Goal: Task Accomplishment & Management: Manage account settings

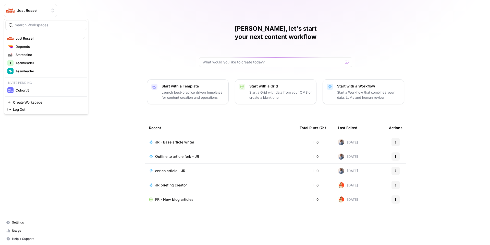
click at [29, 12] on span "Just Russel" at bounding box center [32, 10] width 31 height 5
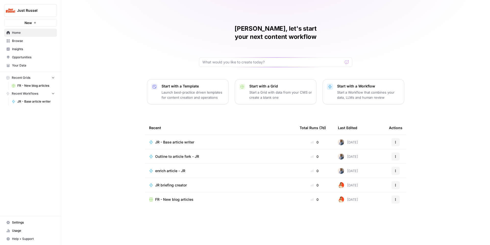
click at [29, 12] on span "Just Russel" at bounding box center [32, 10] width 31 height 5
click at [16, 222] on span "Settings" at bounding box center [33, 222] width 43 height 5
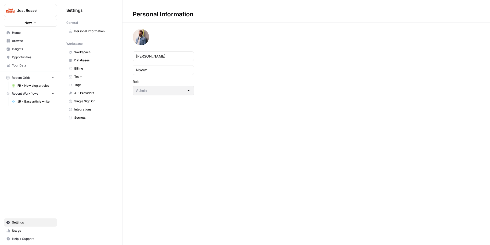
click at [87, 75] on span "Team" at bounding box center [94, 76] width 41 height 5
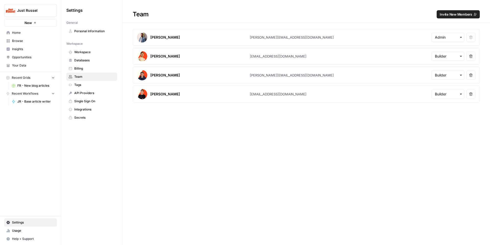
click at [455, 15] on span "Invite New Members" at bounding box center [456, 14] width 32 height 5
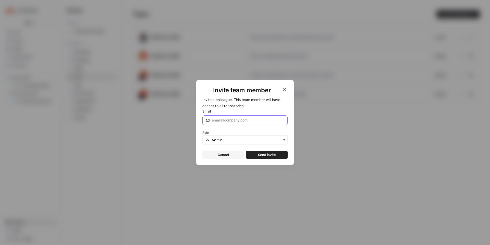
click at [226, 119] on input "Email" at bounding box center [248, 119] width 73 height 5
paste input "louisvdh@justrussel.com"
type input "louisvdh@justrussel.com"
click at [246, 139] on input "text" at bounding box center [248, 139] width 73 height 5
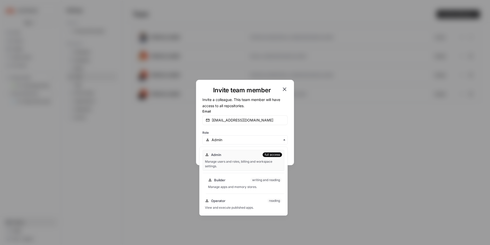
click at [230, 184] on div "Manage apps and memory stores." at bounding box center [245, 186] width 74 height 5
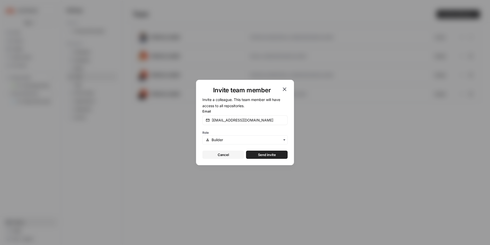
click at [277, 151] on button "Send invite" at bounding box center [267, 154] width 42 height 8
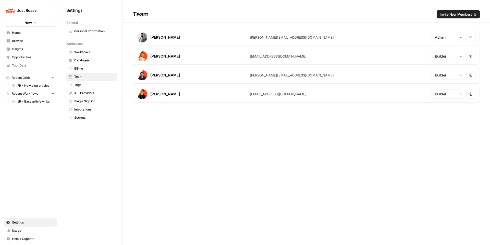
click at [277, 151] on div "Team Invite New Members Mathias Noyez mathias@depends.be Remove user Romain Lec…" at bounding box center [307, 122] width 368 height 245
click at [244, 131] on div "Team Invite New Members Mathias Noyez mathias@depends.be Remove user Romain Lec…" at bounding box center [307, 122] width 368 height 245
click at [27, 27] on nav "Home Browse Insights Opportunities Your Data" at bounding box center [30, 49] width 61 height 45
click at [27, 31] on span "Home" at bounding box center [33, 32] width 43 height 5
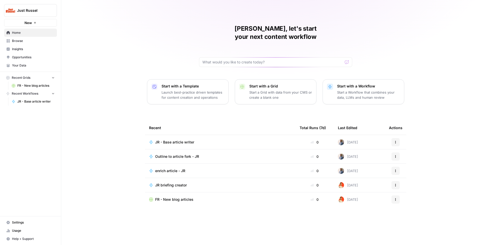
click at [193, 139] on span "JR - Base article writer" at bounding box center [174, 141] width 39 height 5
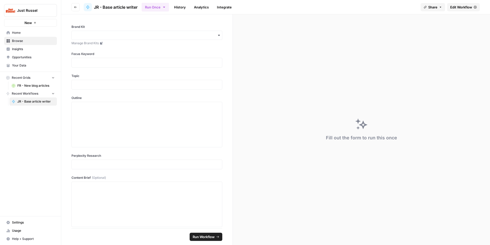
click at [76, 9] on button "Go back" at bounding box center [76, 7] width 8 height 8
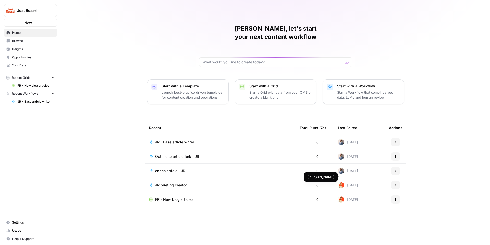
click at [109, 104] on div "Mathias, let's start your next content workflow Start with a Template Launch be…" at bounding box center [275, 122] width 429 height 245
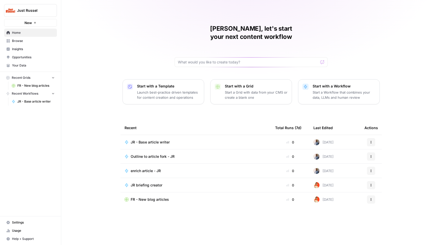
click at [147, 139] on span "JR - Base article writer" at bounding box center [150, 141] width 39 height 5
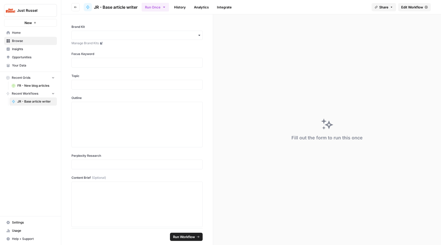
click at [411, 8] on span "Edit Workflow" at bounding box center [412, 7] width 22 height 5
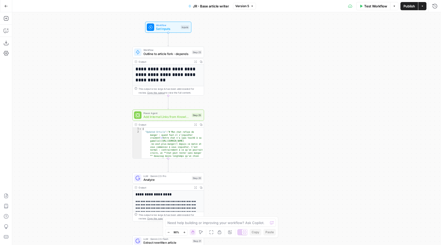
click at [6, 7] on icon "button" at bounding box center [6, 6] width 4 height 4
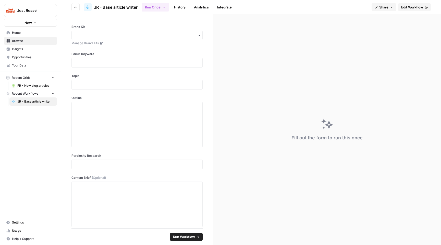
click at [41, 41] on span "Browse" at bounding box center [33, 41] width 43 height 5
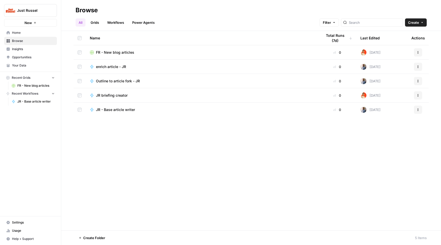
click at [115, 22] on link "Workflows" at bounding box center [115, 22] width 23 height 8
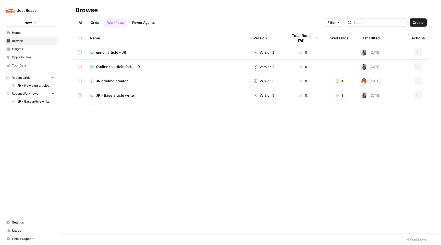
click at [416, 20] on span "Create" at bounding box center [418, 22] width 11 height 5
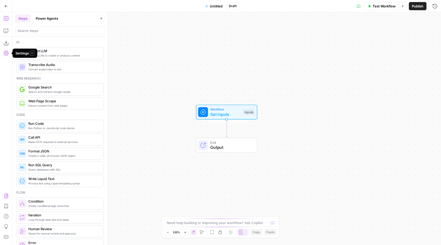
click at [8, 196] on icon "button" at bounding box center [6, 195] width 4 height 5
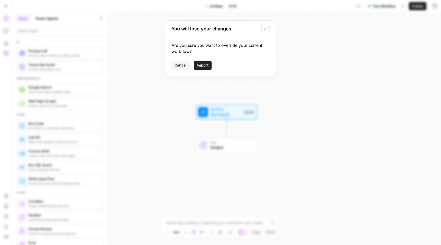
click at [202, 63] on span "Import" at bounding box center [203, 65] width 12 height 5
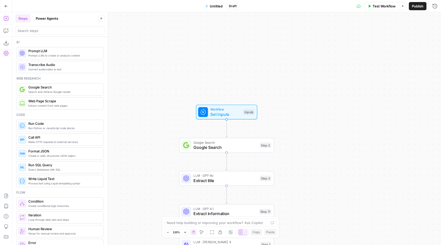
click at [218, 11] on div "Go Back Untitled Draft Test Workflow Options Publish Run History" at bounding box center [220, 6] width 441 height 12
click at [218, 7] on span "Untitled" at bounding box center [216, 6] width 13 height 5
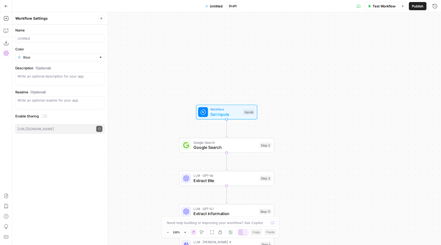
click at [47, 34] on div at bounding box center [59, 38] width 89 height 8
click at [47, 36] on input "Name" at bounding box center [60, 38] width 85 height 5
type input "V2 outline to article"
click at [131, 54] on div "Workflow Set Inputs Inputs Google Search Google Search Step 2 LLM · GPT-4o Extr…" at bounding box center [226, 128] width 429 height 232
click at [417, 6] on span "Publish" at bounding box center [417, 6] width 11 height 5
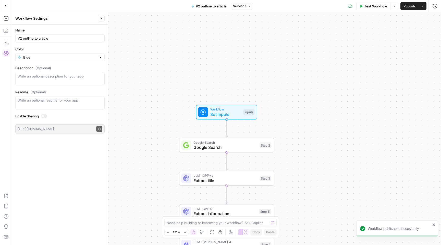
click at [6, 7] on icon "button" at bounding box center [6, 6] width 3 height 2
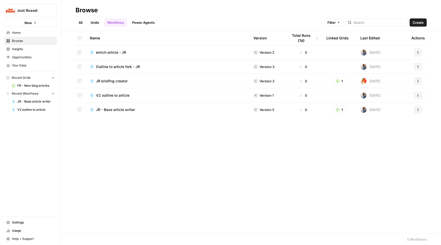
click at [113, 107] on span "JR - Base article writer" at bounding box center [115, 109] width 39 height 5
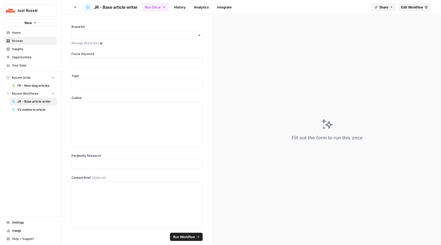
click at [410, 8] on span "Edit Workflow" at bounding box center [412, 7] width 22 height 5
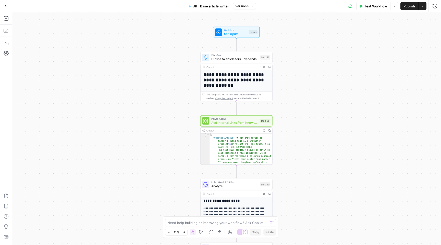
click at [234, 54] on span "Workflow" at bounding box center [234, 55] width 47 height 4
type input "Outline to article fork - JR"
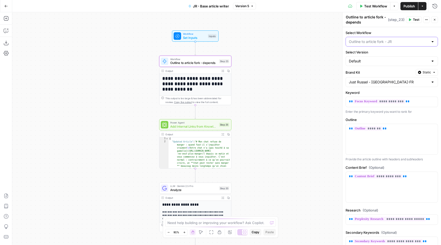
click at [380, 40] on input "Select Workflow" at bounding box center [389, 41] width 80 height 5
click at [378, 77] on span "V2 outline to article" at bounding box center [391, 75] width 82 height 5
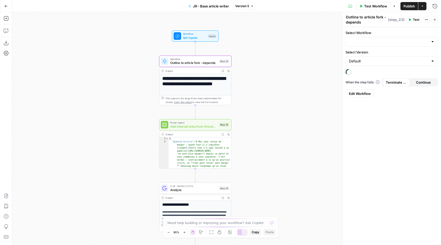
type input "V2 outline to article"
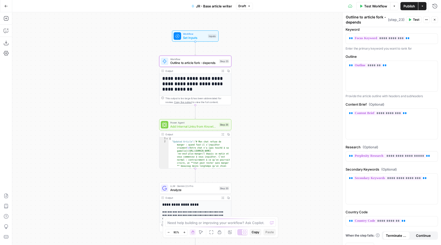
scroll to position [72, 0]
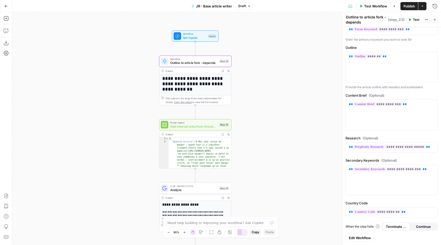
click at [408, 7] on span "Publish" at bounding box center [409, 6] width 11 height 5
click at [249, 92] on div "**********" at bounding box center [226, 128] width 429 height 232
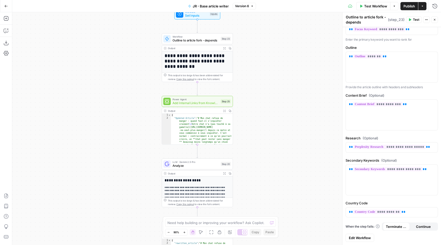
click at [205, 102] on span "Add Internal Links from Knowledge Base" at bounding box center [196, 103] width 46 height 5
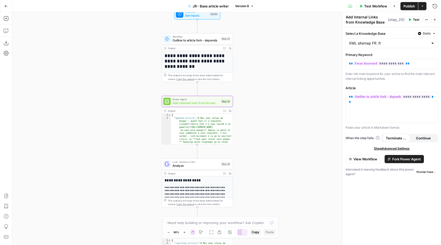
click at [5, 6] on icon "button" at bounding box center [6, 6] width 4 height 4
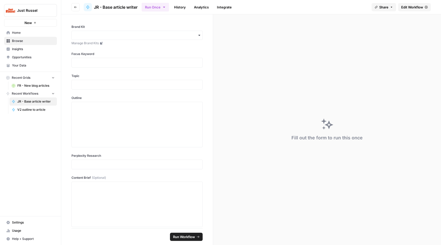
click at [27, 34] on span "Home" at bounding box center [33, 32] width 43 height 5
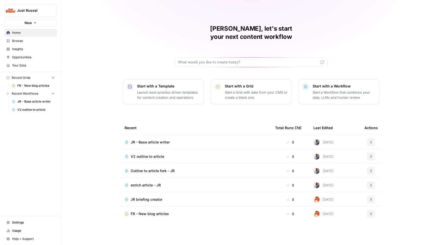
click at [46, 39] on span "Browse" at bounding box center [33, 41] width 43 height 5
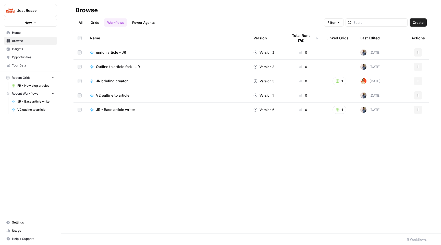
click at [80, 23] on link "All" at bounding box center [81, 22] width 10 height 8
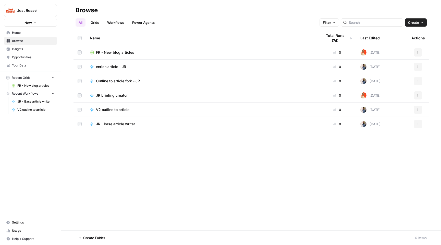
drag, startPoint x: 428, startPoint y: 17, endPoint x: 425, endPoint y: 18, distance: 2.8
click at [428, 17] on header "Browse All Grids Workflows Power Agents Filter Create" at bounding box center [251, 15] width 380 height 31
click at [423, 18] on div "All Grids Workflows Power Agents Filter Create" at bounding box center [251, 20] width 351 height 12
click at [422, 20] on button "Create" at bounding box center [416, 22] width 22 height 8
click at [407, 35] on span "Folder" at bounding box center [406, 34] width 29 height 5
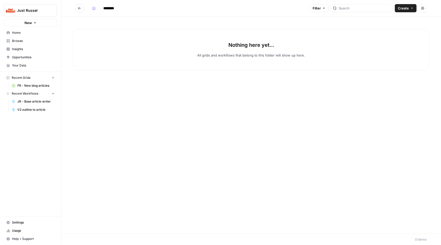
click at [105, 9] on input "********" at bounding box center [115, 8] width 29 height 8
type input "***"
click at [78, 8] on icon "Go back" at bounding box center [80, 8] width 4 height 4
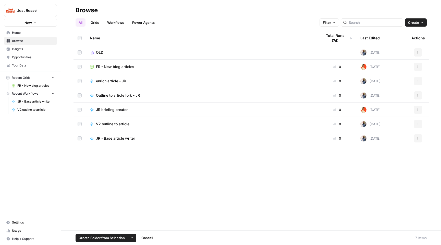
click at [129, 238] on button "More Options" at bounding box center [132, 237] width 8 height 8
click at [148, 221] on button "Move to" at bounding box center [142, 218] width 25 height 7
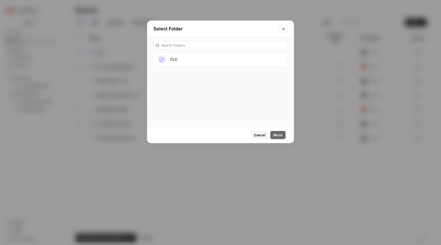
click at [209, 57] on button "OLD" at bounding box center [220, 59] width 134 height 14
click at [278, 134] on span "Move" at bounding box center [278, 134] width 9 height 5
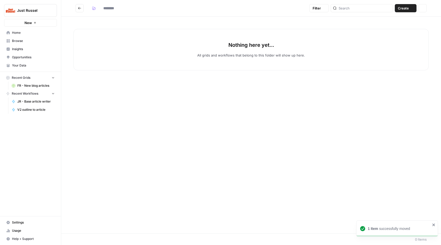
type input "***"
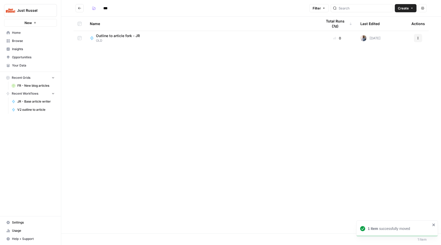
click at [81, 8] on icon "Go back" at bounding box center [80, 8] width 4 height 4
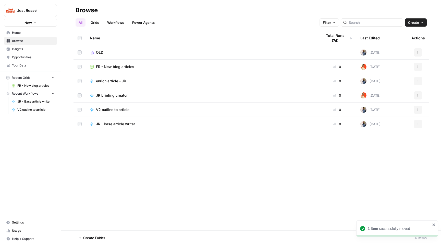
click at [113, 150] on div "Name Total Runs (7d) Last Edited Actions OLD Today Actions FR - New blog articl…" at bounding box center [251, 130] width 380 height 199
click at [412, 22] on span "Create" at bounding box center [413, 22] width 11 height 5
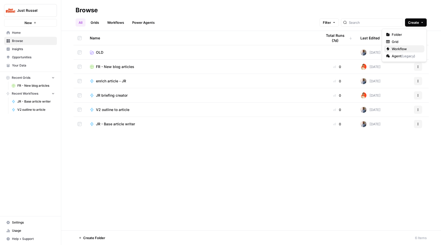
click at [405, 49] on span "Workflow" at bounding box center [406, 48] width 29 height 5
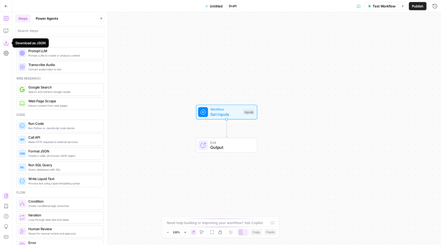
click at [4, 194] on icon "button" at bounding box center [6, 195] width 5 height 5
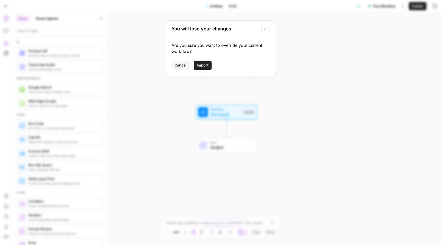
click at [201, 66] on span "Import" at bounding box center [203, 65] width 12 height 5
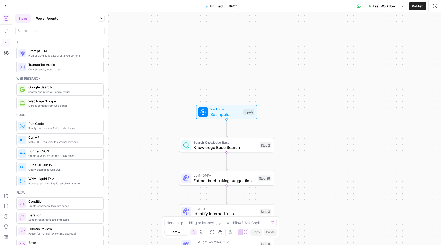
click at [217, 9] on button "Untitled" at bounding box center [213, 6] width 23 height 8
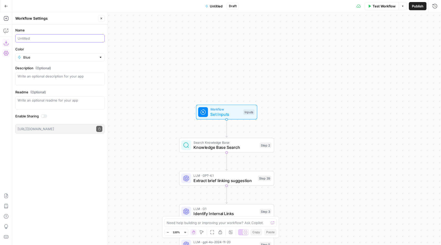
click at [29, 40] on input "Name" at bounding box center [60, 38] width 85 height 5
type input "V2 add internal links"
click at [417, 3] on button "Publish" at bounding box center [418, 6] width 18 height 8
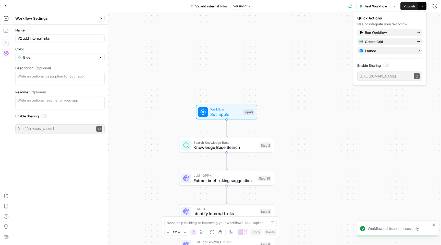
click at [7, 10] on button "Go Back" at bounding box center [6, 6] width 9 height 9
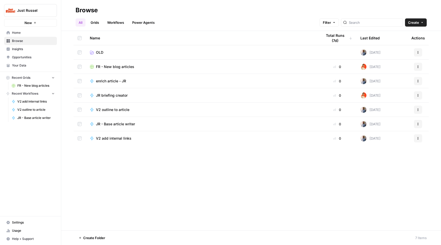
click at [32, 43] on link "Browse" at bounding box center [30, 41] width 53 height 8
click at [94, 22] on link "Grids" at bounding box center [95, 22] width 15 height 8
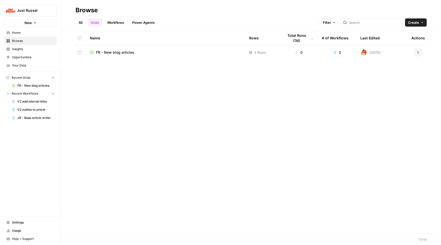
click at [127, 21] on link "Workflows" at bounding box center [115, 22] width 23 height 8
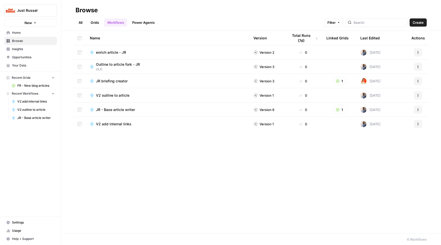
click at [118, 98] on td "V2 outline to article" at bounding box center [168, 95] width 164 height 14
click at [118, 98] on span "V2 outline to article" at bounding box center [112, 95] width 33 height 5
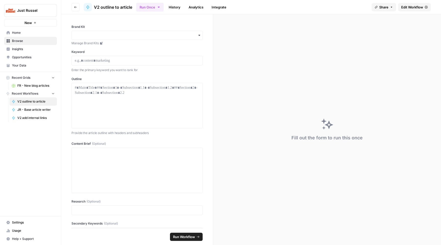
click at [423, 5] on span "Edit Workflow" at bounding box center [412, 7] width 22 height 5
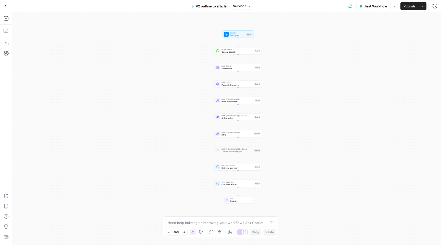
click at [7, 8] on button "Go Back" at bounding box center [6, 6] width 9 height 9
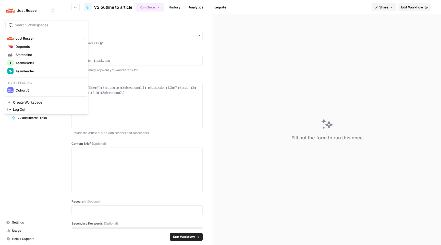
click at [7, 8] on img "Workspace: Just Russel" at bounding box center [10, 10] width 9 height 9
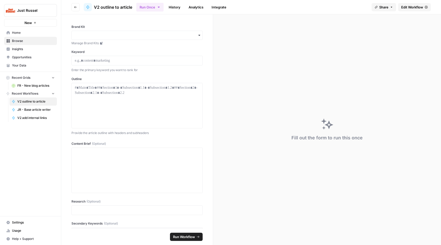
click at [74, 8] on icon "button" at bounding box center [75, 7] width 3 height 3
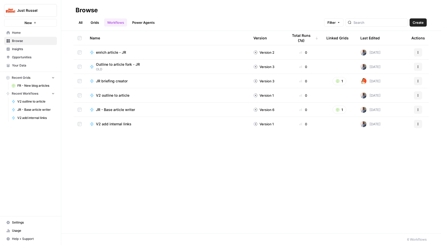
click at [109, 110] on span "JR - Base article writer" at bounding box center [115, 109] width 39 height 5
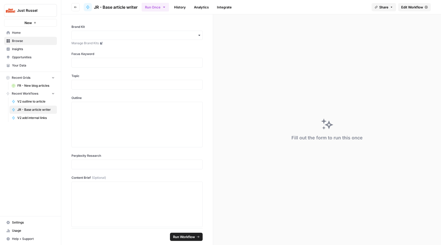
click at [416, 3] on link "Edit Workflow" at bounding box center [414, 7] width 33 height 8
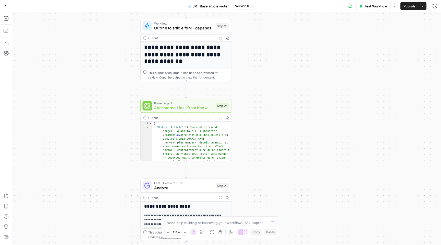
click at [202, 101] on span "Power Agent" at bounding box center [183, 103] width 59 height 5
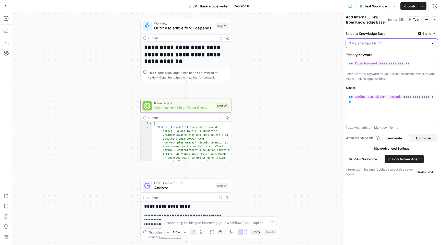
click at [394, 41] on input "Select a Knowledge Base" at bounding box center [389, 43] width 80 height 5
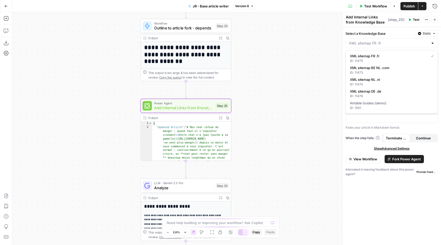
type input "XML sitemap FR .fr"
click at [294, 57] on div "**********" at bounding box center [226, 128] width 429 height 232
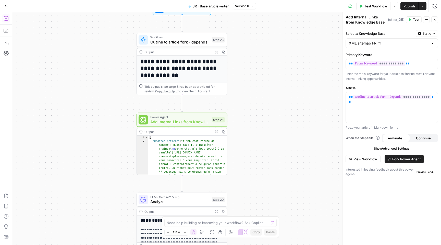
click at [6, 19] on icon "button" at bounding box center [6, 18] width 5 height 5
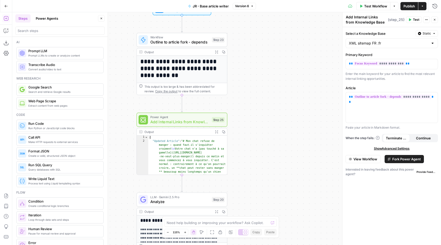
click at [53, 33] on div at bounding box center [59, 31] width 89 height 8
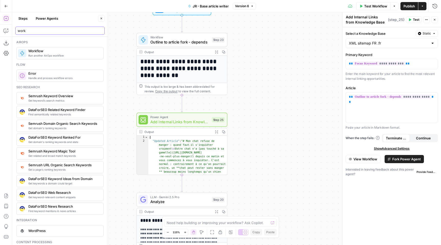
type input "work"
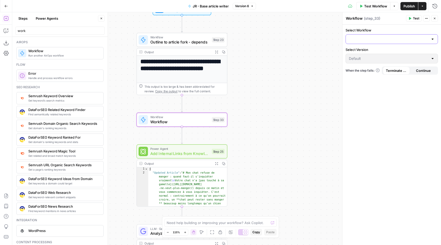
click at [383, 37] on input "Select Workflow" at bounding box center [389, 39] width 80 height 5
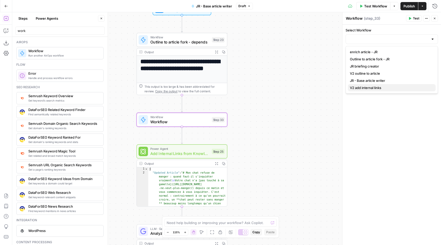
click at [369, 89] on span "V2 add internal links" at bounding box center [391, 87] width 82 height 5
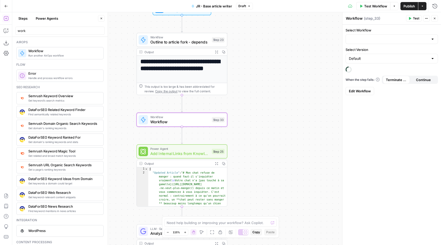
type input "V2 add internal links"
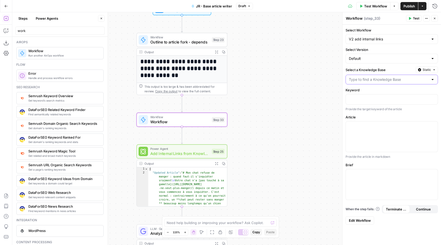
click at [372, 81] on input "Select a Knowledge Base" at bounding box center [389, 79] width 80 height 5
click at [384, 81] on input "Select a Knowledge Base" at bounding box center [389, 79] width 80 height 5
click at [432, 71] on button "Static" at bounding box center [427, 69] width 22 height 7
click at [414, 96] on div "Set value with Liquid" at bounding box center [415, 97] width 37 height 5
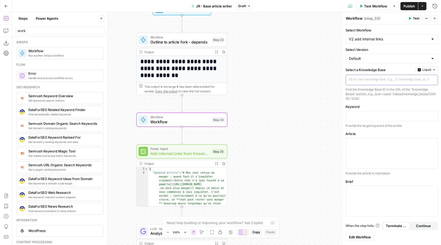
click at [403, 78] on p at bounding box center [388, 79] width 78 height 5
click at [433, 79] on icon "button" at bounding box center [433, 79] width 3 height 3
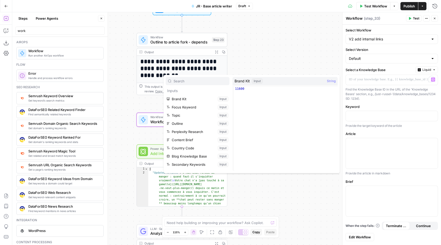
click at [253, 43] on div "**********" at bounding box center [226, 128] width 429 height 232
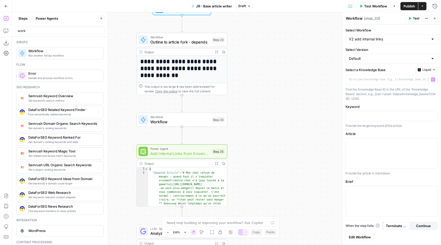
click at [196, 40] on span "Outline to article fork - depends" at bounding box center [179, 42] width 59 height 6
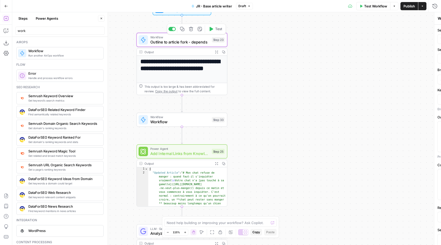
type textarea "Outline to article fork - depends"
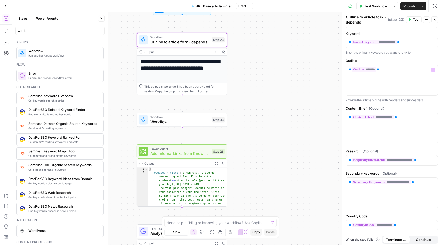
scroll to position [72, 0]
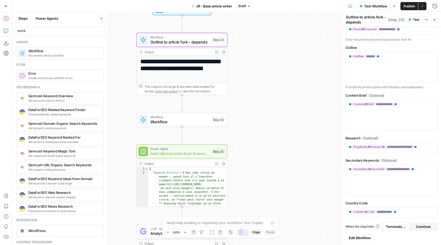
click at [216, 154] on div "Power Agent Add Internal Links from Knowledge Base Step 25 Copy step Delete ste…" at bounding box center [182, 151] width 86 height 10
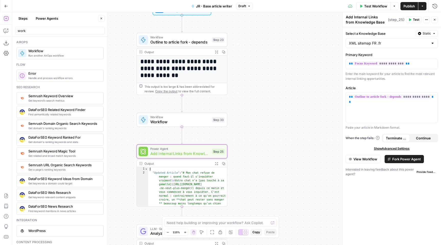
click at [196, 122] on span "Workflow" at bounding box center [179, 122] width 59 height 6
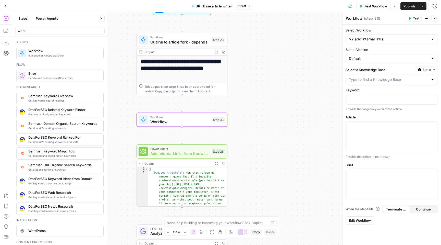
click at [394, 76] on div at bounding box center [392, 80] width 92 height 10
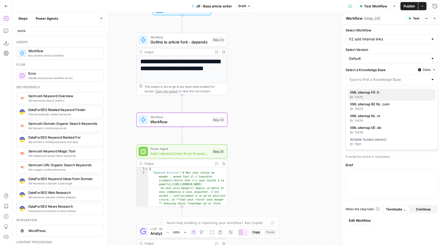
click at [387, 91] on span "XML sitemap FR .fr" at bounding box center [391, 92] width 82 height 5
type input "XML sitemap FR .fr"
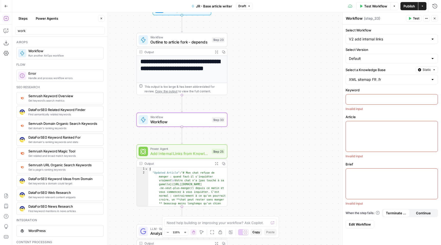
click at [422, 70] on button "Static" at bounding box center [427, 69] width 22 height 7
click at [409, 92] on span "Liquid" at bounding box center [417, 92] width 29 height 5
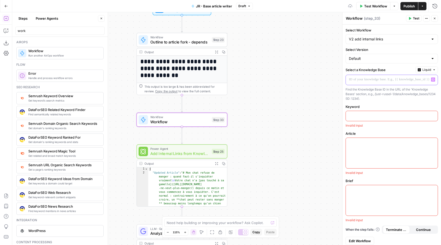
click at [434, 79] on icon "button" at bounding box center [433, 79] width 3 height 3
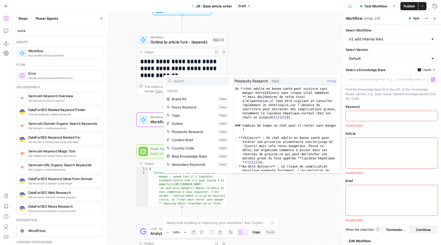
scroll to position [14, 0]
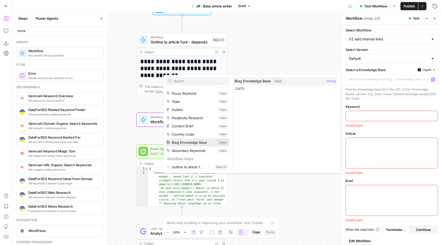
click at [193, 140] on button "Select variable Blog Knowledge Base" at bounding box center [198, 142] width 64 height 8
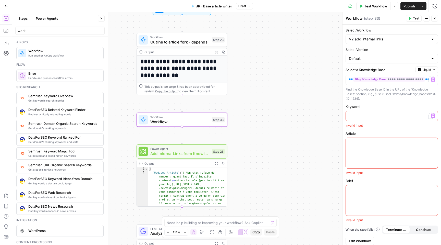
click at [363, 120] on div "To enrich screen reader interactions, please activate Accessibility in Grammarl…" at bounding box center [392, 116] width 92 height 10
click at [433, 114] on icon "button" at bounding box center [433, 115] width 3 height 3
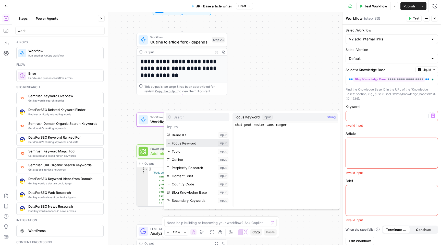
click at [203, 142] on button "Select variable Focus Keyword" at bounding box center [198, 143] width 64 height 8
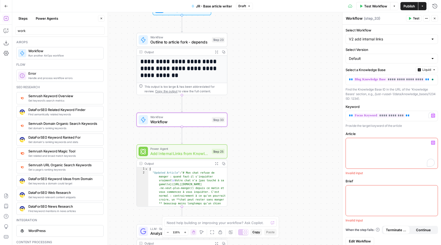
click at [420, 150] on div "To enrich screen reader interactions, please activate Accessibility in Grammarl…" at bounding box center [392, 153] width 92 height 30
click at [434, 141] on icon "button" at bounding box center [433, 142] width 3 height 2
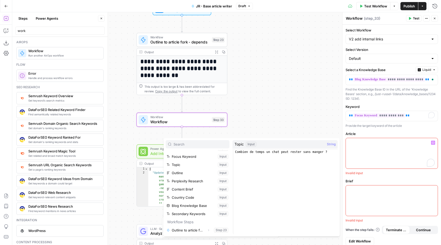
scroll to position [13, 0]
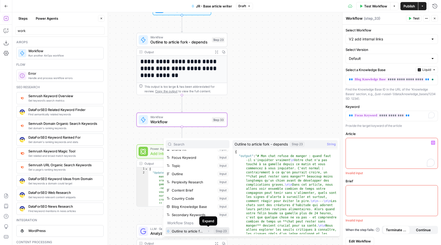
click at [206, 232] on button "Expand" at bounding box center [208, 231] width 7 height 7
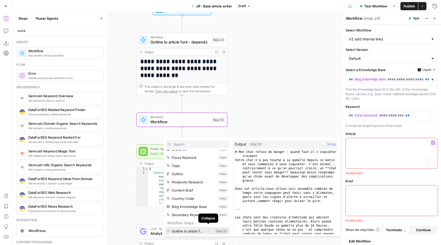
scroll to position [22, 0]
click at [206, 232] on button "Select variable Output" at bounding box center [200, 230] width 59 height 8
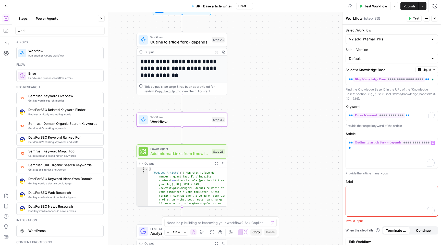
click at [376, 204] on div "To enrich screen reader interactions, please activate Accessibility in Grammarl…" at bounding box center [392, 201] width 92 height 30
click at [434, 190] on icon "button" at bounding box center [433, 190] width 3 height 2
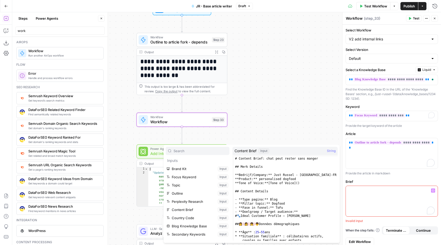
scroll to position [14, 0]
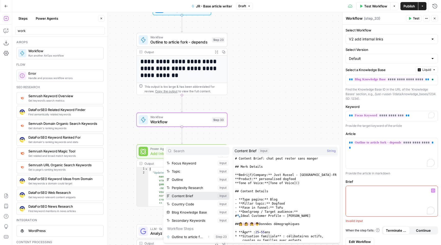
click at [194, 195] on button "Select variable Content Brief" at bounding box center [198, 196] width 64 height 8
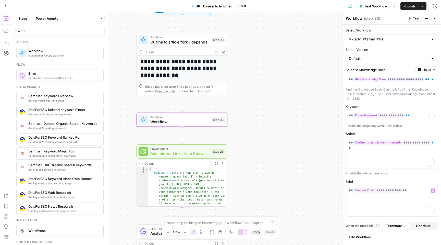
click at [273, 129] on div "**********" at bounding box center [226, 128] width 429 height 232
click at [178, 149] on span "Power Agent" at bounding box center [179, 148] width 59 height 5
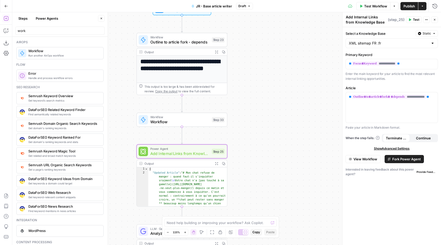
click at [367, 18] on textarea "Add Internal Links from Knowledge Base" at bounding box center [366, 20] width 41 height 10
click at [159, 121] on span "Workflow" at bounding box center [179, 122] width 59 height 6
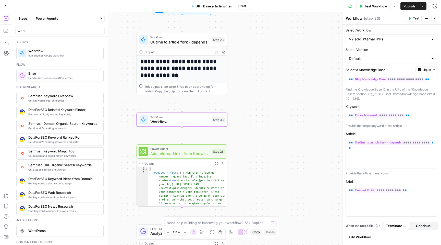
click at [359, 19] on textarea "Workflow" at bounding box center [354, 18] width 17 height 5
click at [358, 19] on textarea "Workflow" at bounding box center [354, 18] width 17 height 5
paste textarea "Add Internal Links from Knowledge Base"
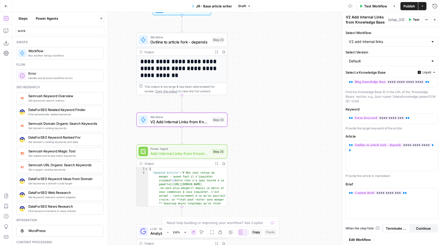
type textarea "V2 Add Internal Links from Knowledge Base"
click at [276, 110] on div "**********" at bounding box center [226, 128] width 429 height 232
click at [191, 149] on span "Power Agent" at bounding box center [179, 148] width 59 height 5
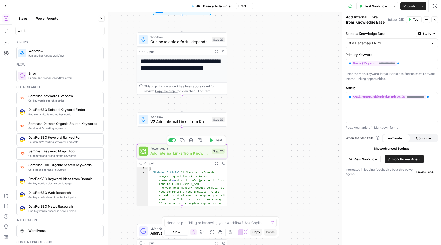
click at [173, 142] on div at bounding box center [172, 140] width 7 height 4
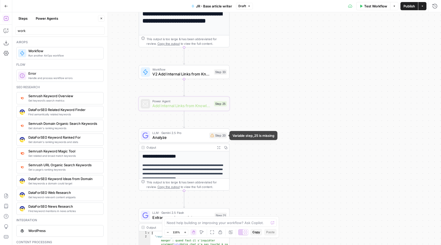
click at [198, 138] on span "Analyze" at bounding box center [179, 137] width 55 height 6
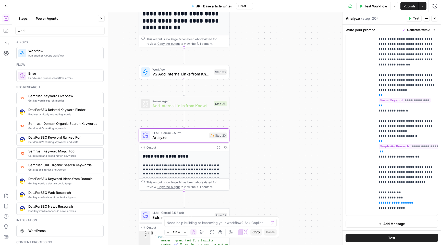
scroll to position [275, 0]
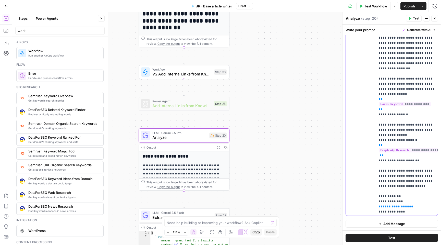
click at [393, 205] on span "**********" at bounding box center [396, 206] width 27 height 3
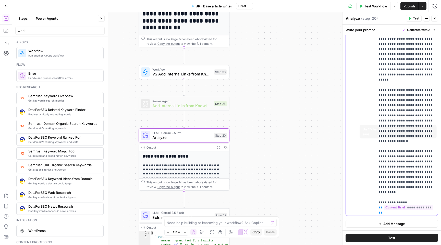
scroll to position [0, 0]
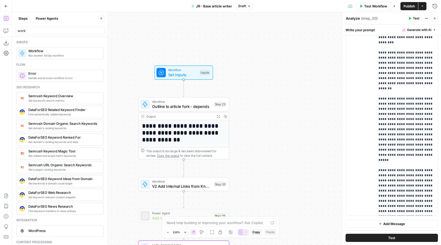
click at [405, 5] on span "Publish" at bounding box center [409, 6] width 11 height 5
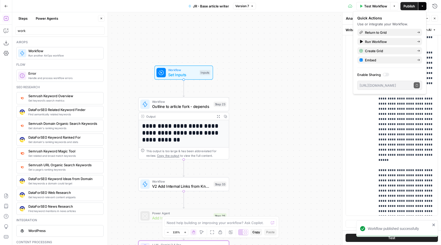
click at [289, 79] on div "**********" at bounding box center [226, 128] width 429 height 232
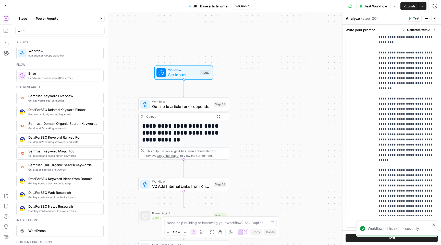
click at [405, 2] on button "Publish" at bounding box center [410, 6] width 18 height 8
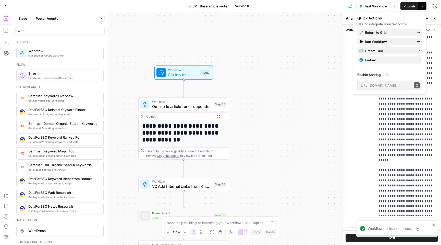
click at [5, 6] on icon "button" at bounding box center [6, 6] width 3 height 2
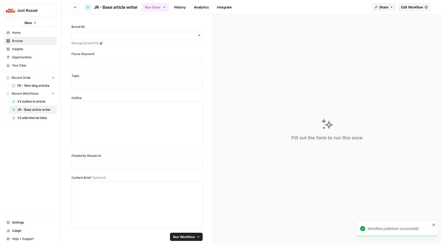
click at [41, 41] on span "Browse" at bounding box center [33, 41] width 43 height 5
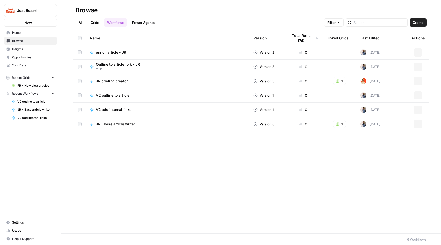
click at [96, 22] on link "Grids" at bounding box center [95, 22] width 15 height 8
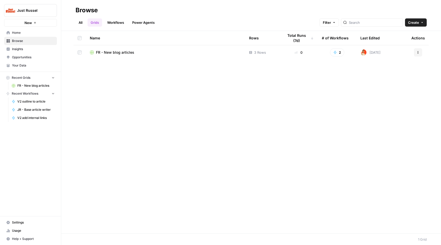
click at [133, 50] on span "FR - New blog articles" at bounding box center [115, 52] width 38 height 5
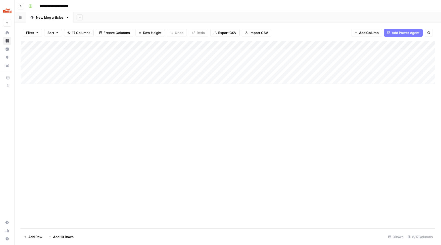
scroll to position [0, 77]
click at [402, 54] on div "Add Column" at bounding box center [228, 62] width 414 height 43
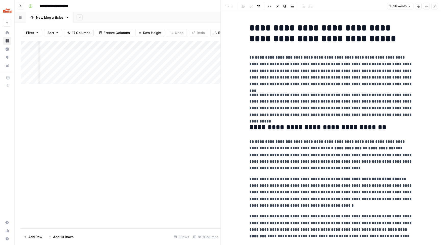
click at [434, 4] on button "Close" at bounding box center [435, 6] width 7 height 7
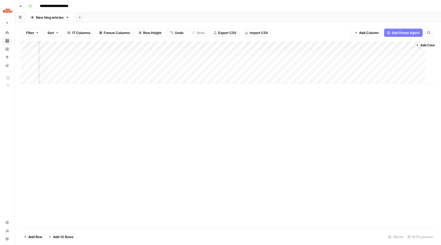
scroll to position [0, 71]
click at [301, 53] on div "Add Column" at bounding box center [228, 62] width 414 height 43
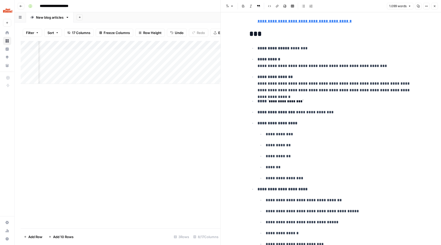
scroll to position [598, 0]
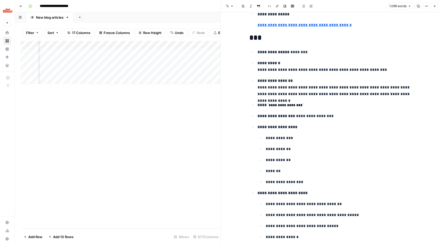
click at [434, 5] on icon "button" at bounding box center [434, 6] width 3 height 3
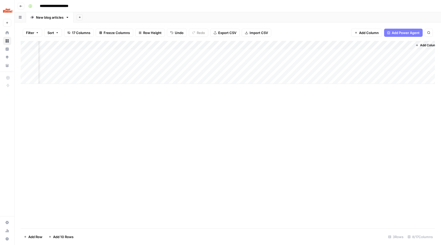
click at [300, 62] on div "Add Column" at bounding box center [228, 62] width 414 height 43
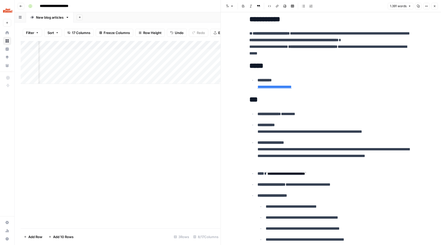
scroll to position [527, 0]
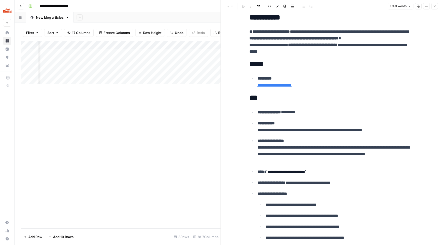
click at [435, 4] on button "Close" at bounding box center [435, 6] width 7 height 7
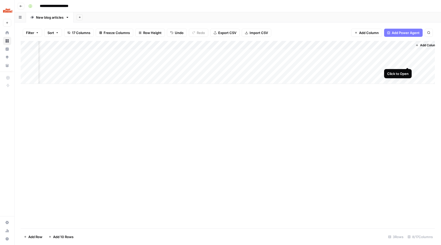
click at [407, 62] on div "Add Column" at bounding box center [228, 62] width 414 height 43
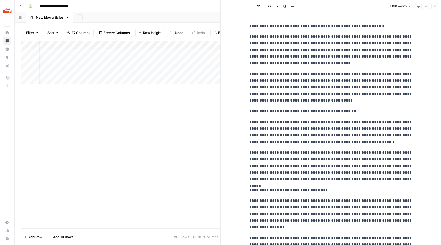
click at [378, 37] on p "**********" at bounding box center [331, 49] width 163 height 33
click at [434, 7] on icon "button" at bounding box center [435, 6] width 2 height 2
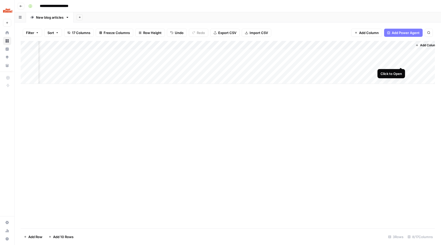
click at [402, 63] on div "Add Column" at bounding box center [228, 62] width 414 height 43
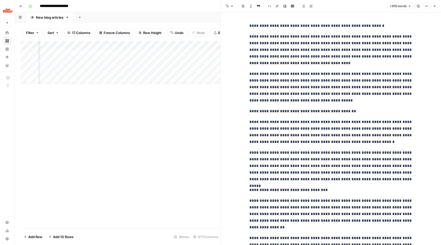
click at [182, 143] on div "Add Column" at bounding box center [121, 134] width 200 height 187
click at [433, 8] on button "Close" at bounding box center [435, 6] width 7 height 7
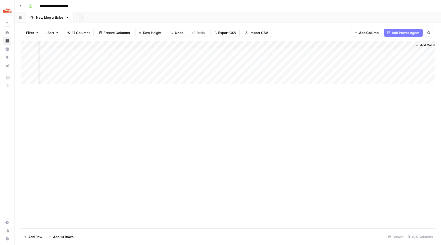
click at [356, 45] on div "Add Column" at bounding box center [228, 62] width 414 height 43
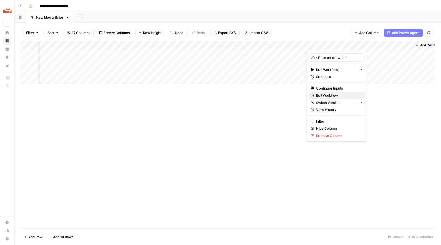
click at [327, 93] on span "Edit Workflow" at bounding box center [338, 95] width 45 height 5
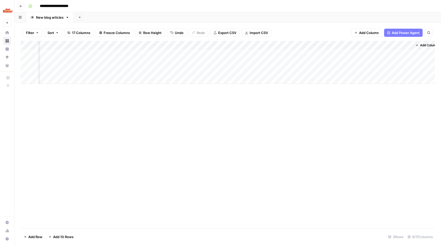
click at [295, 53] on div "Add Column" at bounding box center [228, 62] width 414 height 43
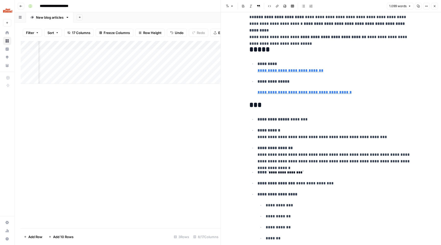
scroll to position [579, 0]
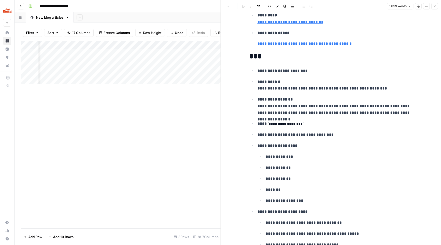
click at [160, 140] on div "Add Column" at bounding box center [121, 134] width 200 height 187
click at [434, 7] on icon "button" at bounding box center [434, 6] width 3 height 3
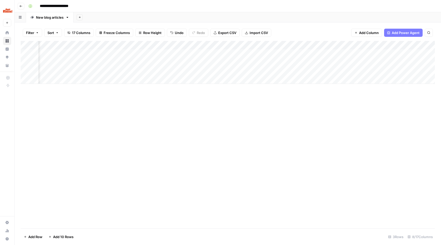
scroll to position [0, 77]
click at [243, 45] on div "Add Column" at bounding box center [228, 62] width 414 height 43
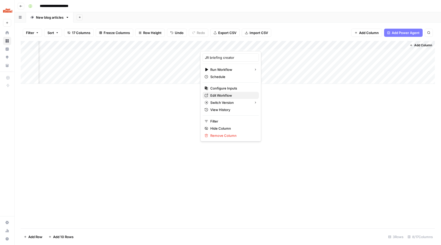
click at [220, 94] on span "Edit Workflow" at bounding box center [232, 95] width 45 height 5
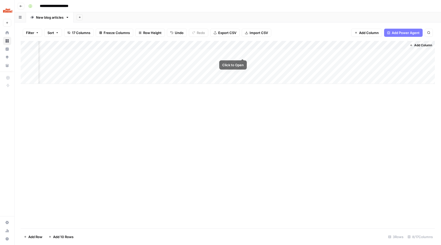
click at [243, 53] on div "Add Column" at bounding box center [228, 62] width 414 height 43
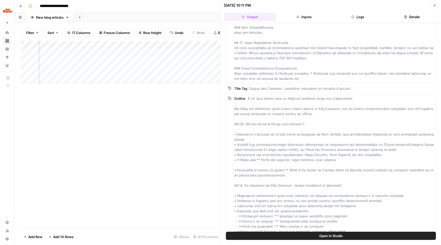
scroll to position [3776, 0]
click at [355, 85] on button "Add as Column" at bounding box center [367, 84] width 27 height 6
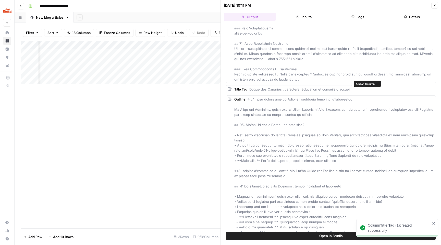
scroll to position [0, 195]
click at [436, 5] on icon "button" at bounding box center [434, 5] width 3 height 3
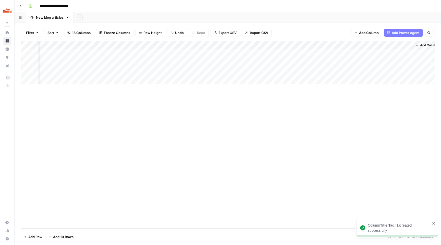
scroll to position [0, 123]
click at [350, 44] on div "Add Column" at bounding box center [228, 62] width 414 height 43
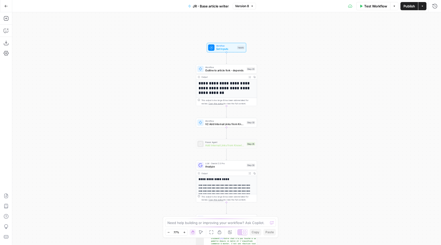
click at [234, 69] on span "Outline to article fork - depends" at bounding box center [225, 70] width 40 height 4
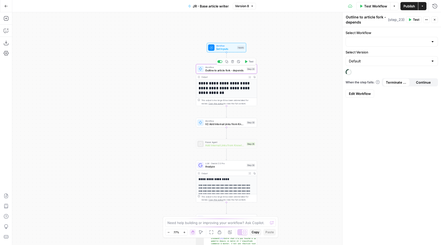
type input "V2 outline to article"
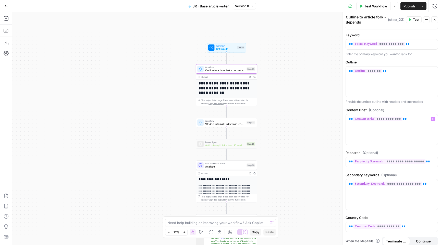
scroll to position [72, 0]
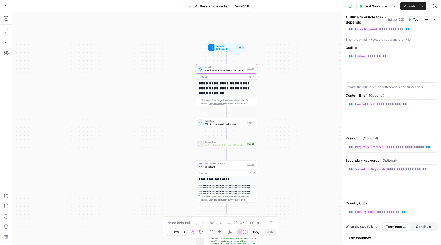
click at [366, 238] on span "Edit Workflow" at bounding box center [360, 237] width 22 height 5
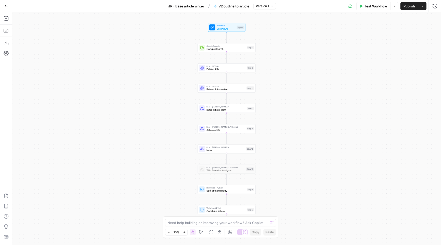
click at [234, 73] on div "Workflow Set Inputs Inputs Google Search Google Search Step 2 LLM · GPT-4o Extr…" at bounding box center [226, 128] width 429 height 232
click at [231, 65] on span "LLM · GPT-4o" at bounding box center [226, 66] width 39 height 3
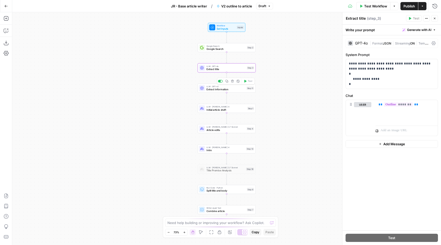
click at [231, 88] on span "Extract information" at bounding box center [226, 89] width 39 height 4
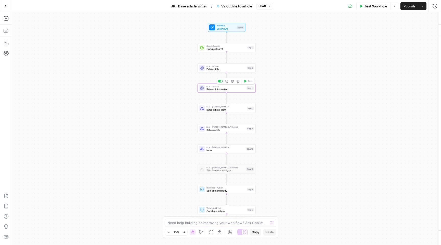
type textarea "Extract information"
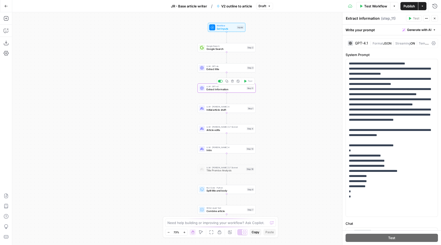
click at [158, 100] on div "Workflow Set Inputs Inputs Google Search Google Search Step 2 LLM · GPT-4o Extr…" at bounding box center [226, 128] width 429 height 232
click at [4, 32] on icon "button" at bounding box center [6, 30] width 5 height 5
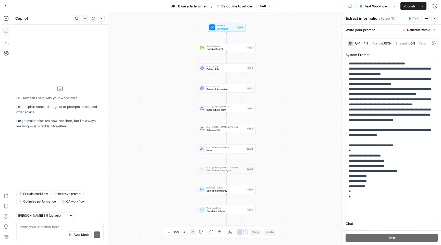
click at [51, 222] on div "Write your question here Auto Mode Send" at bounding box center [59, 231] width 87 height 19
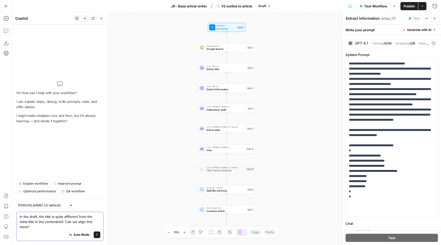
type textarea "In the draft, the title is quite different from the meta title in the contenbri…"
click at [99, 236] on button "Send" at bounding box center [97, 234] width 7 height 7
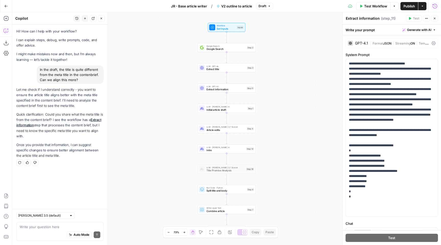
click at [436, 4] on icon "button" at bounding box center [435, 6] width 5 height 5
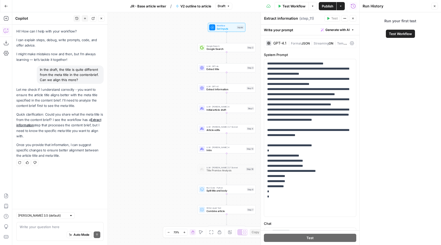
click at [436, 8] on button "Close" at bounding box center [435, 6] width 7 height 7
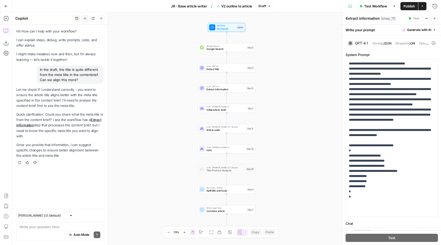
click at [308, 49] on div "Workflow Set Inputs Inputs Google Search Google Search Step 2 LLM · GPT-4o Extr…" at bounding box center [226, 128] width 429 height 232
click at [44, 230] on div "Auto Mode Send" at bounding box center [60, 234] width 81 height 11
click at [225, 30] on div "Workflow Set Inputs Inputs Test Step" at bounding box center [227, 27] width 38 height 9
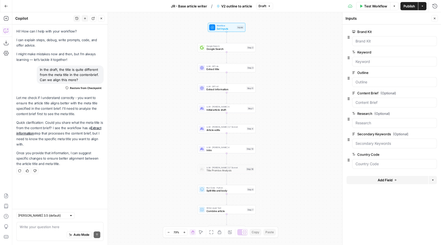
click at [190, 5] on span "JR - Base article writer" at bounding box center [189, 6] width 36 height 5
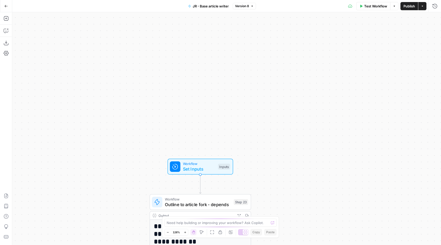
click at [203, 162] on span "Workflow" at bounding box center [199, 163] width 32 height 5
click at [208, 168] on span "Set Inputs" at bounding box center [199, 168] width 32 height 7
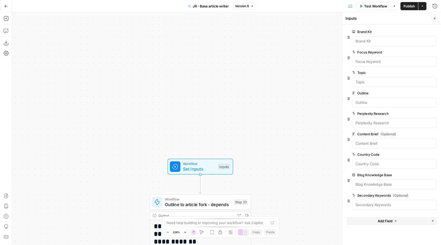
click at [388, 220] on span "Add Field" at bounding box center [385, 220] width 15 height 5
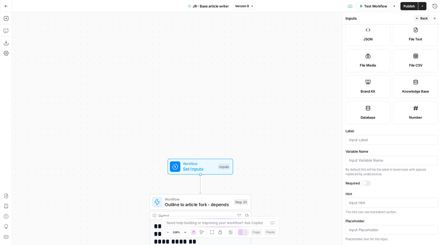
scroll to position [90, 0]
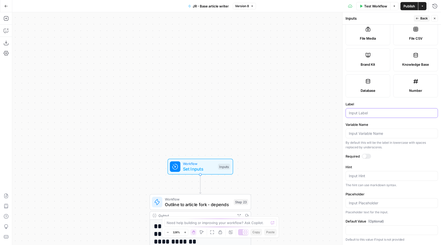
click at [357, 112] on input "Label" at bounding box center [392, 112] width 86 height 5
type input "Meta title"
click at [365, 155] on div at bounding box center [365, 156] width 4 height 4
click at [408, 6] on span "Publish" at bounding box center [409, 6] width 11 height 5
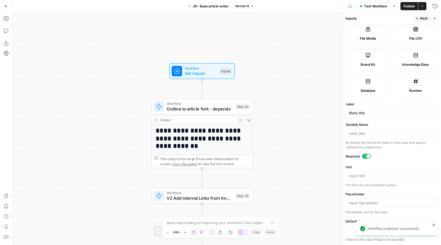
click at [218, 99] on div "Copy step Delete step Add Note Test" at bounding box center [218, 94] width 66 height 12
click at [217, 104] on span "Workflow" at bounding box center [200, 103] width 66 height 5
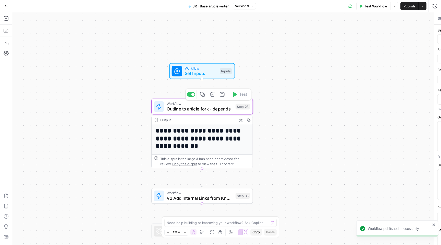
type textarea "Outline to article fork - depends"
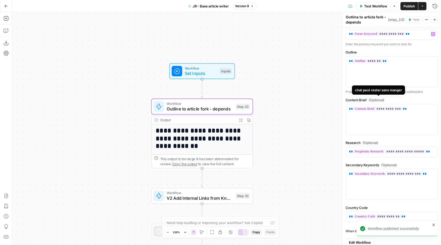
scroll to position [72, 0]
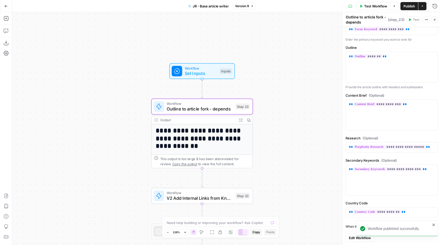
click at [433, 225] on icon "close" at bounding box center [434, 224] width 3 height 3
click at [357, 237] on span "Edit Workflow" at bounding box center [360, 237] width 22 height 5
click at [360, 237] on span "Edit Workflow" at bounding box center [360, 237] width 22 height 5
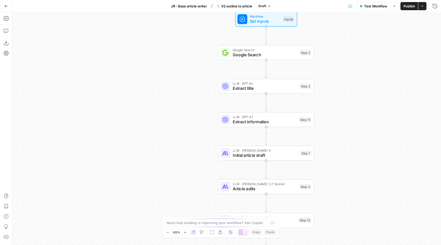
click at [271, 22] on span "Set Inputs" at bounding box center [265, 21] width 31 height 6
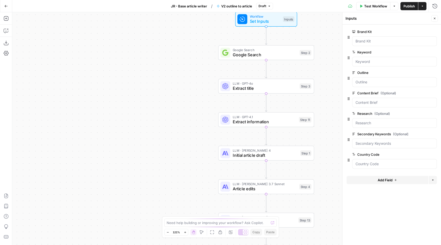
click at [375, 178] on button "Add Field" at bounding box center [388, 180] width 82 height 8
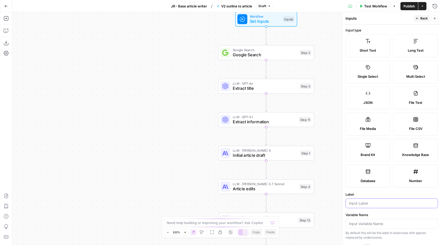
click at [369, 202] on input "Label" at bounding box center [392, 202] width 86 height 5
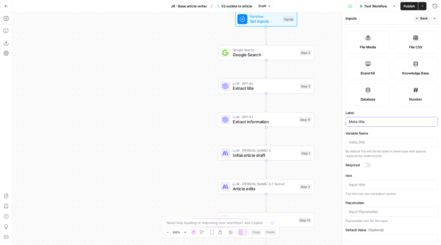
scroll to position [90, 0]
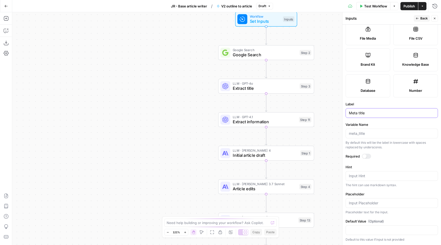
type input "Meta title"
click at [366, 157] on div at bounding box center [365, 156] width 4 height 4
click at [407, 7] on span "Publish" at bounding box center [409, 6] width 11 height 5
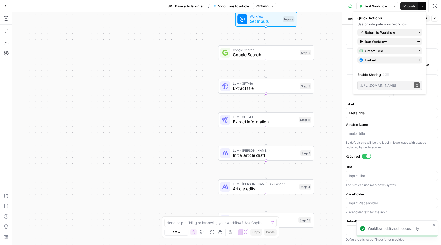
click at [180, 7] on span "JR - Base article writer" at bounding box center [186, 6] width 36 height 5
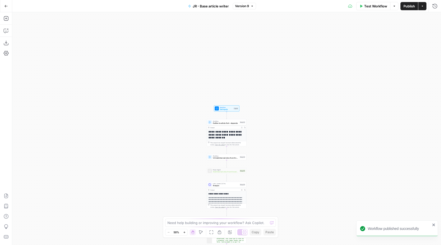
drag, startPoint x: 266, startPoint y: 49, endPoint x: 267, endPoint y: 158, distance: 109.8
click at [267, 159] on div "**********" at bounding box center [226, 128] width 429 height 232
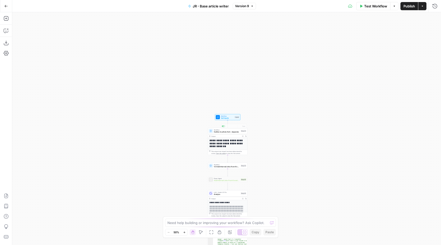
click at [229, 120] on div "Workflow Set Inputs Inputs" at bounding box center [228, 117] width 26 height 6
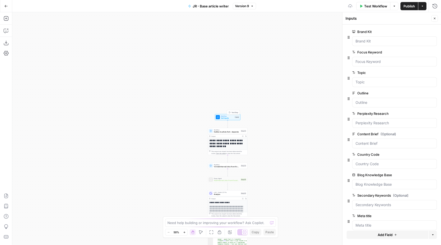
scroll to position [7, 0]
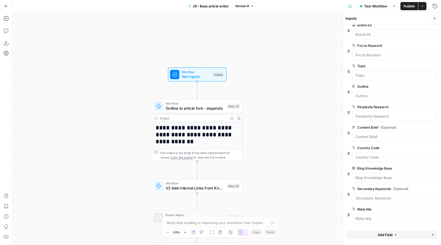
click at [208, 108] on span "Outline to article fork - depends" at bounding box center [195, 108] width 59 height 6
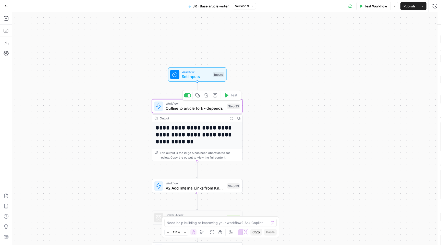
type textarea "Outline to article fork - depends"
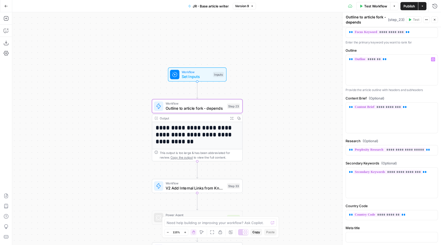
scroll to position [94, 0]
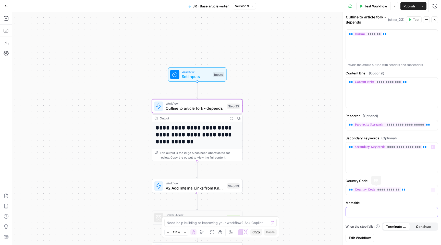
click at [378, 212] on p at bounding box center [392, 211] width 86 height 5
click at [434, 211] on icon "button" at bounding box center [433, 211] width 3 height 3
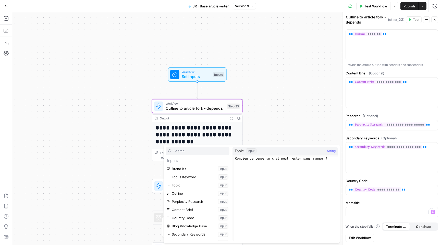
scroll to position [6, 0]
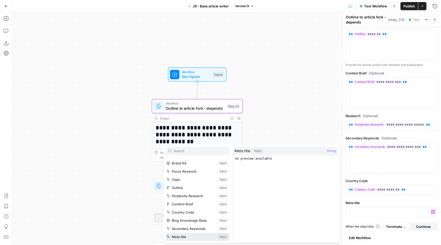
click at [199, 237] on button "Select variable Meta title" at bounding box center [198, 236] width 64 height 8
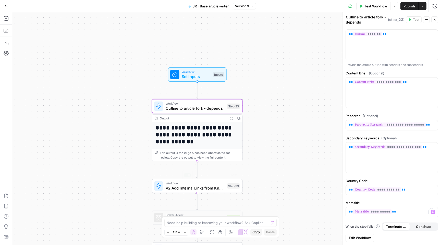
click at [276, 96] on div "**********" at bounding box center [226, 128] width 429 height 232
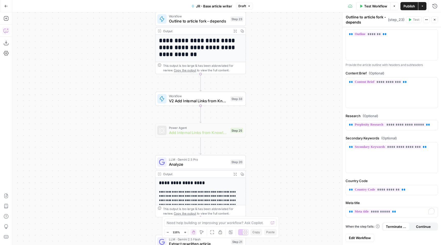
click at [8, 28] on button "Copilot" at bounding box center [6, 31] width 8 height 8
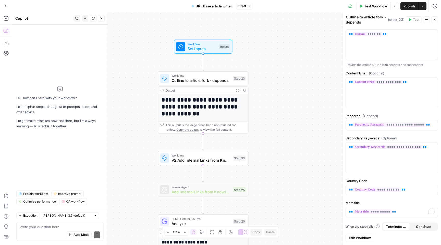
drag, startPoint x: 124, startPoint y: 105, endPoint x: 125, endPoint y: 157, distance: 51.6
click at [126, 157] on div "**********" at bounding box center [226, 128] width 429 height 232
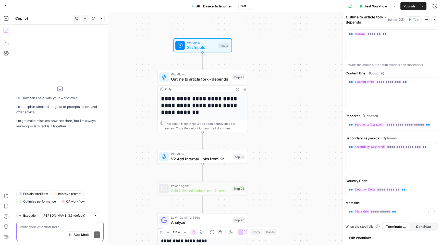
click at [60, 226] on textarea at bounding box center [60, 226] width 81 height 5
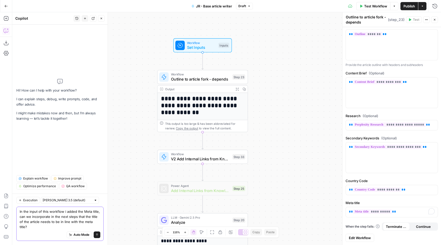
paste textarea "ideal length of 45–65 characters"
type textarea "In the input of this workflow i added the Meta title, can we incorporate in the…"
click at [99, 236] on button "Send" at bounding box center [97, 234] width 7 height 7
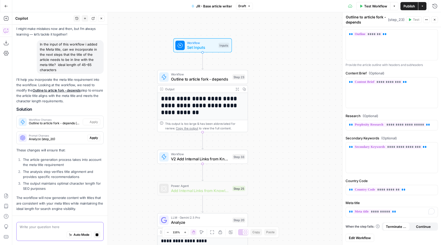
scroll to position [40, 0]
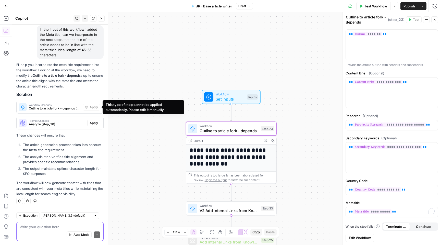
click at [50, 106] on span "Outline to article fork - depends (step_23)" at bounding box center [55, 108] width 52 height 5
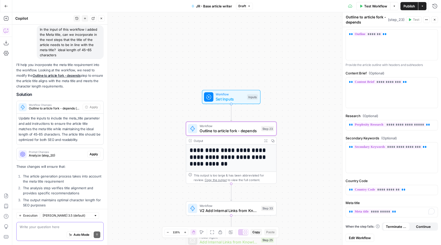
scroll to position [71, 0]
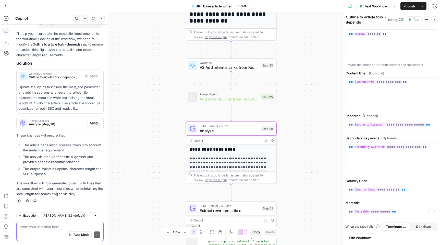
click at [72, 122] on span "Analyze (step_20)" at bounding box center [57, 124] width 56 height 5
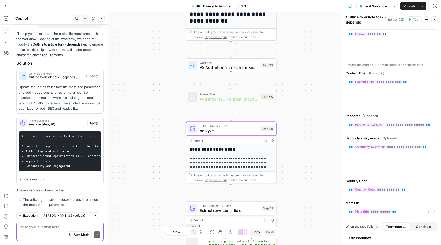
click at [93, 122] on span "Apply" at bounding box center [94, 123] width 8 height 5
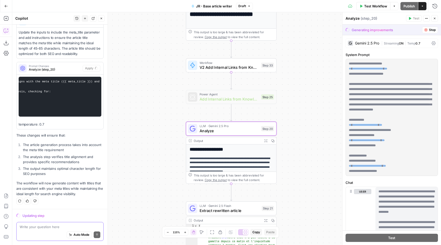
scroll to position [0, 0]
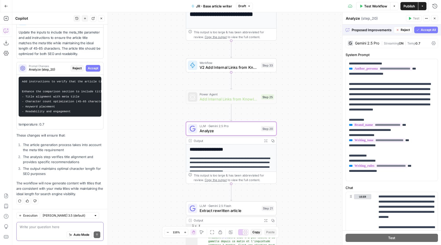
click at [94, 69] on span "Accept" at bounding box center [93, 68] width 10 height 5
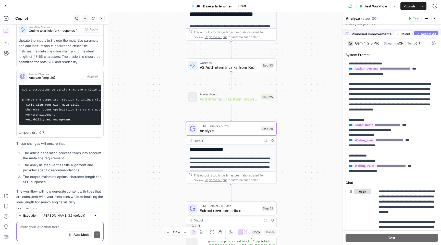
scroll to position [134, 0]
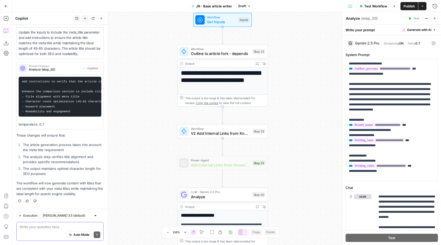
drag, startPoint x: 313, startPoint y: 130, endPoint x: 304, endPoint y: 196, distance: 66.7
click at [304, 196] on div "**********" at bounding box center [226, 128] width 429 height 232
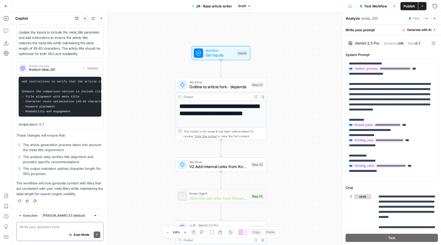
drag, startPoint x: 293, startPoint y: 88, endPoint x: 291, endPoint y: 121, distance: 32.8
click at [292, 121] on div "**********" at bounding box center [226, 128] width 429 height 232
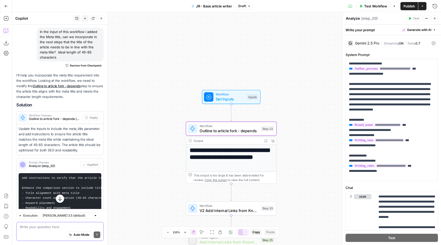
scroll to position [20, 0]
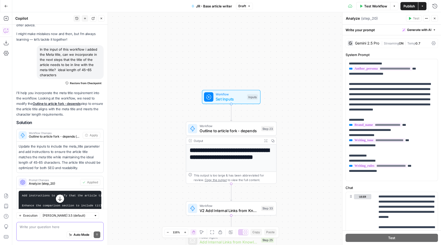
click at [56, 50] on div "In the input of this workflow i added the Meta title, can we incorporate in the…" at bounding box center [70, 62] width 67 height 34
copy div "In the input of this workflow i added the Meta title, can we incorporate in the…"
click at [229, 127] on span "Workflow" at bounding box center [229, 126] width 59 height 5
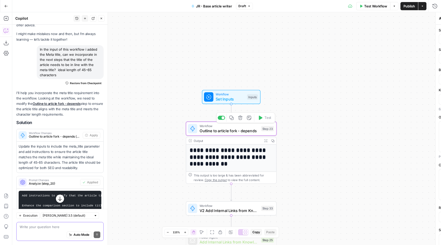
type textarea "Outline to article fork - depends"
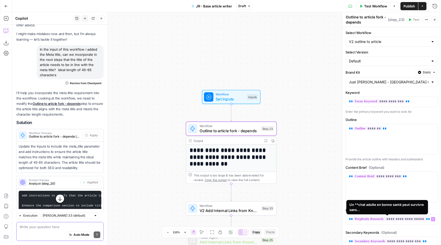
scroll to position [94, 0]
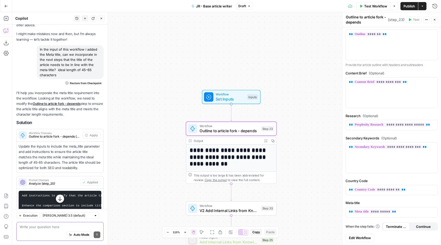
click at [355, 237] on span "Edit Workflow" at bounding box center [360, 237] width 22 height 5
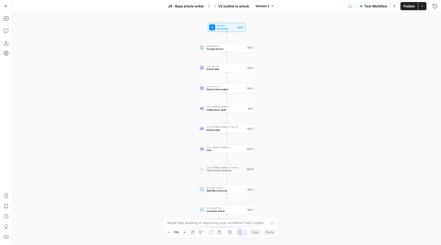
click at [9, 33] on button "Copilot" at bounding box center [6, 31] width 8 height 8
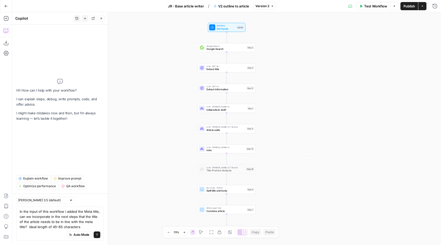
type textarea "In the input of this workflow i added the Meta title, can we incorporate in the…"
click at [97, 236] on button "Send" at bounding box center [97, 234] width 7 height 7
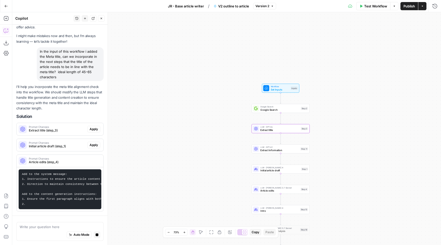
click at [91, 135] on div "Prompt Changes Extract title (step_3) Apply" at bounding box center [60, 129] width 87 height 12
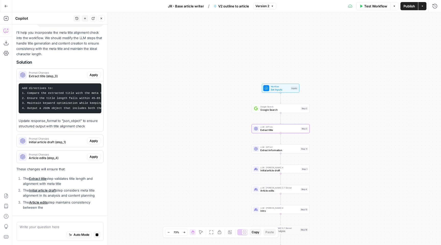
scroll to position [51, 0]
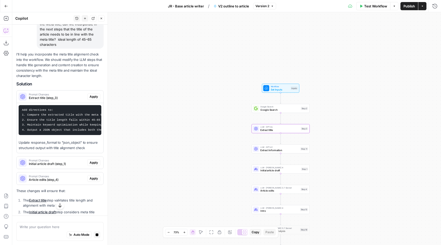
click at [93, 95] on span "Apply" at bounding box center [94, 96] width 8 height 5
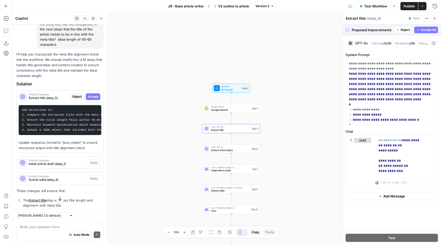
click at [94, 94] on button "Accept" at bounding box center [93, 96] width 15 height 7
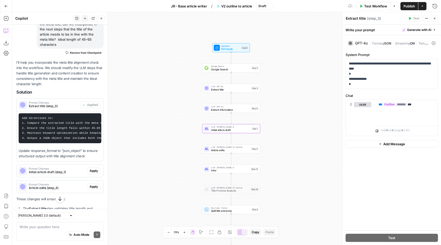
click at [91, 170] on span "Apply" at bounding box center [94, 170] width 8 height 5
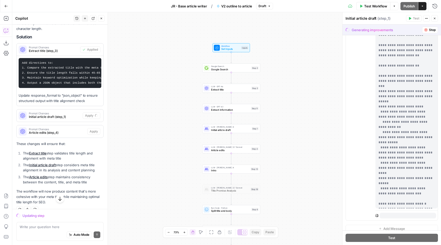
scroll to position [363, 0]
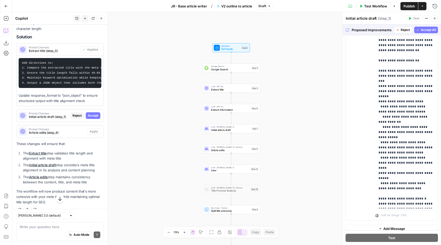
click at [422, 31] on span "Accept All" at bounding box center [428, 30] width 15 height 5
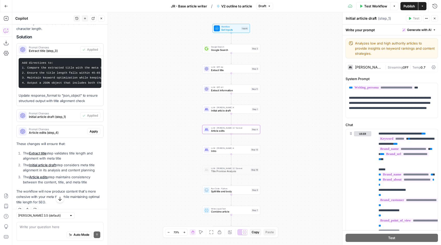
click at [96, 132] on span "Apply" at bounding box center [94, 131] width 8 height 5
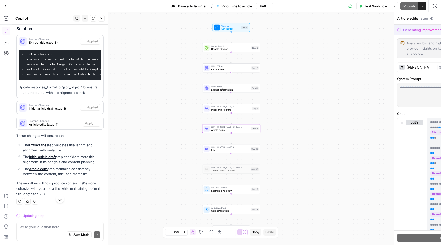
scroll to position [98, 0]
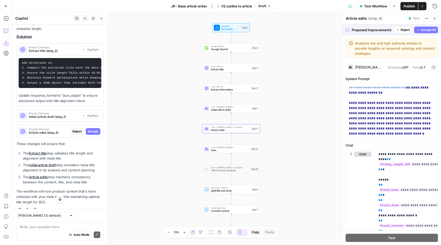
click at [94, 129] on span "Accept" at bounding box center [93, 131] width 10 height 5
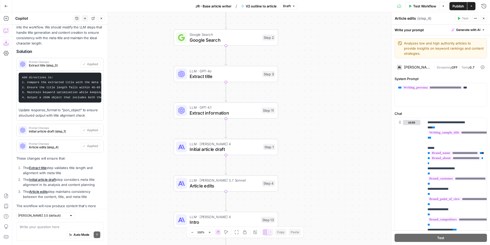
scroll to position [114, 0]
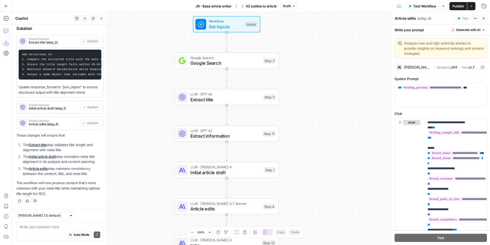
click at [2, 19] on div "Add Steps Copilot Download as JSON Settings Import JSON AirOps Academy Help Giv…" at bounding box center [6, 128] width 12 height 232
click at [3, 20] on button "Add Steps" at bounding box center [6, 18] width 8 height 8
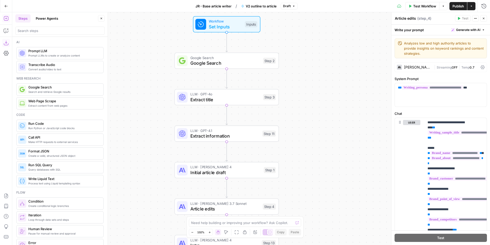
click at [245, 98] on span "Extract title" at bounding box center [226, 99] width 70 height 7
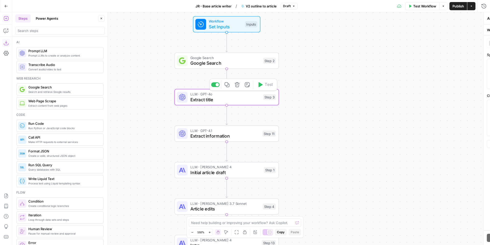
type textarea "Extract title"
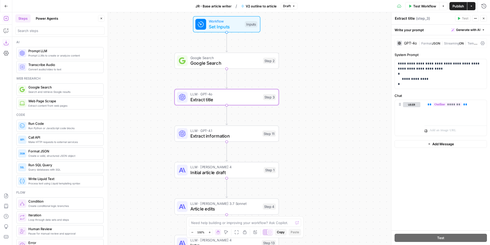
click at [424, 43] on span "Format" at bounding box center [427, 43] width 10 height 4
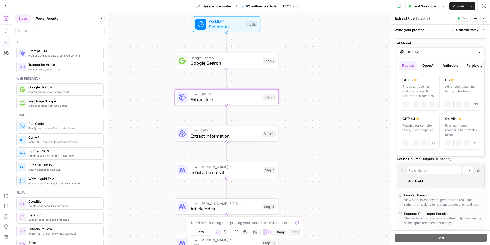
click at [424, 52] on input "GPT-4o" at bounding box center [441, 52] width 69 height 5
click at [428, 66] on button "OpenAI" at bounding box center [429, 65] width 18 height 8
click at [441, 67] on button "Anthropic" at bounding box center [451, 65] width 22 height 8
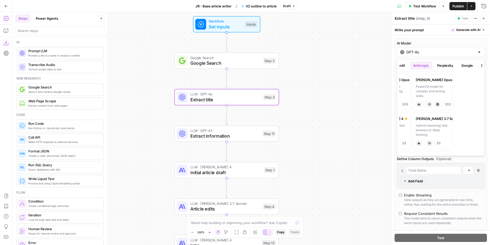
scroll to position [0, 41]
click at [434, 64] on button "Perplexity" at bounding box center [434, 65] width 22 height 8
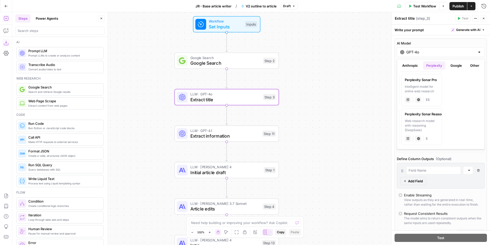
click at [441, 69] on button "Google" at bounding box center [457, 65] width 18 height 8
click at [441, 65] on button "Other" at bounding box center [474, 65] width 15 height 8
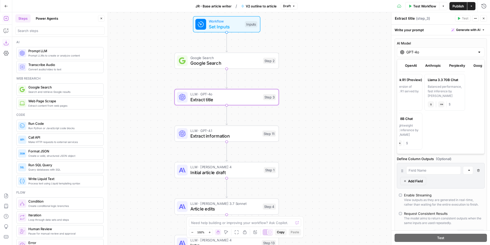
scroll to position [0, 0]
click at [410, 64] on button "Popular" at bounding box center [408, 65] width 18 height 8
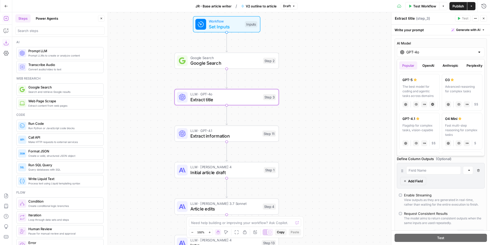
click at [330, 81] on div "Workflow Set Inputs Inputs Google Search Google Search Step 2 LLM · GPT-4o Extr…" at bounding box center [251, 128] width 478 height 232
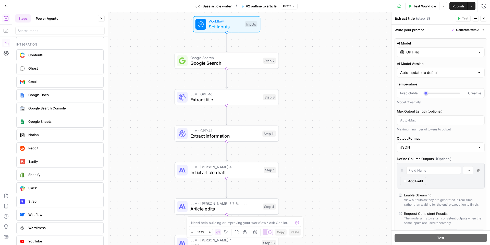
scroll to position [891, 0]
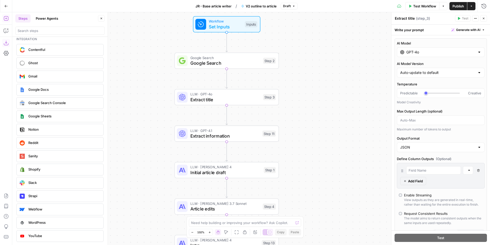
click at [42, 19] on button "Power Agents" at bounding box center [47, 18] width 29 height 8
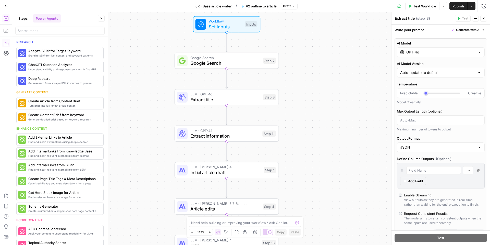
click at [26, 18] on button "Steps" at bounding box center [22, 18] width 15 height 8
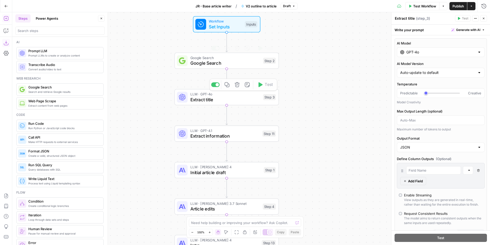
click at [353, 66] on div "Workflow Set Inputs Inputs Google Search Google Search Step 2 Copy step Delete …" at bounding box center [251, 128] width 478 height 232
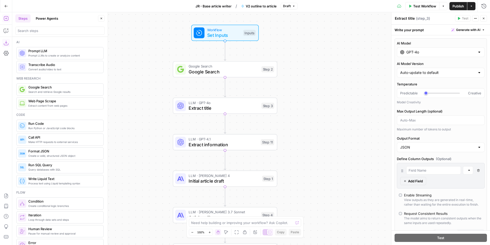
click at [198, 7] on span "JR - Base article writer" at bounding box center [214, 6] width 36 height 5
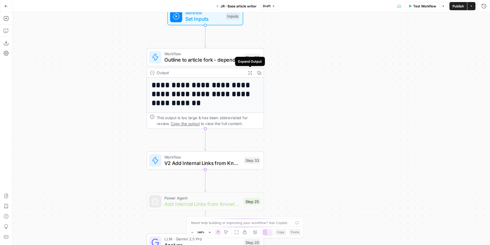
click at [250, 72] on icon "button" at bounding box center [250, 72] width 4 height 4
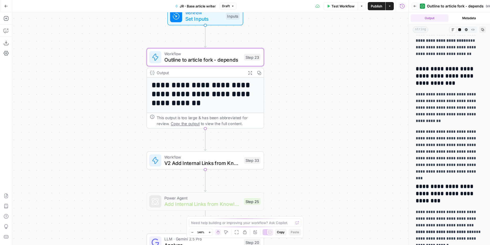
scroll to position [505, 0]
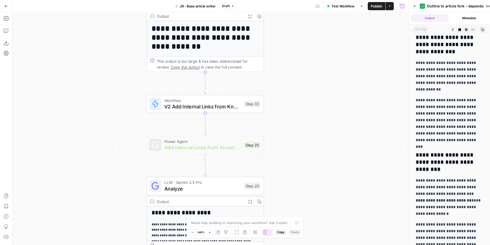
drag, startPoint x: 312, startPoint y: 132, endPoint x: 311, endPoint y: 76, distance: 56.4
click at [311, 76] on div "**********" at bounding box center [210, 128] width 396 height 232
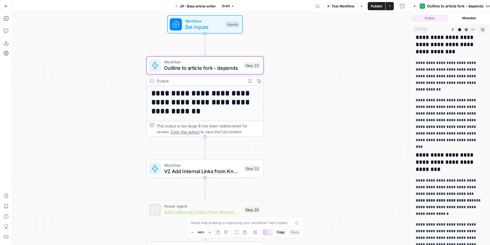
drag, startPoint x: 326, startPoint y: 81, endPoint x: 326, endPoint y: 145, distance: 63.8
click at [326, 145] on div "**********" at bounding box center [210, 128] width 396 height 232
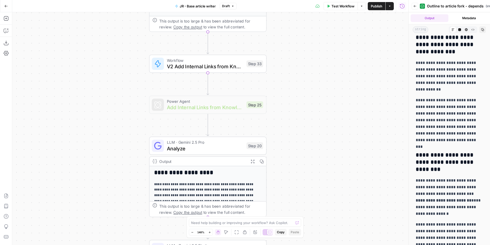
drag, startPoint x: 301, startPoint y: 136, endPoint x: 304, endPoint y: 31, distance: 104.5
click at [304, 31] on div "**********" at bounding box center [210, 128] width 396 height 232
drag, startPoint x: 308, startPoint y: 93, endPoint x: 311, endPoint y: 167, distance: 74.6
click at [310, 165] on div "**********" at bounding box center [210, 128] width 396 height 232
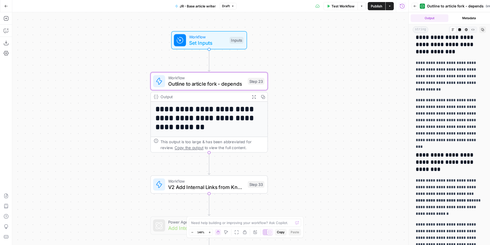
drag, startPoint x: 320, startPoint y: 71, endPoint x: 320, endPoint y: 119, distance: 48.0
click at [320, 119] on div "**********" at bounding box center [210, 128] width 396 height 232
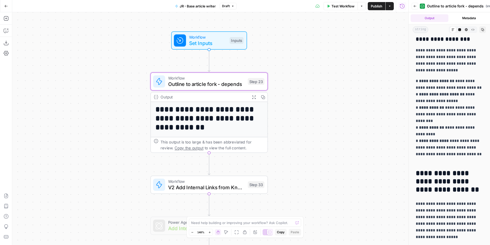
scroll to position [992, 0]
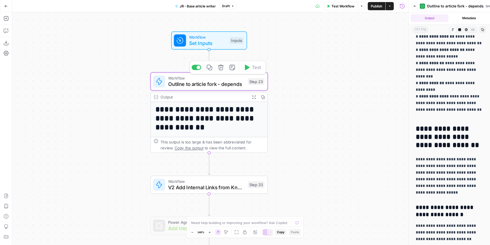
click at [214, 82] on span "Outline to article fork - depends" at bounding box center [206, 84] width 77 height 8
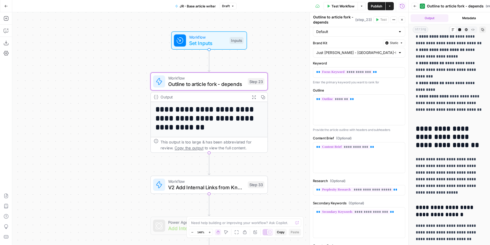
scroll to position [21, 0]
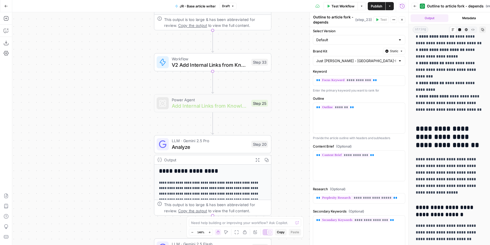
drag, startPoint x: 286, startPoint y: 100, endPoint x: 289, endPoint y: -25, distance: 124.2
click at [289, 0] on html "**********" at bounding box center [245, 122] width 490 height 245
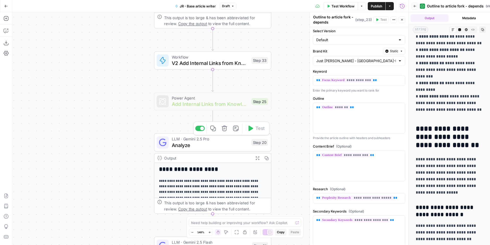
click at [222, 146] on span "Analyze" at bounding box center [210, 145] width 77 height 8
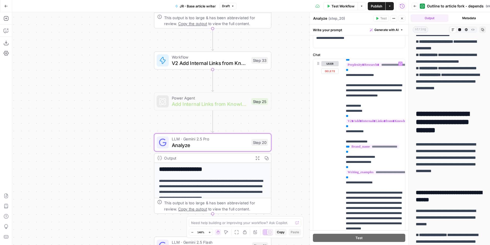
scroll to position [305, 0]
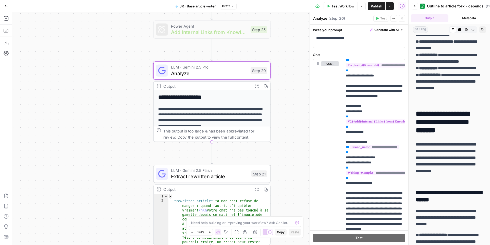
drag, startPoint x: 300, startPoint y: 141, endPoint x: 299, endPoint y: 69, distance: 71.8
click at [299, 69] on div "**********" at bounding box center [210, 128] width 396 height 232
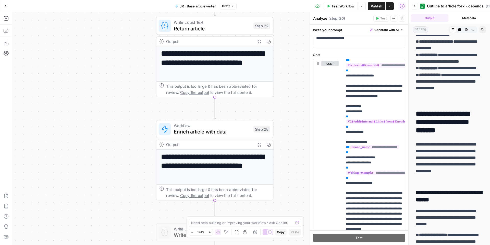
drag, startPoint x: 290, startPoint y: 183, endPoint x: 292, endPoint y: 33, distance: 150.2
click at [292, 33] on div "**********" at bounding box center [210, 128] width 396 height 232
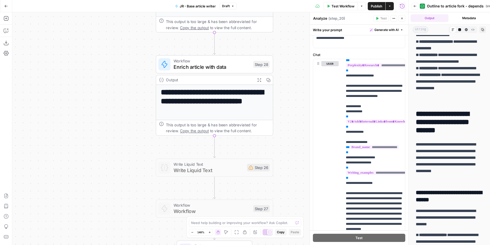
drag, startPoint x: 281, startPoint y: 91, endPoint x: 281, endPoint y: 27, distance: 64.4
click at [281, 27] on div "**********" at bounding box center [210, 128] width 396 height 232
click at [216, 63] on span "Enrich article with data" at bounding box center [212, 67] width 77 height 8
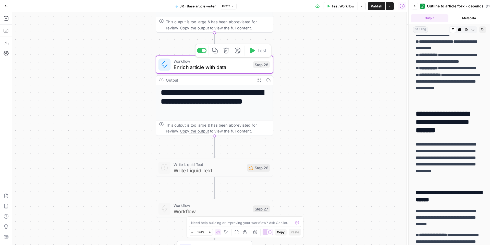
type input "enrich article - JR"
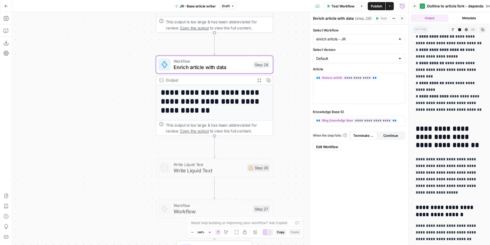
click at [258, 78] on icon "button" at bounding box center [259, 79] width 3 height 3
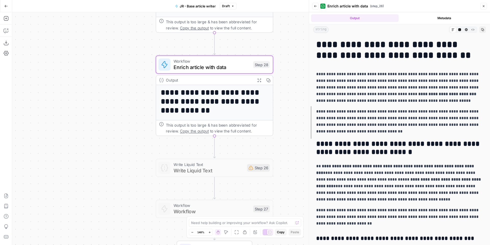
drag, startPoint x: 408, startPoint y: 114, endPoint x: 308, endPoint y: 115, distance: 100.1
click at [308, 115] on div at bounding box center [309, 122] width 5 height 245
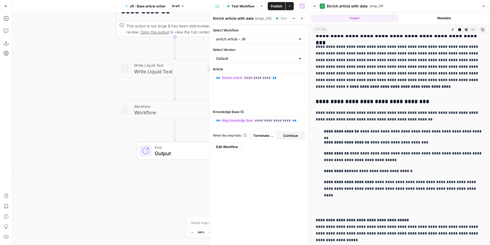
scroll to position [388, 0]
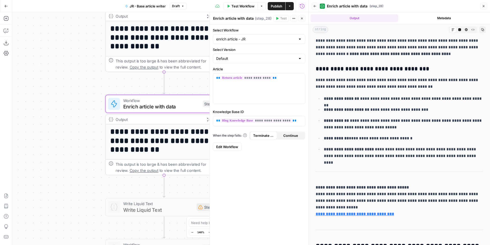
drag, startPoint x: 85, startPoint y: 85, endPoint x: 69, endPoint y: 244, distance: 160.1
click at [71, 244] on div "**********" at bounding box center [160, 128] width 296 height 232
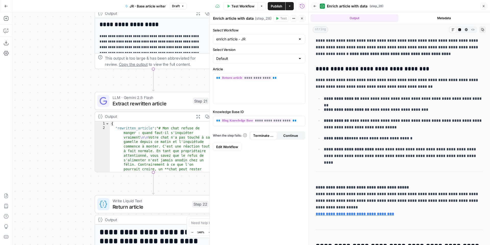
drag, startPoint x: 84, startPoint y: 57, endPoint x: 76, endPoint y: 240, distance: 182.2
click at [76, 240] on div "**********" at bounding box center [160, 128] width 296 height 232
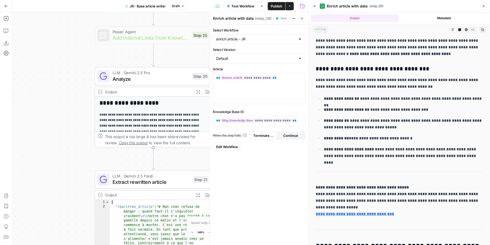
drag, startPoint x: 77, startPoint y: 135, endPoint x: 76, endPoint y: 212, distance: 76.9
click at [77, 213] on div "**********" at bounding box center [160, 128] width 296 height 232
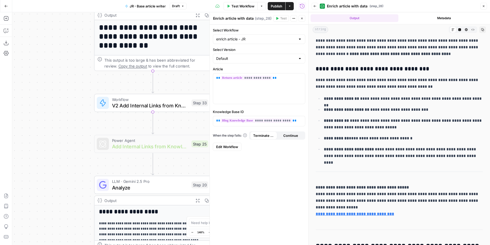
drag, startPoint x: 69, startPoint y: 90, endPoint x: 69, endPoint y: 198, distance: 108.0
click at [69, 198] on div "**********" at bounding box center [160, 128] width 296 height 232
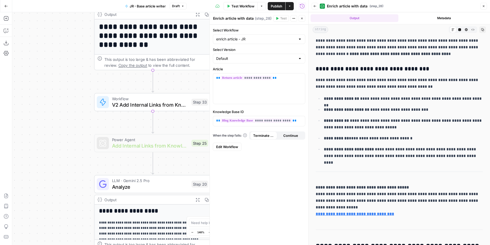
click at [441, 7] on icon "button" at bounding box center [483, 6] width 3 height 3
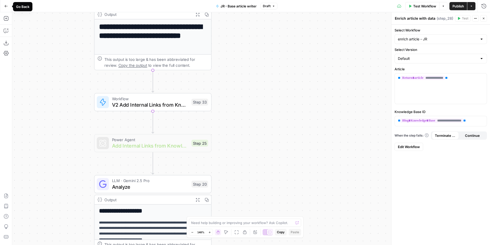
click at [3, 4] on button "Go Back" at bounding box center [6, 6] width 9 height 9
click at [9, 7] on button "Go Back" at bounding box center [6, 6] width 9 height 9
click at [6, 6] on icon "button" at bounding box center [6, 6] width 4 height 4
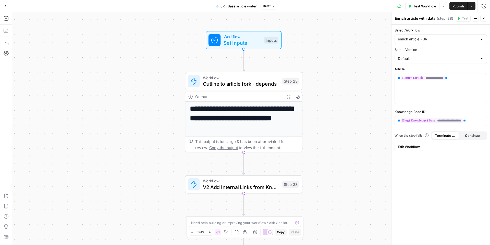
click at [8, 7] on button "Go Back" at bounding box center [6, 6] width 9 height 9
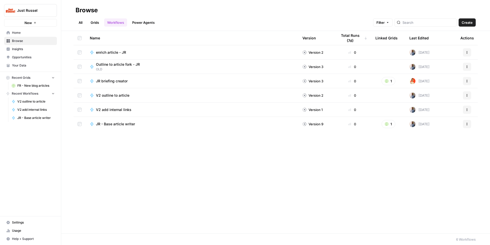
click at [94, 25] on link "Grids" at bounding box center [95, 22] width 15 height 8
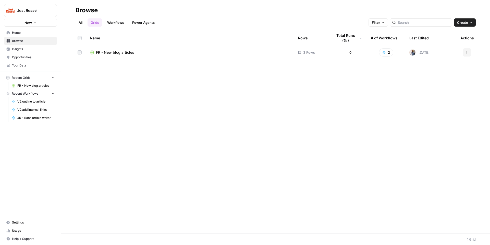
click at [124, 53] on span "FR - New blog articles" at bounding box center [115, 52] width 38 height 5
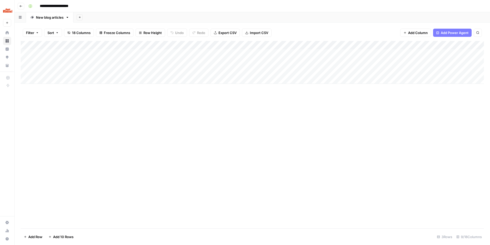
click at [251, 52] on div "Add Column" at bounding box center [253, 62] width 464 height 43
click at [255, 44] on div "Add Column" at bounding box center [253, 62] width 464 height 43
click at [207, 77] on div "Add Column" at bounding box center [253, 62] width 464 height 43
click at [210, 109] on div "Add Column" at bounding box center [253, 134] width 464 height 187
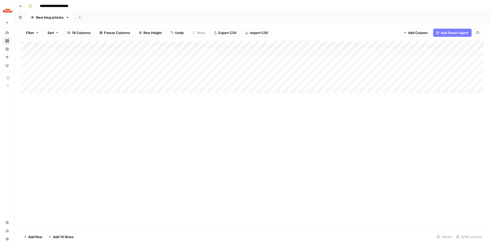
click at [211, 115] on div "Add Column" at bounding box center [253, 134] width 464 height 187
click at [246, 44] on div "Add Column" at bounding box center [253, 67] width 464 height 52
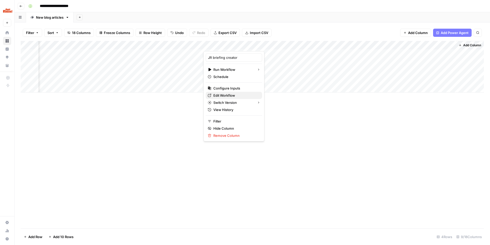
click at [223, 93] on span "Edit Workflow" at bounding box center [236, 95] width 45 height 5
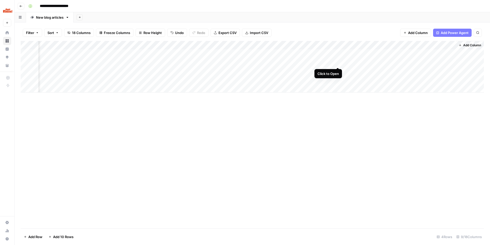
click at [338, 62] on div "Add Column" at bounding box center [253, 67] width 464 height 52
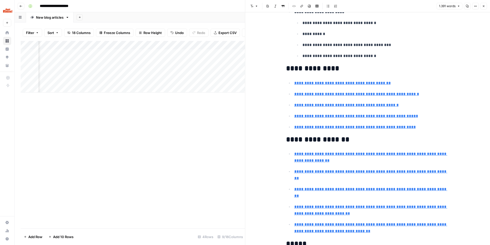
scroll to position [802, 0]
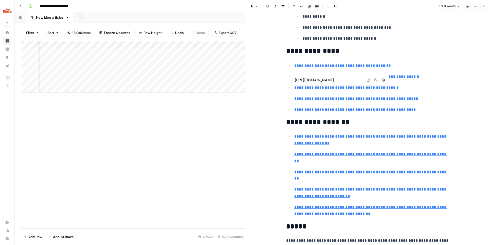
type input "https://justrussel.fr/blog/chat-reclame-manger/"
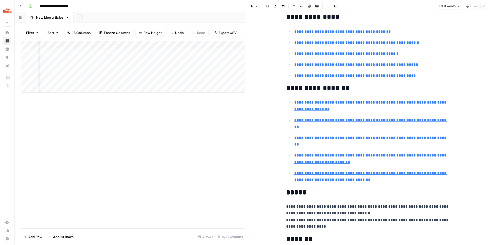
scroll to position [865, 0]
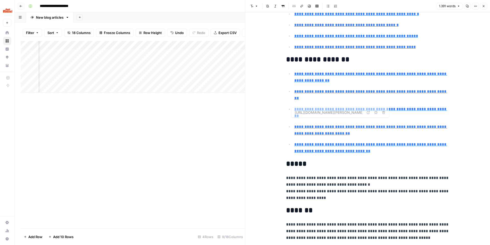
type input "https://binette-et-jardin.ouest-france.fr/dossier-4754-chat-peut-se-passer-mang…"
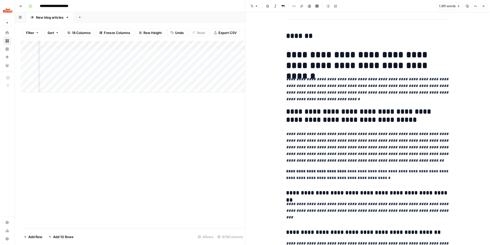
scroll to position [1098, 0]
click at [327, 50] on h1 "**********" at bounding box center [367, 60] width 163 height 21
click at [355, 76] on p "**********" at bounding box center [367, 89] width 163 height 27
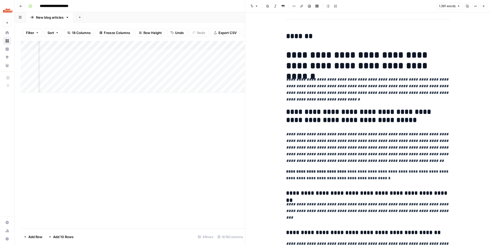
click at [355, 76] on p "**********" at bounding box center [367, 89] width 163 height 27
click at [336, 144] on p "**********" at bounding box center [367, 147] width 163 height 33
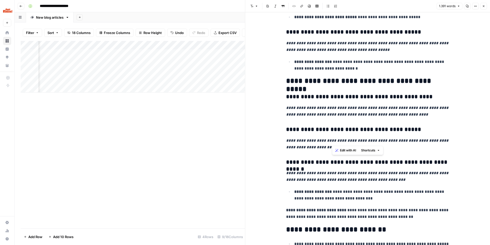
scroll to position [1931, 0]
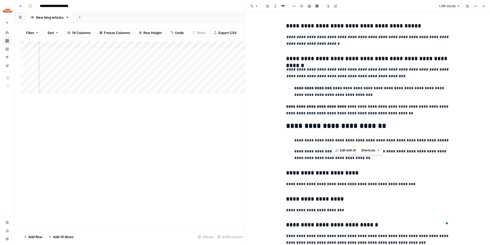
click at [211, 127] on div "Add Column" at bounding box center [133, 134] width 224 height 187
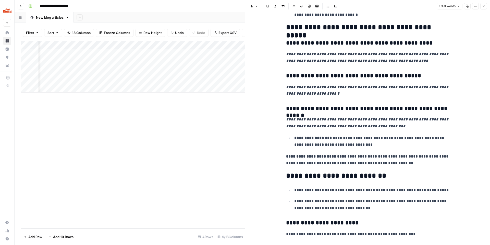
scroll to position [1858, 0]
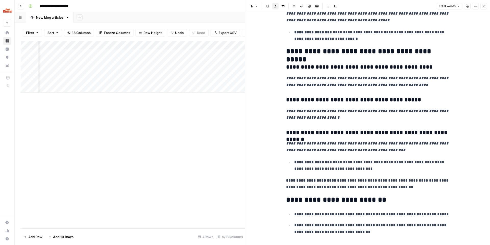
click at [441, 6] on icon "button" at bounding box center [483, 6] width 3 height 3
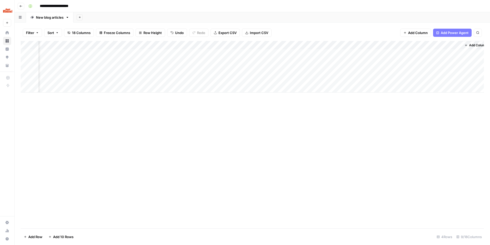
scroll to position [0, 74]
click at [441, 62] on div "Add Column" at bounding box center [253, 67] width 464 height 52
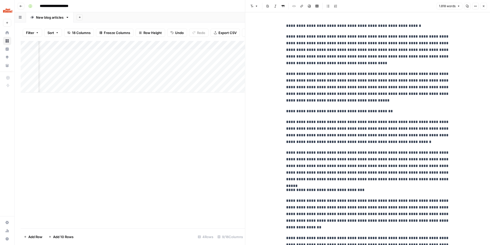
click at [441, 9] on button "Close" at bounding box center [484, 6] width 7 height 7
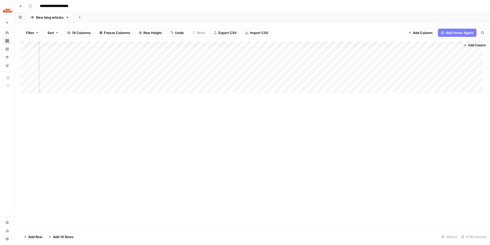
scroll to position [0, 68]
click at [441, 62] on div "Add Column" at bounding box center [253, 67] width 464 height 52
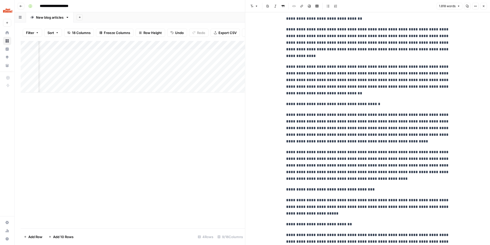
scroll to position [577, 0]
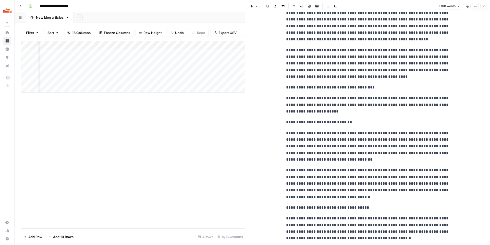
click at [441, 5] on button "Close" at bounding box center [484, 6] width 7 height 7
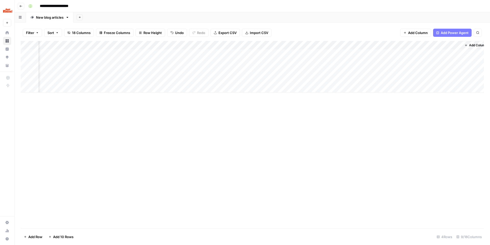
click at [406, 46] on div "Add Column" at bounding box center [253, 67] width 464 height 52
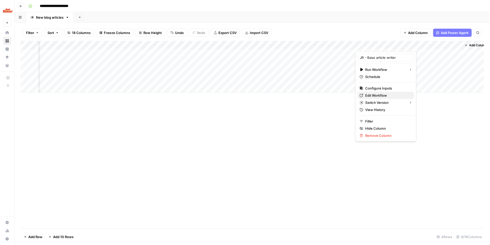
click at [379, 93] on span "Edit Workflow" at bounding box center [387, 95] width 45 height 5
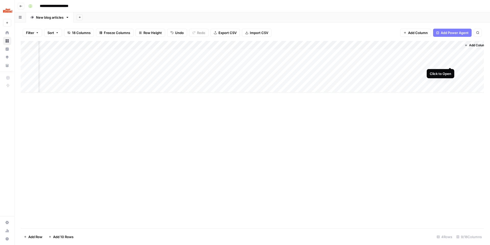
click at [441, 62] on div "Add Column" at bounding box center [253, 67] width 464 height 52
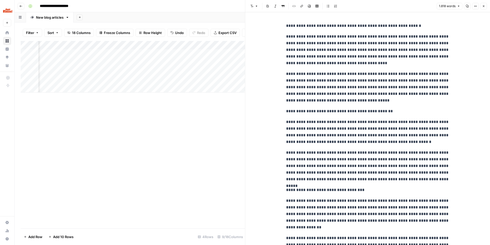
click at [441, 8] on button "Close" at bounding box center [484, 6] width 7 height 7
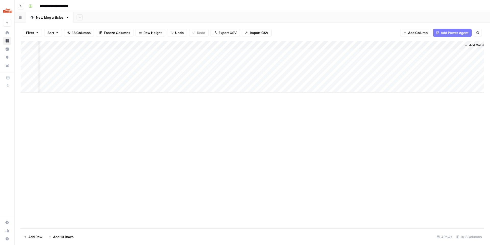
scroll to position [0, 74]
click at [405, 62] on div "Add Column" at bounding box center [253, 67] width 464 height 52
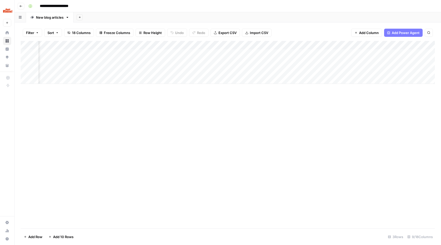
scroll to position [0, 123]
click at [349, 43] on div "Add Column" at bounding box center [228, 62] width 414 height 43
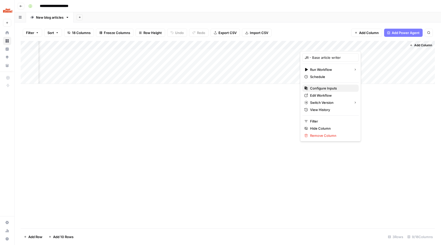
click at [331, 88] on span "Configure Inputs" at bounding box center [332, 88] width 45 height 5
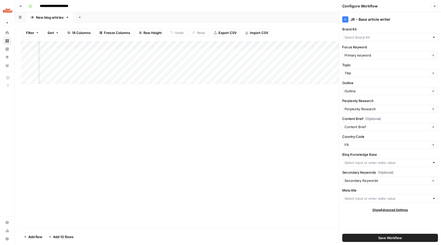
type input "Just Russel - [GEOGRAPHIC_DATA]-FR"
type input "XML sitemap FR .fr"
click at [376, 199] on input "Meta title" at bounding box center [388, 198] width 86 height 5
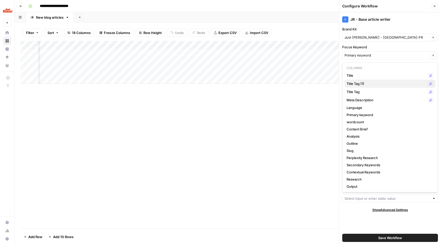
click at [372, 81] on span "Title Tag (1)" at bounding box center [386, 83] width 79 height 5
type input "Title Tag (1)"
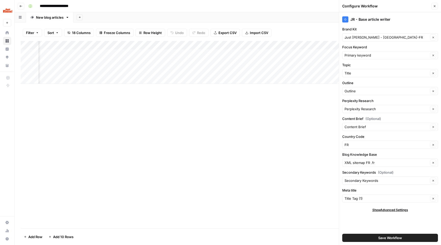
click at [374, 234] on button "Save Workflow" at bounding box center [390, 237] width 96 height 8
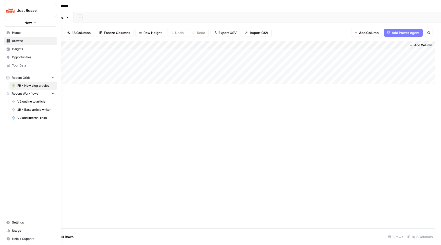
click at [9, 31] on icon at bounding box center [8, 32] width 3 height 3
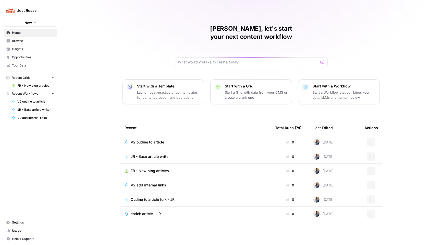
click at [23, 41] on span "Browse" at bounding box center [33, 41] width 43 height 5
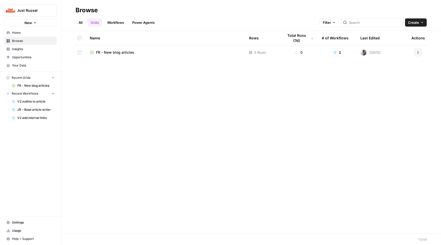
click at [21, 65] on span "Your Data" at bounding box center [33, 65] width 43 height 5
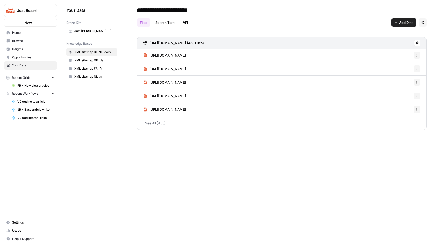
click at [98, 34] on link "Just Russel - [GEOGRAPHIC_DATA]-FR" at bounding box center [91, 31] width 51 height 8
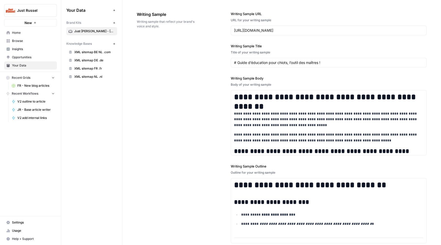
scroll to position [812, 0]
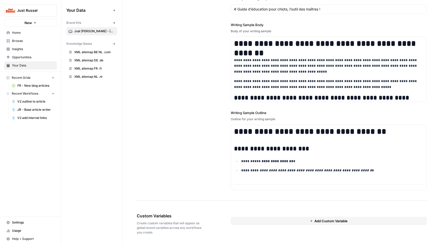
click at [330, 219] on span "Add Custom Variable" at bounding box center [331, 220] width 33 height 5
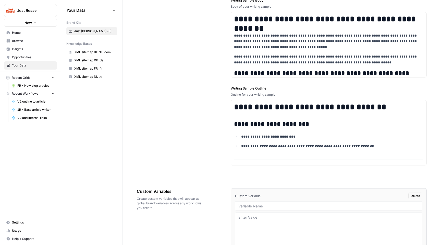
scroll to position [872, 0]
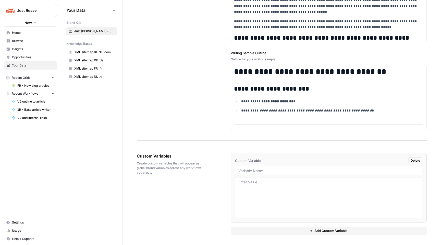
click at [277, 168] on div at bounding box center [328, 170] width 187 height 9
click at [277, 170] on input "text" at bounding box center [329, 170] width 181 height 5
type input "M"
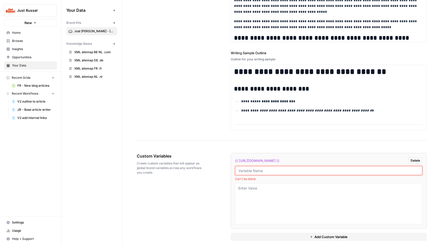
click at [269, 171] on input "text" at bounding box center [329, 170] width 181 height 5
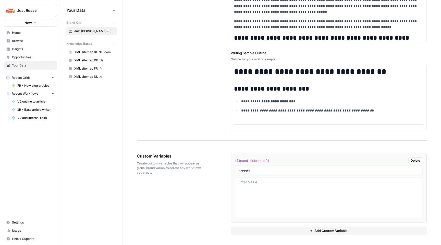
type input "breeds"
click at [295, 228] on button "Add Custom Variable" at bounding box center [329, 230] width 196 height 8
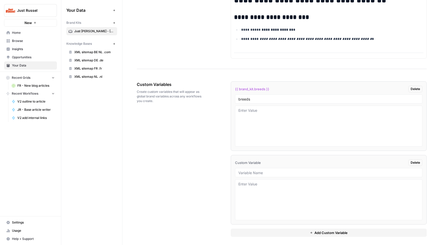
scroll to position [945, 0]
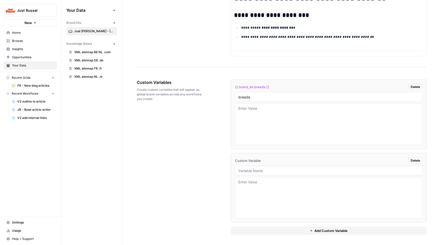
click at [262, 170] on input "text" at bounding box center [329, 170] width 181 height 5
type input "medical_issues"
type input "H"
type input "health_issues"
click at [243, 100] on div "breeds" at bounding box center [328, 96] width 187 height 9
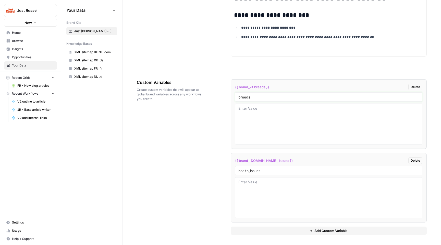
click at [242, 98] on input "breeds" at bounding box center [329, 96] width 181 height 5
type input "template_breeds"
click at [260, 171] on input "health_issues" at bounding box center [329, 170] width 181 height 5
type input "template_health_issues"
click at [285, 173] on div "template_health_issues" at bounding box center [328, 170] width 187 height 9
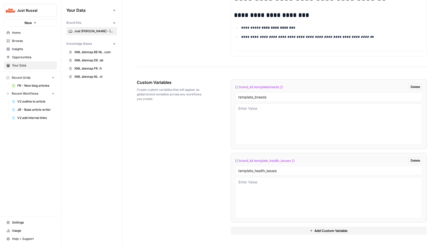
click at [285, 173] on div "template_health_issues" at bounding box center [328, 170] width 187 height 9
click at [175, 159] on div "Custom Variables Create custom variables that will appear as global brand varia…" at bounding box center [282, 157] width 290 height 176
click at [303, 231] on button "Add Custom Variable" at bounding box center [329, 230] width 196 height 8
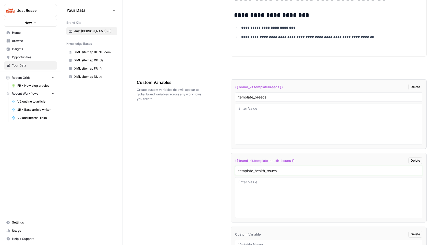
click at [275, 171] on input "template_health_issues" at bounding box center [329, 170] width 181 height 5
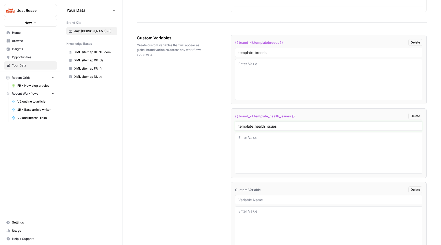
scroll to position [1019, 0]
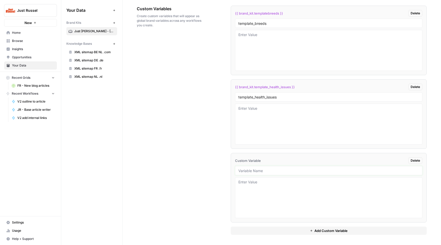
click at [258, 170] on input "text" at bounding box center [329, 170] width 181 height 5
paste input "template_health_issues"
type input "template_health_issues"
click at [263, 174] on div "template_" at bounding box center [328, 170] width 187 height 9
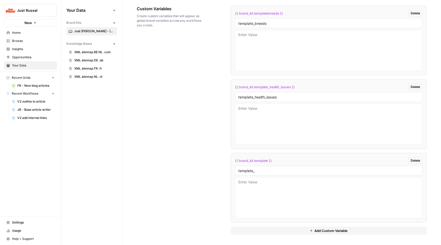
click at [262, 171] on input "template_" at bounding box center [329, 170] width 181 height 5
type input "template_general_"
click at [285, 176] on li "{{ brand_kit.template_general }} Delete template_general_" at bounding box center [329, 187] width 196 height 69
click at [285, 173] on div "template_general_" at bounding box center [328, 170] width 187 height 9
drag, startPoint x: 282, startPoint y: 172, endPoint x: 255, endPoint y: 172, distance: 26.8
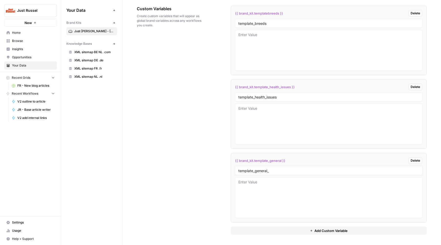
click at [255, 172] on input "template_general_" at bounding box center [329, 170] width 181 height 5
type input "template_training"
click at [158, 175] on div "Custom Variables Create custom variables that will appear as global brand varia…" at bounding box center [282, 119] width 290 height 249
drag, startPoint x: 170, startPoint y: 85, endPoint x: 167, endPoint y: 85, distance: 2.8
click at [167, 85] on div "Custom Variables Create custom variables that will appear as global brand varia…" at bounding box center [282, 119] width 290 height 249
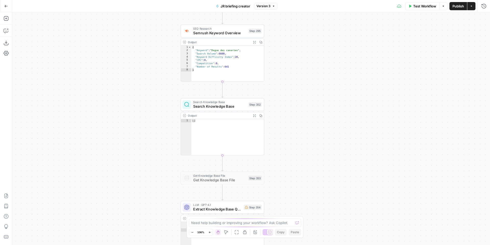
drag, startPoint x: 271, startPoint y: 141, endPoint x: 130, endPoint y: 70, distance: 158.2
click at [130, 70] on div "true false Workflow Set Inputs Inputs SEO Research Semrush Keyword Overview Ste…" at bounding box center [251, 128] width 478 height 232
click at [280, 92] on div "true false Workflow Set Inputs Inputs SEO Research Semrush Keyword Overview Ste…" at bounding box center [251, 128] width 478 height 232
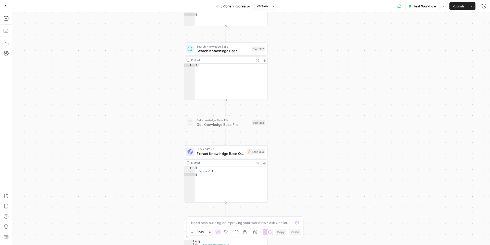
drag, startPoint x: 280, startPoint y: 92, endPoint x: 283, endPoint y: 37, distance: 55.3
click at [283, 37] on div "true false Workflow Set Inputs Inputs SEO Research Semrush Keyword Overview Ste…" at bounding box center [251, 128] width 478 height 232
click at [310, 111] on div "true false Workflow Set Inputs Inputs SEO Research Semrush Keyword Overview Ste…" at bounding box center [251, 128] width 478 height 232
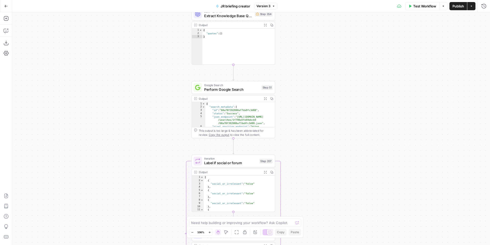
drag, startPoint x: 308, startPoint y: 146, endPoint x: 316, endPoint y: -5, distance: 151.4
click at [316, 0] on html "Just Russel New Home Browse Insights Opportunities Your Data Recent Grids FR - …" at bounding box center [245, 122] width 490 height 245
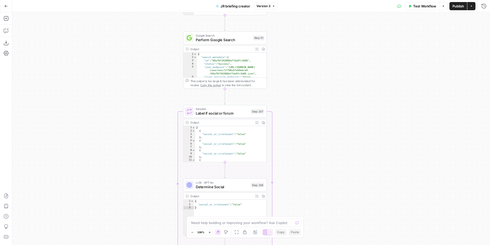
drag, startPoint x: 324, startPoint y: 115, endPoint x: 314, endPoint y: 80, distance: 36.6
click at [314, 79] on div "true false Workflow Set Inputs Inputs SEO Research Semrush Keyword Overview Ste…" at bounding box center [251, 128] width 478 height 232
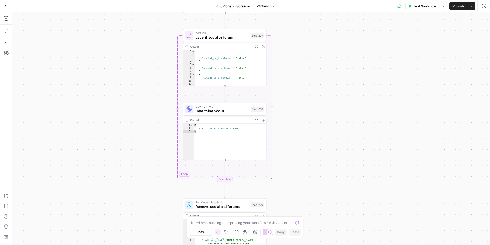
drag, startPoint x: 313, startPoint y: 127, endPoint x: 318, endPoint y: -12, distance: 139.5
click at [318, 0] on html "Just Russel New Home Browse Insights Opportunities Your Data Recent Grids FR - …" at bounding box center [245, 122] width 490 height 245
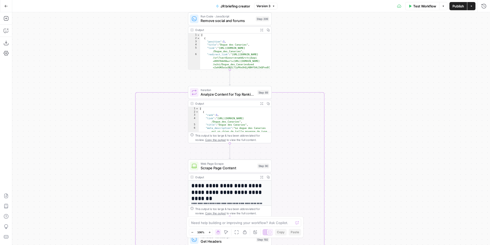
drag, startPoint x: 317, startPoint y: 165, endPoint x: 316, endPoint y: 42, distance: 123.1
click at [316, 42] on div "true false Workflow Set Inputs Inputs SEO Research Semrush Keyword Overview Ste…" at bounding box center [251, 128] width 478 height 232
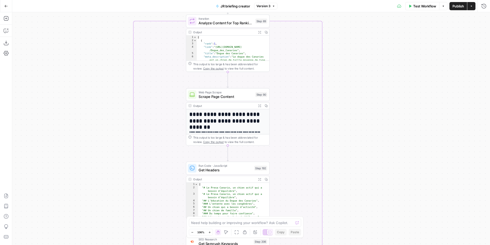
drag, startPoint x: 351, startPoint y: 138, endPoint x: 352, endPoint y: -22, distance: 160.1
click at [352, 0] on html "Just Russel New Home Browse Insights Opportunities Your Data Recent Grids FR - …" at bounding box center [245, 122] width 490 height 245
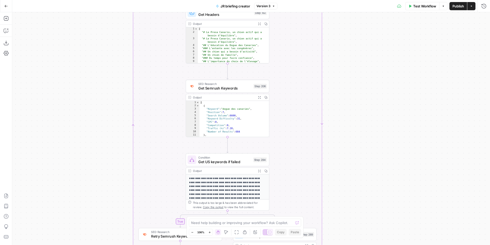
drag, startPoint x: 347, startPoint y: 165, endPoint x: 346, endPoint y: 81, distance: 84.0
click at [347, 81] on div "true false Workflow Set Inputs Inputs SEO Research Semrush Keyword Overview Ste…" at bounding box center [251, 128] width 478 height 232
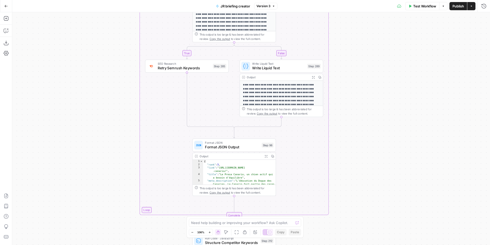
drag, startPoint x: 357, startPoint y: 173, endPoint x: 364, endPoint y: 15, distance: 158.7
click at [364, 15] on div "true false Workflow Set Inputs Inputs SEO Research Semrush Keyword Overview Ste…" at bounding box center [251, 128] width 478 height 232
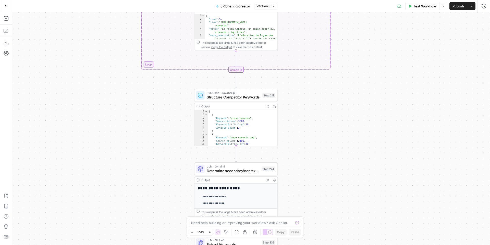
drag, startPoint x: 355, startPoint y: 153, endPoint x: 354, endPoint y: 14, distance: 138.7
click at [354, 14] on div "true false Workflow Set Inputs Inputs SEO Research Semrush Keyword Overview Ste…" at bounding box center [251, 128] width 478 height 232
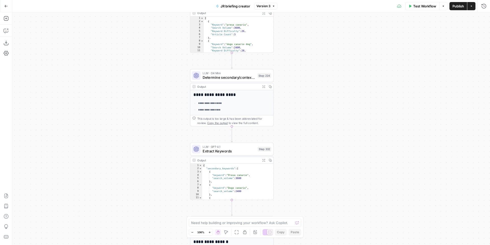
drag, startPoint x: 360, startPoint y: 122, endPoint x: 356, endPoint y: 29, distance: 92.8
click at [355, 29] on div "true false Workflow Set Inputs Inputs SEO Research Semrush Keyword Overview Ste…" at bounding box center [251, 128] width 478 height 232
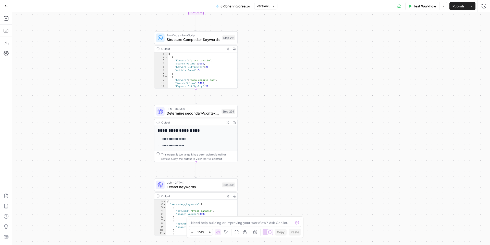
drag, startPoint x: 178, startPoint y: 78, endPoint x: 140, endPoint y: 114, distance: 52.4
click at [140, 115] on div "true false Workflow Set Inputs Inputs SEO Research Semrush Keyword Overview Ste…" at bounding box center [251, 128] width 478 height 232
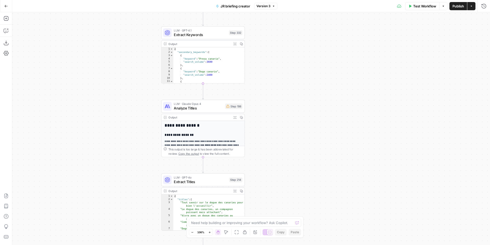
drag, startPoint x: 290, startPoint y: 137, endPoint x: 299, endPoint y: -14, distance: 151.9
click at [299, 0] on html "Just Russel New Home Browse Insights Opportunities Your Data Recent Grids FR - …" at bounding box center [245, 122] width 490 height 245
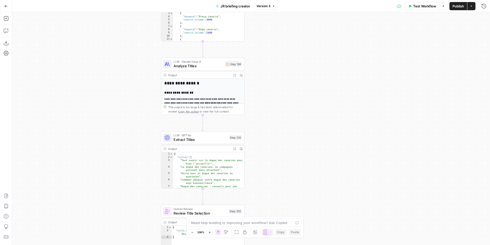
drag, startPoint x: 287, startPoint y: 98, endPoint x: 287, endPoint y: 52, distance: 45.7
click at [287, 52] on div "true false Workflow Set Inputs Inputs SEO Research Semrush Keyword Overview Ste…" at bounding box center [251, 128] width 478 height 232
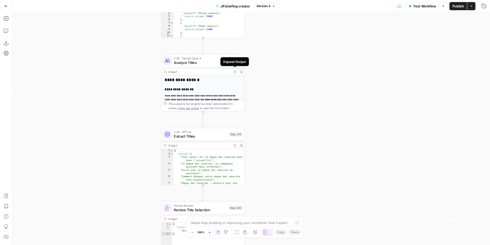
click at [234, 71] on icon "button" at bounding box center [235, 71] width 3 height 3
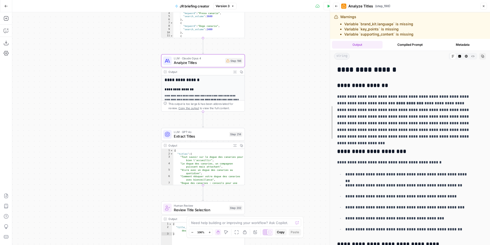
drag, startPoint x: 406, startPoint y: 121, endPoint x: 304, endPoint y: 121, distance: 102.2
click at [328, 121] on div at bounding box center [330, 122] width 5 height 245
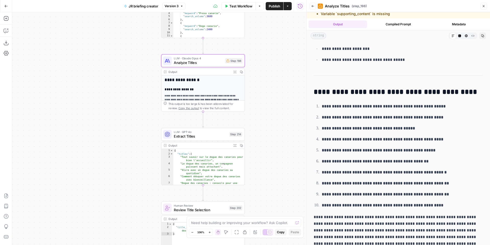
scroll to position [27, 0]
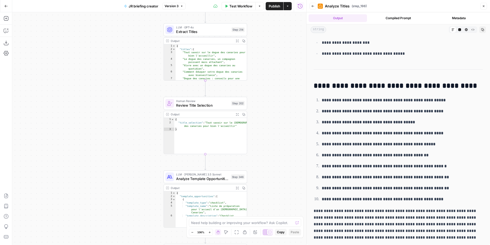
drag, startPoint x: 279, startPoint y: 133, endPoint x: 284, endPoint y: 14, distance: 119.1
click at [284, 14] on div "true false Workflow Set Inputs Inputs SEO Research Semrush Keyword Overview Ste…" at bounding box center [159, 128] width 294 height 232
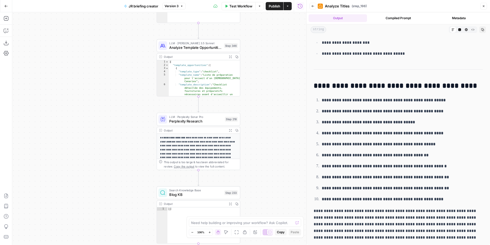
drag, startPoint x: 264, startPoint y: 138, endPoint x: 254, endPoint y: 21, distance: 116.9
click at [254, 22] on div "true false Workflow Set Inputs Inputs SEO Research Semrush Keyword Overview Ste…" at bounding box center [159, 128] width 294 height 232
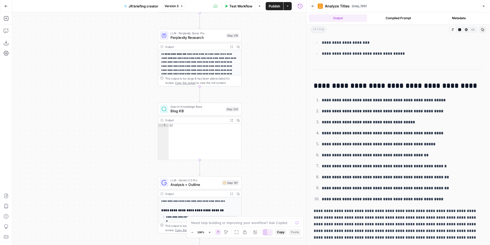
drag, startPoint x: 274, startPoint y: 137, endPoint x: 275, endPoint y: 52, distance: 84.5
click at [275, 52] on div "true false Workflow Set Inputs Inputs SEO Research Semrush Keyword Overview Ste…" at bounding box center [159, 128] width 294 height 232
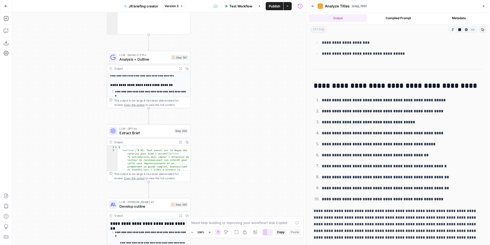
drag, startPoint x: 254, startPoint y: 151, endPoint x: 210, endPoint y: 9, distance: 148.0
click at [210, 9] on div "Go Back JR briefing creator Version 3 Test Workflow Options Publish Actions Run…" at bounding box center [153, 122] width 306 height 245
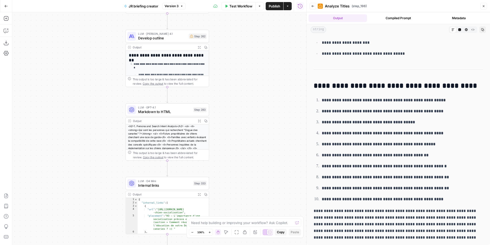
drag, startPoint x: 213, startPoint y: 155, endPoint x: 224, endPoint y: 3, distance: 151.6
click at [224, 3] on div "Go Back JR briefing creator Version 3 Test Workflow Options Publish Actions Run…" at bounding box center [153, 122] width 306 height 245
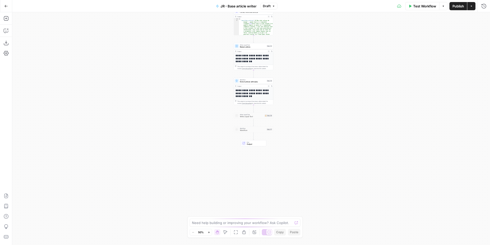
click at [268, 86] on icon "button" at bounding box center [268, 85] width 1 height 1
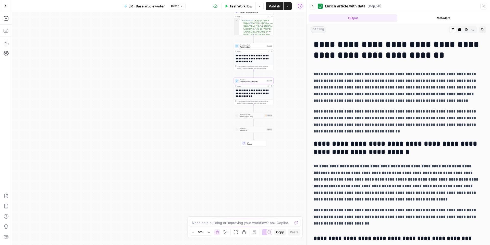
click at [364, 46] on h1 "**********" at bounding box center [398, 49] width 169 height 21
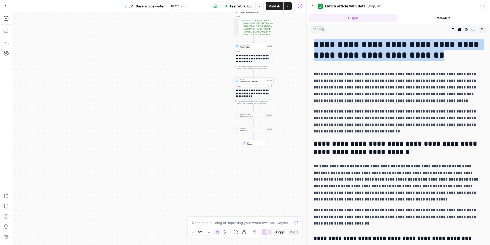
click at [364, 46] on h1 "**********" at bounding box center [398, 49] width 169 height 21
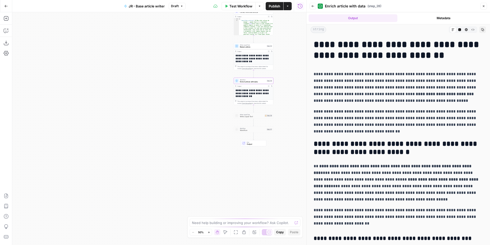
click at [358, 143] on h2 "**********" at bounding box center [398, 148] width 169 height 16
click at [482, 7] on icon "button" at bounding box center [483, 6] width 3 height 3
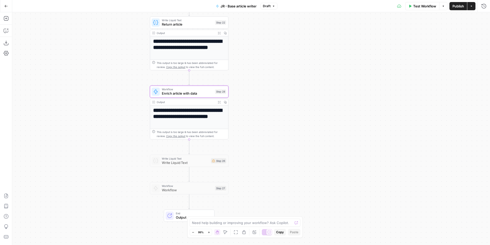
click at [220, 102] on icon "button" at bounding box center [219, 102] width 2 height 2
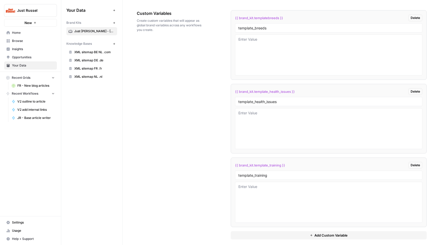
scroll to position [1019, 0]
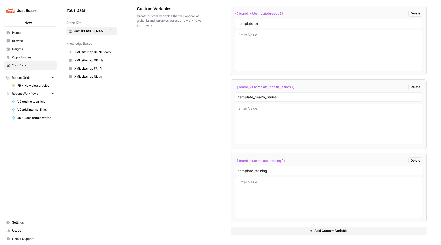
click at [33, 217] on nav "Settings Usage Help + Support" at bounding box center [30, 230] width 61 height 29
click at [34, 219] on link "Settings" at bounding box center [30, 222] width 53 height 8
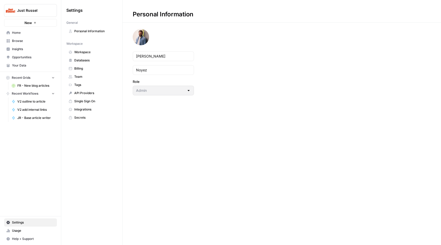
click at [88, 76] on span "Team" at bounding box center [94, 76] width 41 height 5
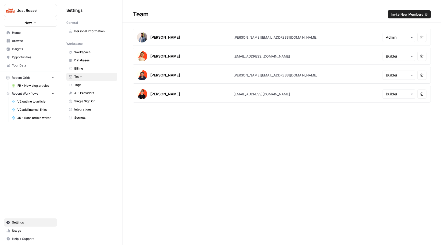
click at [416, 11] on button "Invite New Members" at bounding box center [409, 14] width 43 height 8
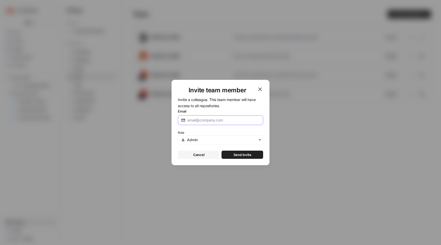
click at [208, 121] on input "Email" at bounding box center [222, 119] width 70 height 5
paste input "[PERSON_NAME][EMAIL_ADDRESS][PERSON_NAME][DOMAIN_NAME]"
drag, startPoint x: 239, startPoint y: 119, endPoint x: 179, endPoint y: 118, distance: 59.3
click at [179, 118] on div "[PERSON_NAME][EMAIL_ADDRESS][PERSON_NAME][DOMAIN_NAME]" at bounding box center [220, 120] width 85 height 10
type input "[PERSON_NAME][EMAIL_ADDRESS][PERSON_NAME][DOMAIN_NAME]"
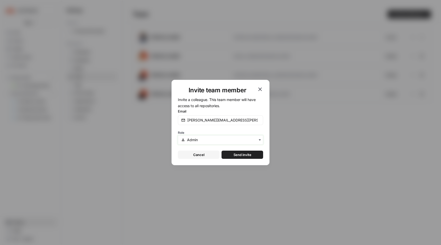
click at [218, 139] on input "text" at bounding box center [223, 139] width 73 height 5
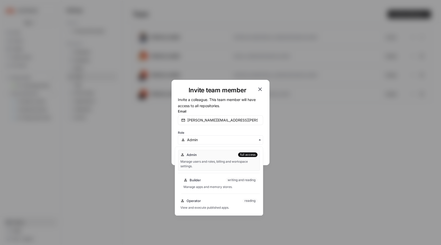
click at [211, 180] on div "Builder writing and reading" at bounding box center [221, 179] width 74 height 5
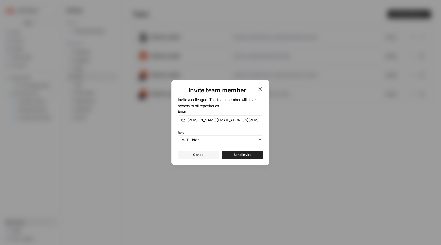
click at [250, 153] on span "Send invite" at bounding box center [243, 154] width 18 height 5
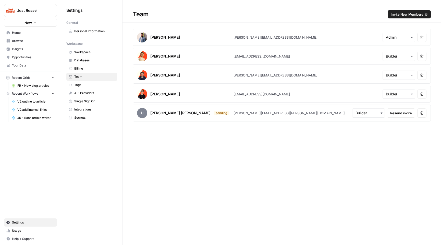
click at [49, 32] on span "Home" at bounding box center [33, 32] width 43 height 5
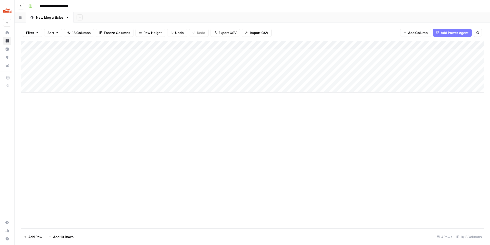
click at [66, 70] on div "Add Column" at bounding box center [253, 67] width 464 height 52
click at [135, 72] on div "Add Column" at bounding box center [253, 67] width 464 height 52
click at [135, 71] on div "Add Column" at bounding box center [253, 67] width 464 height 52
click at [208, 106] on div "Add Column" at bounding box center [253, 134] width 464 height 187
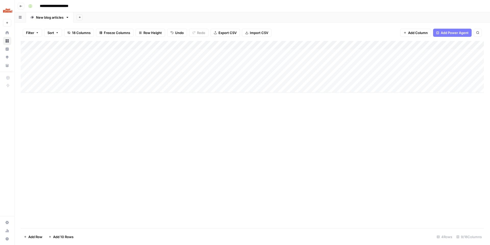
click at [191, 72] on div "Add Column" at bounding box center [253, 67] width 464 height 52
click at [250, 72] on div "Add Column" at bounding box center [253, 67] width 464 height 52
click at [264, 44] on div "Add Column" at bounding box center [253, 67] width 464 height 52
click at [299, 109] on div "Add Column" at bounding box center [253, 134] width 464 height 187
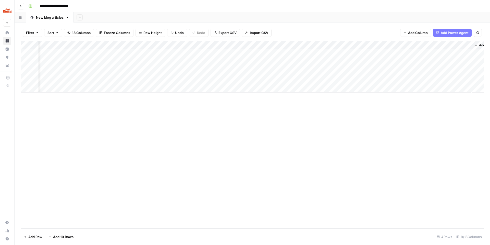
scroll to position [0, 0]
click at [321, 45] on div "Add Column" at bounding box center [253, 67] width 464 height 52
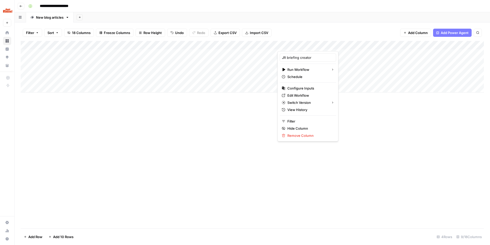
click at [349, 138] on div "Add Column" at bounding box center [253, 134] width 464 height 187
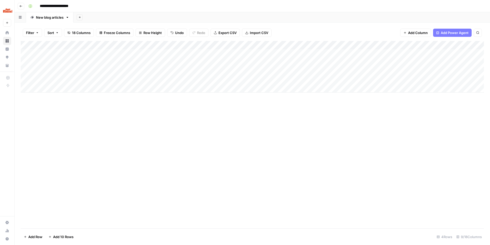
click at [80, 15] on button "Add Sheet" at bounding box center [80, 17] width 6 height 6
click at [91, 35] on span "Blank" at bounding box center [106, 34] width 38 height 5
click at [87, 18] on div "Blank" at bounding box center [88, 17] width 9 height 5
type input "**********"
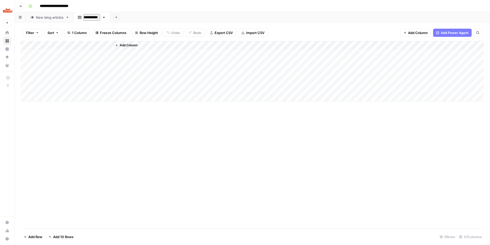
type input "**********"
click at [44, 20] on div "New blog articles" at bounding box center [50, 17] width 28 height 5
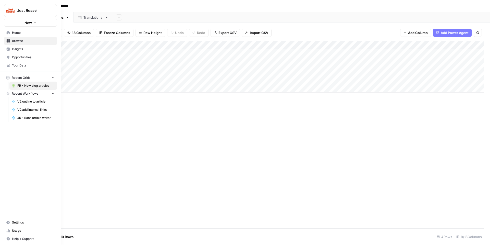
click at [21, 67] on span "Your Data" at bounding box center [33, 65] width 43 height 5
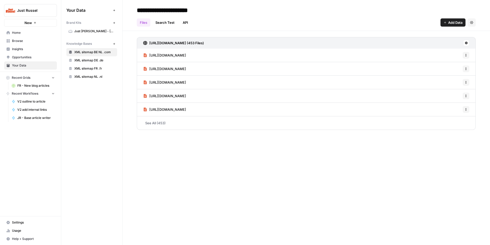
click at [93, 33] on link "Just Russel - France-FR" at bounding box center [91, 31] width 51 height 8
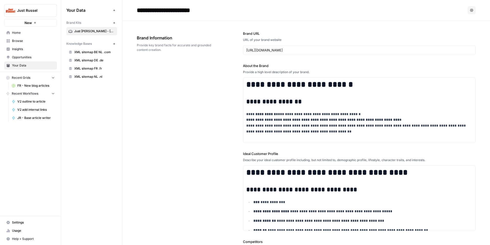
click at [75, 50] on span "XML sitemap BE NL .com" at bounding box center [94, 52] width 41 height 5
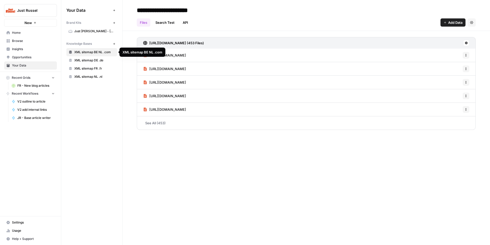
click at [90, 60] on span "XML sitemap DE .de" at bounding box center [94, 60] width 41 height 5
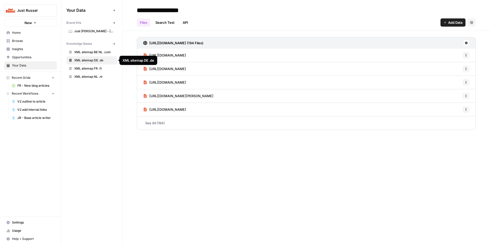
click at [89, 52] on span "XML sitemap BE NL .com" at bounding box center [94, 52] width 41 height 5
click at [471, 22] on icon "button" at bounding box center [471, 22] width 3 height 3
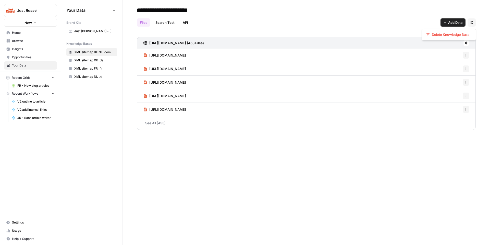
click at [471, 22] on icon "button" at bounding box center [471, 22] width 3 height 3
click at [467, 41] on button at bounding box center [467, 43] width 6 height 6
click at [359, 13] on h2 "**********" at bounding box center [306, 10] width 339 height 8
click at [38, 65] on span "Your Data" at bounding box center [33, 65] width 43 height 5
click at [37, 57] on span "Opportunities" at bounding box center [33, 57] width 43 height 5
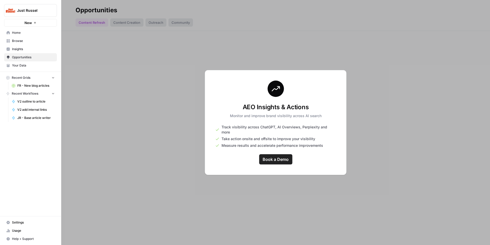
click at [18, 30] on span "Home" at bounding box center [33, 32] width 43 height 5
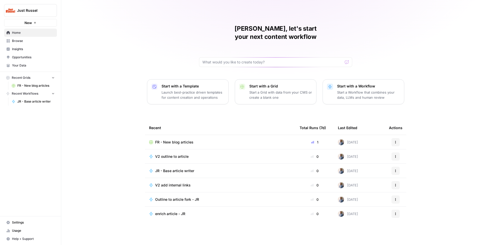
click at [19, 219] on link "Settings" at bounding box center [30, 222] width 53 height 8
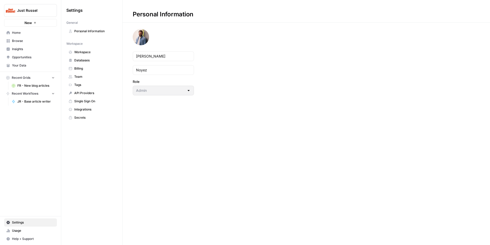
click at [80, 109] on span "Integrations" at bounding box center [94, 109] width 41 height 5
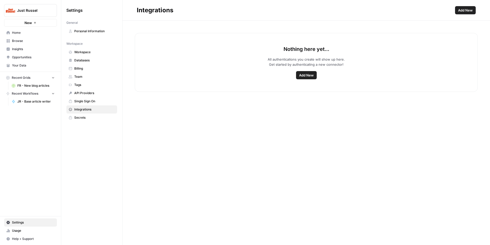
click at [303, 76] on span "Add New" at bounding box center [306, 75] width 15 height 5
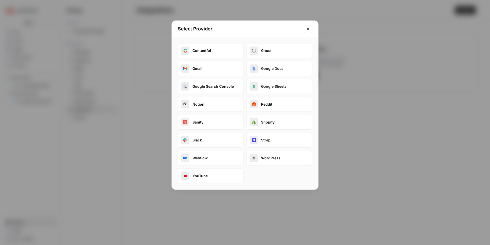
click at [262, 156] on button "WordPress" at bounding box center [280, 157] width 66 height 15
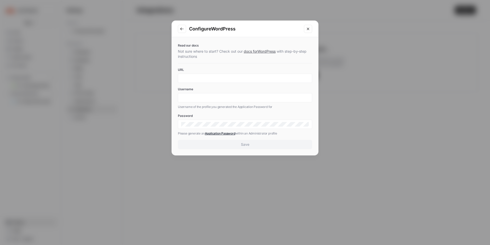
click at [197, 81] on div at bounding box center [245, 78] width 134 height 9
click at [196, 79] on input "URL" at bounding box center [245, 78] width 128 height 5
paste input "[URL][DOMAIN_NAME]"
type input "[URL][DOMAIN_NAME]"
click at [205, 89] on label "Username" at bounding box center [245, 89] width 134 height 5
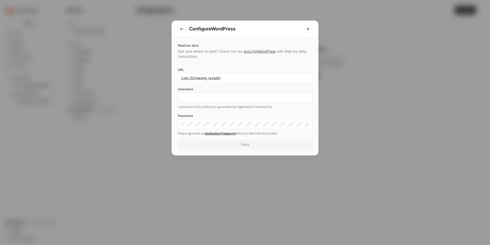
click at [205, 95] on input "Username" at bounding box center [245, 97] width 128 height 5
type input "[PERSON_NAME]"
click at [200, 127] on div at bounding box center [245, 124] width 134 height 9
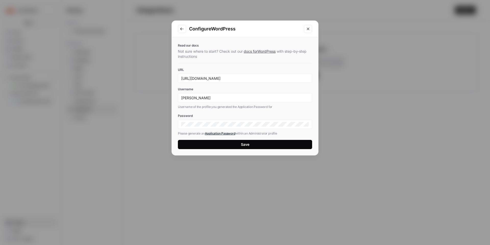
click at [236, 146] on button "Save" at bounding box center [245, 144] width 134 height 9
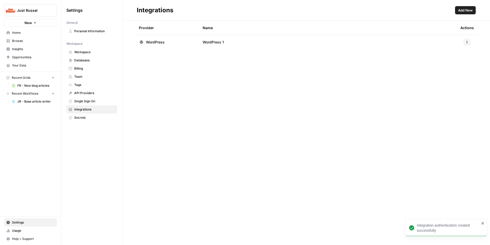
click at [217, 102] on div "Provider Name Actions WordPress WordPress 1" at bounding box center [307, 133] width 368 height 224
click at [464, 46] on td at bounding box center [467, 42] width 21 height 14
click at [467, 44] on button "button" at bounding box center [467, 42] width 7 height 7
click at [467, 43] on icon "button" at bounding box center [467, 42] width 3 height 3
click at [25, 31] on span "Home" at bounding box center [33, 32] width 43 height 5
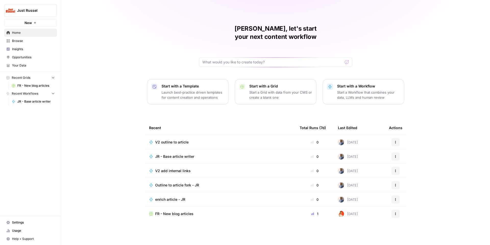
click at [360, 90] on p "Start a Workflow that combines your data, LLMs and human review" at bounding box center [368, 95] width 63 height 10
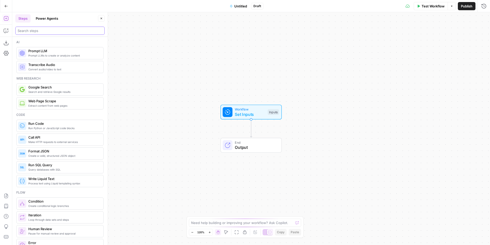
click at [54, 29] on input "search" at bounding box center [60, 30] width 85 height 5
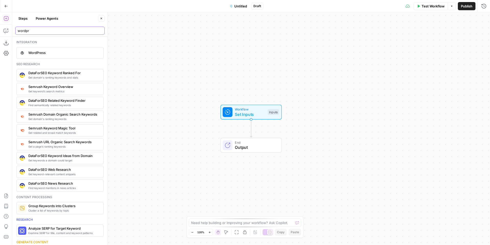
type input "wordpr"
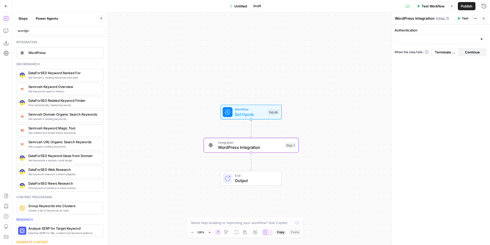
click at [459, 36] on div at bounding box center [441, 39] width 92 height 10
click at [427, 53] on span "WordPress 1" at bounding box center [440, 51] width 82 height 5
type input "WordPress 1"
click at [424, 60] on input "Action" at bounding box center [438, 59] width 80 height 5
click at [420, 74] on span "Create Post" at bounding box center [440, 72] width 82 height 5
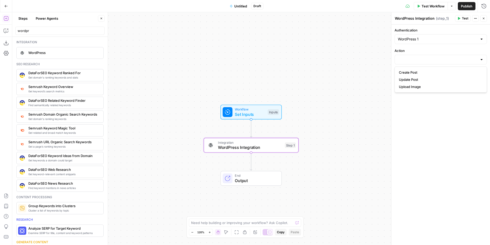
type input "Create Post"
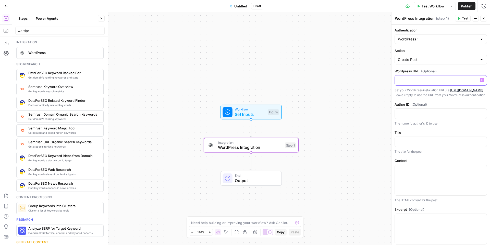
click at [412, 81] on p at bounding box center [441, 79] width 86 height 5
paste div "To enrich screen reader interactions, please activate Accessibility in Grammarl…"
click at [419, 114] on div "To enrich screen reader interactions, please activate Accessibility in Grammarl…" at bounding box center [441, 114] width 92 height 10
click at [370, 117] on div "Workflow Set Inputs Inputs Integration WordPress Integration Step 1 End Output" at bounding box center [251, 128] width 478 height 232
click at [418, 144] on p at bounding box center [441, 141] width 86 height 5
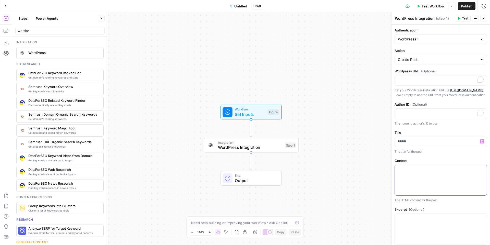
click at [439, 178] on div at bounding box center [441, 180] width 92 height 30
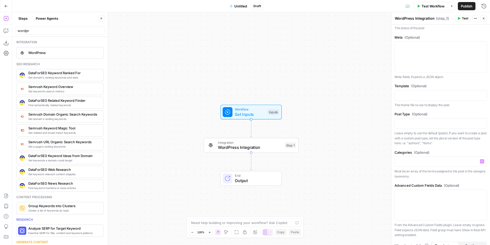
scroll to position [345, 0]
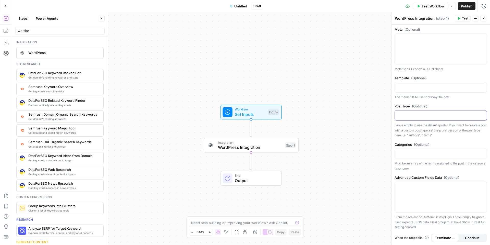
click at [440, 115] on p at bounding box center [441, 114] width 86 height 5
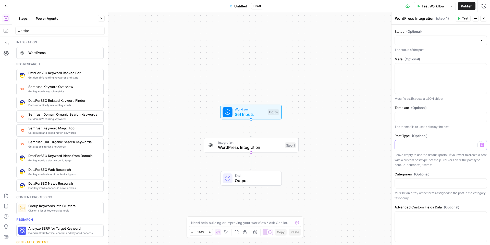
scroll to position [312, 0]
click at [418, 118] on p "To enrich screen reader interactions, please activate Accessibility in Grammarl…" at bounding box center [441, 115] width 86 height 5
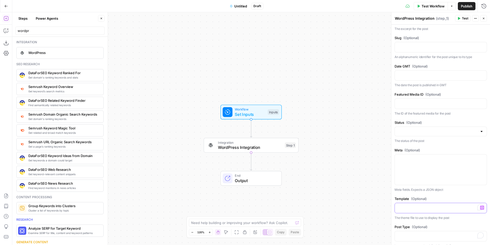
scroll to position [218, 0]
click at [419, 136] on input "Status (Optional)" at bounding box center [438, 133] width 80 height 5
click at [418, 150] on span "Draft" at bounding box center [440, 150] width 82 height 5
type input "Draft"
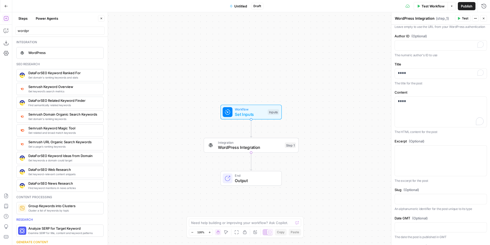
scroll to position [0, 0]
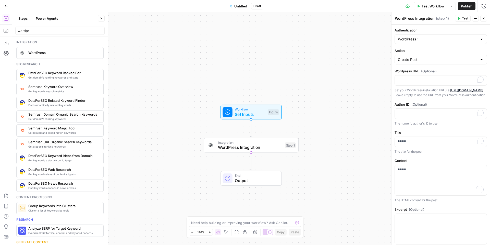
click at [462, 17] on button "Test" at bounding box center [463, 18] width 16 height 7
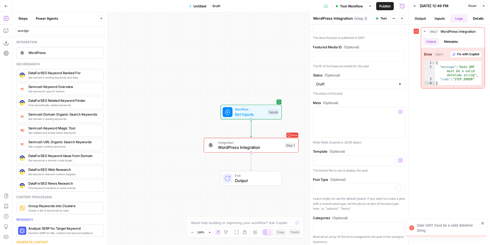
scroll to position [224, 0]
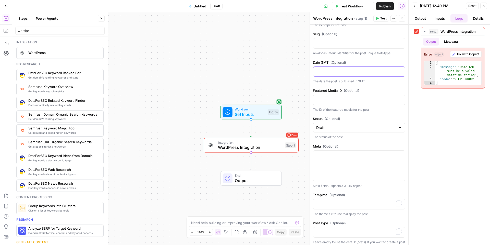
click at [340, 74] on p at bounding box center [359, 71] width 86 height 5
click at [7, 32] on icon "button" at bounding box center [6, 31] width 4 height 4
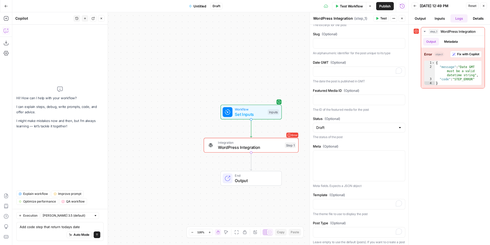
type textarea "Add code step that return todays date"
click at [97, 233] on icon "submit" at bounding box center [97, 234] width 3 height 3
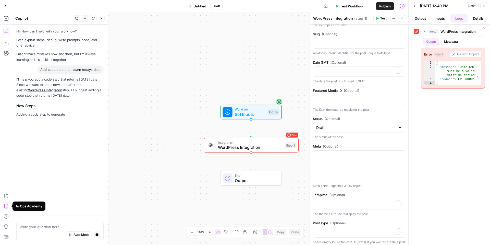
click at [48, 223] on div "Write your question here Auto Mode Stop generating" at bounding box center [59, 231] width 87 height 19
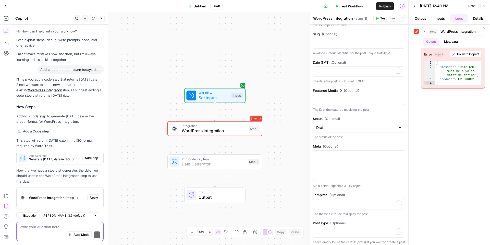
scroll to position [11, 0]
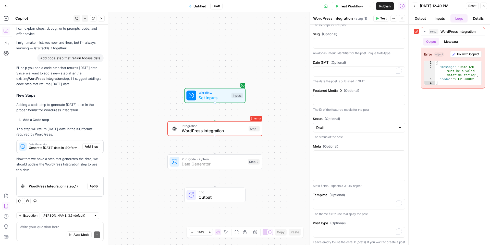
click at [90, 147] on span "Add Step" at bounding box center [91, 146] width 13 height 5
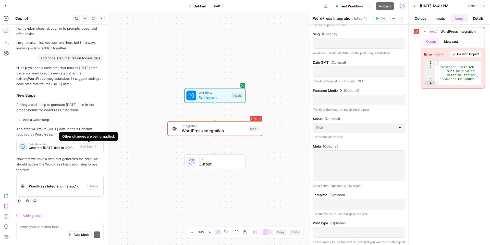
click at [70, 144] on span "Date Generator" at bounding box center [52, 144] width 47 height 3
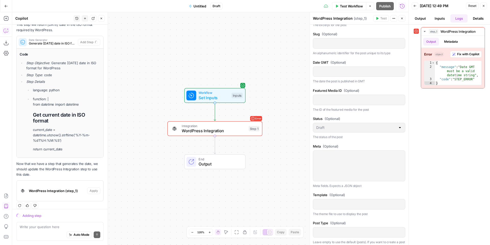
scroll to position [113, 0]
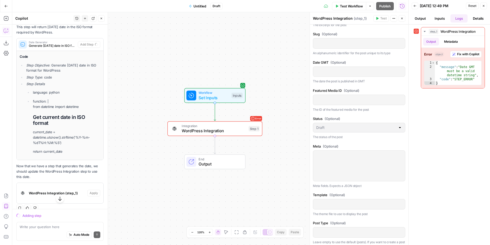
click at [50, 139] on p "current_date = datetime.utcnow().strftime('%Y-%m-%dT%H:%M:%S')" at bounding box center [66, 137] width 67 height 16
drag, startPoint x: 67, startPoint y: 151, endPoint x: 32, endPoint y: 133, distance: 38.4
click at [32, 133] on li "function: | from datetime import datetime Get current date in ISO format curren…" at bounding box center [66, 127] width 69 height 56
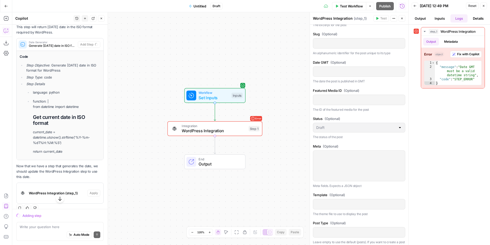
copy li "current_date = datetime.utcnow().strftime('%Y-%m-%dT%H:%M:%S') return current_d…"
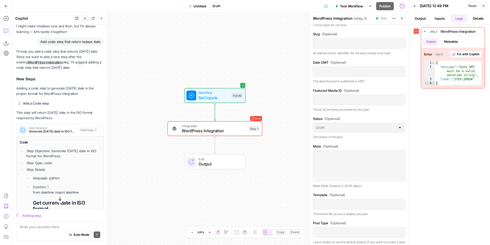
scroll to position [0, 0]
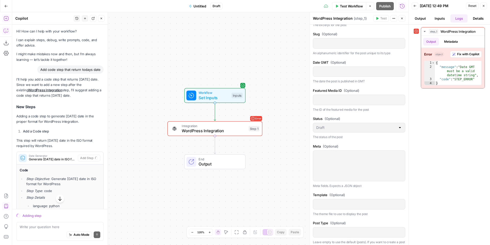
click at [6, 18] on icon "button" at bounding box center [6, 18] width 5 height 5
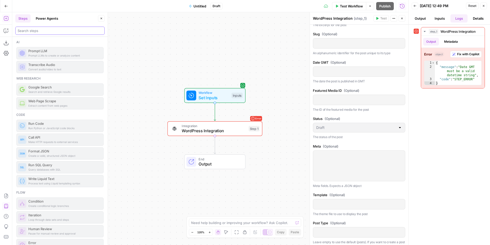
click at [51, 33] on input "search" at bounding box center [60, 30] width 85 height 5
click at [235, 129] on span "WordPress Integration" at bounding box center [214, 130] width 64 height 6
click at [254, 100] on div "Workflow Set Inputs Inputs" at bounding box center [215, 95] width 95 height 15
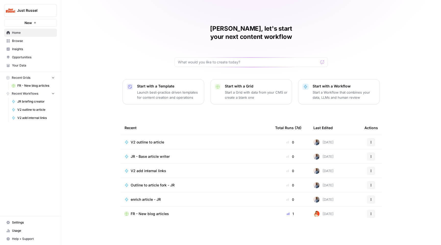
click at [22, 220] on span "Settings" at bounding box center [33, 222] width 43 height 5
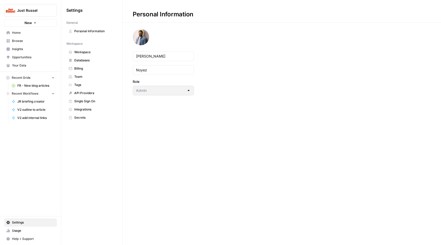
click at [86, 108] on span "Integrations" at bounding box center [94, 109] width 41 height 5
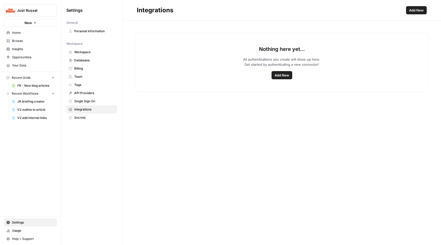
click at [364, 51] on div "Nothing here yet... All authentications you create will show up here. Get start…" at bounding box center [282, 62] width 294 height 59
click at [409, 10] on span "Add New" at bounding box center [416, 10] width 15 height 5
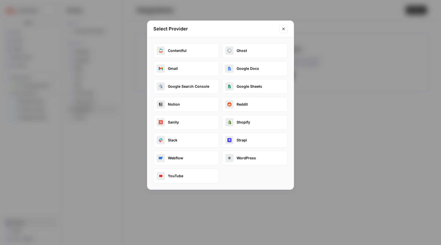
click at [245, 153] on button "WordPress" at bounding box center [255, 157] width 66 height 15
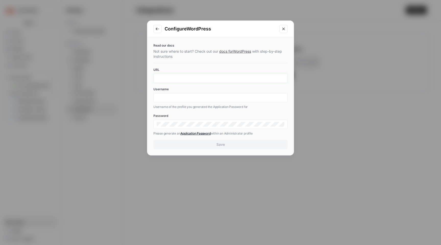
click at [204, 78] on input "URL" at bounding box center [221, 78] width 128 height 5
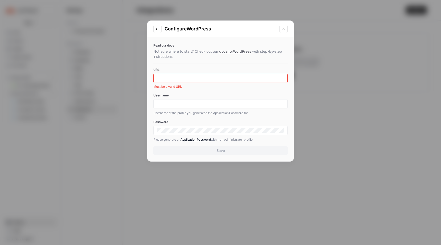
click at [71, 56] on div "Configure WordPress Read our docs Not sure where to start? Check out our docs f…" at bounding box center [220, 122] width 441 height 245
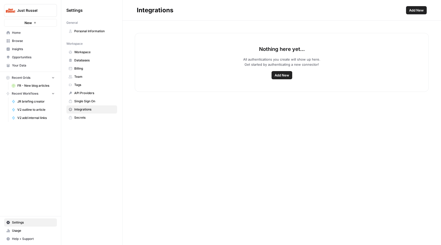
click at [173, 125] on div "Nothing here yet... All authentications you create will show up here. Get start…" at bounding box center [282, 133] width 319 height 224
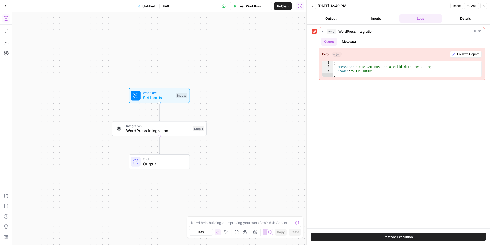
click at [5, 20] on icon "button" at bounding box center [6, 18] width 5 height 5
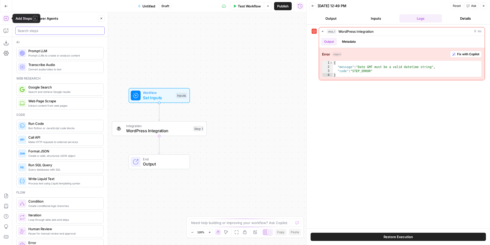
click at [35, 30] on input "search" at bounding box center [60, 30] width 85 height 5
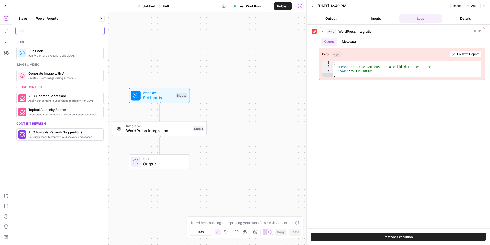
type input "code"
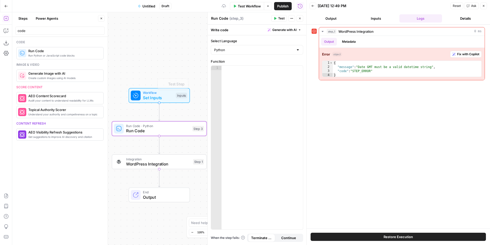
click at [266, 88] on div at bounding box center [262, 152] width 81 height 172
paste textarea "**********"
type textarea "**********"
click at [246, 49] on input "Select Language" at bounding box center [254, 49] width 80 height 5
type input "Python"
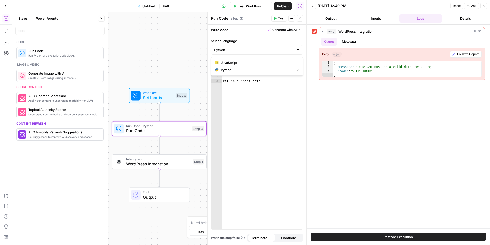
click at [118, 41] on div "Workflow Set Inputs Inputs Run Code · Python Run Code Step 3 Integration WordPr…" at bounding box center [159, 128] width 294 height 232
click at [191, 119] on icon "button" at bounding box center [189, 117] width 5 height 5
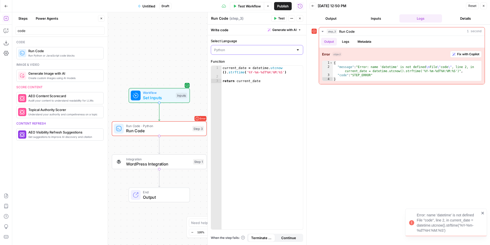
click at [258, 51] on input "Select Language" at bounding box center [254, 49] width 80 height 5
click at [246, 63] on span "JavaScript" at bounding box center [259, 62] width 76 height 5
type input "JavaScript"
click at [197, 118] on span "Test" at bounding box center [197, 117] width 7 height 6
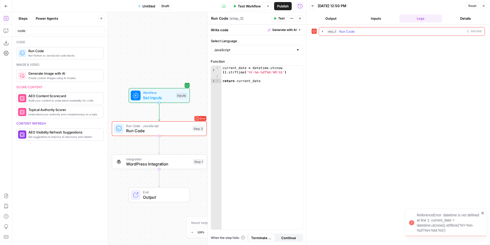
click at [385, 31] on div "step_3 Run Code 1 second" at bounding box center [404, 31] width 155 height 5
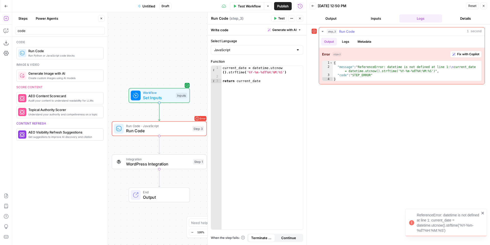
click at [385, 31] on div "step_3 Run Code 1 second" at bounding box center [404, 31] width 155 height 5
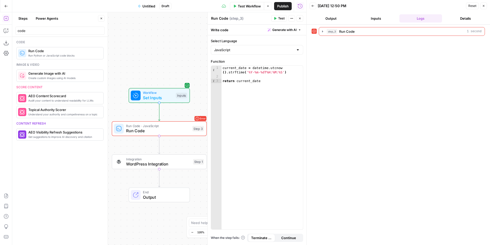
click at [6, 19] on icon "button" at bounding box center [6, 18] width 5 height 5
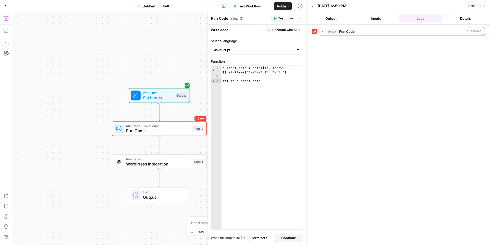
click at [6, 19] on icon "button" at bounding box center [6, 18] width 5 height 5
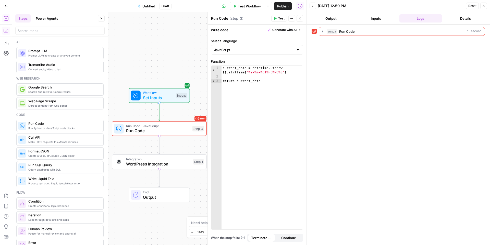
drag, startPoint x: 5, startPoint y: 27, endPoint x: 5, endPoint y: 32, distance: 5.4
click at [5, 32] on icon "button" at bounding box center [6, 31] width 4 height 4
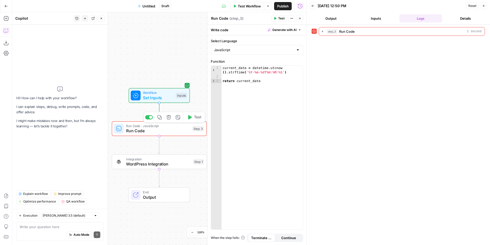
click at [168, 128] on span "Run Code" at bounding box center [158, 130] width 64 height 6
click at [265, 74] on div "current_date = datetime . utcnow ( ) . strftime ( '%Y-%m-%dT%H:%M:%S' ) return …" at bounding box center [262, 154] width 81 height 176
type textarea "**********"
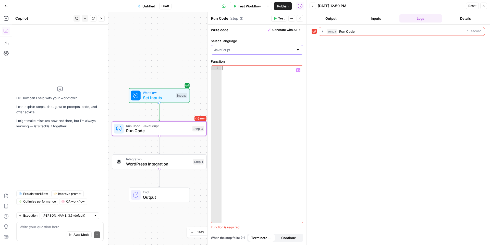
click at [258, 52] on input "Select Language" at bounding box center [254, 49] width 80 height 5
click at [249, 69] on span "Python" at bounding box center [259, 69] width 76 height 5
type input "Python"
click at [292, 29] on span "Generate with AI" at bounding box center [284, 30] width 24 height 5
click at [286, 53] on div at bounding box center [317, 59] width 98 height 30
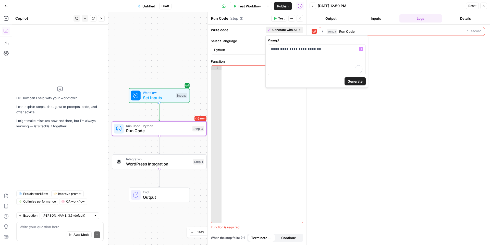
click at [360, 81] on span "Generate" at bounding box center [355, 81] width 15 height 5
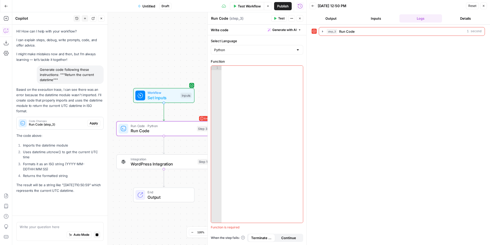
click at [90, 121] on span "Apply" at bounding box center [94, 123] width 8 height 5
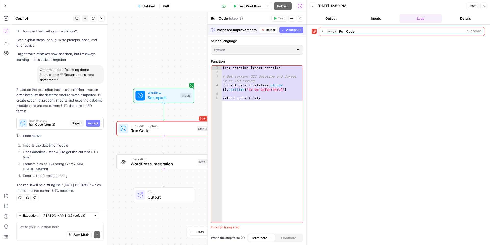
click at [285, 29] on button "Accept All" at bounding box center [292, 30] width 24 height 7
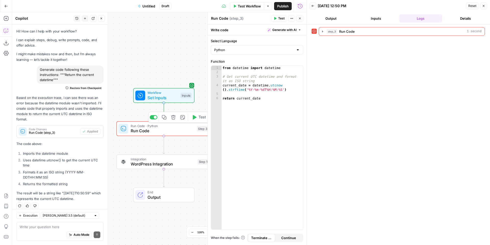
click at [194, 118] on icon "button" at bounding box center [195, 117] width 4 height 4
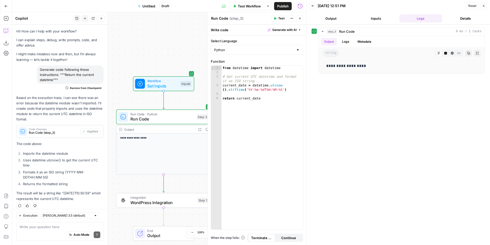
drag, startPoint x: 192, startPoint y: 57, endPoint x: 181, endPoint y: 19, distance: 39.0
click at [181, 19] on div "**********" at bounding box center [159, 128] width 294 height 232
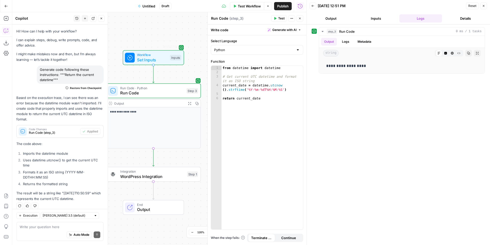
click at [161, 175] on span "WordPress Integration" at bounding box center [152, 176] width 64 height 6
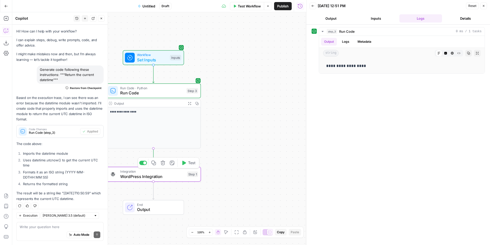
type input "WordPress 1"
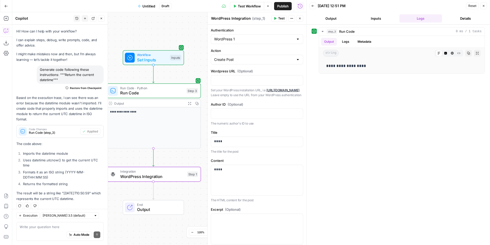
click at [482, 6] on icon "button" at bounding box center [483, 5] width 3 height 3
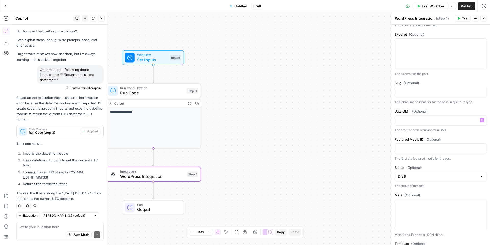
scroll to position [210, 0]
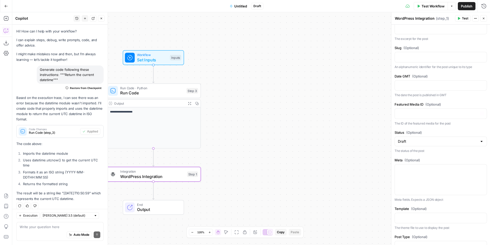
click at [417, 85] on div "“/” to reference Variables Menu" at bounding box center [441, 85] width 92 height 10
click at [420, 87] on div at bounding box center [441, 85] width 92 height 10
click at [483, 86] on icon "button" at bounding box center [482, 85] width 3 height 3
click at [241, 109] on icon "button" at bounding box center [241, 109] width 3 height 3
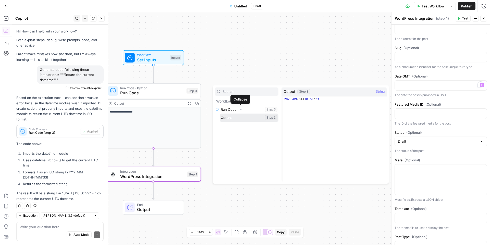
click at [238, 117] on button "Select variable Output" at bounding box center [249, 117] width 59 height 8
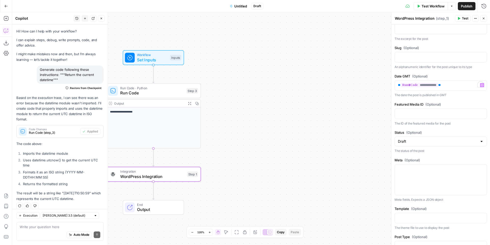
click at [279, 65] on div "**********" at bounding box center [251, 128] width 478 height 232
click at [192, 164] on span "Test" at bounding box center [191, 163] width 7 height 6
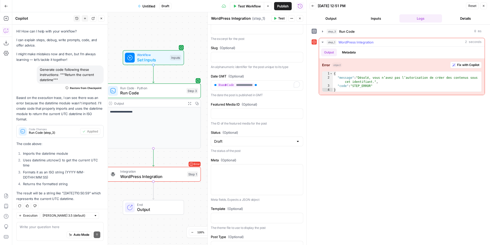
type textarea "**********"
drag, startPoint x: 374, startPoint y: 81, endPoint x: 360, endPoint y: 76, distance: 14.1
click at [360, 76] on div "{ "message" : "Désolé, vous n’avez pas l’autorisation de créer des contenus sou…" at bounding box center [407, 86] width 149 height 29
click at [348, 50] on button "Metadata" at bounding box center [349, 53] width 20 height 8
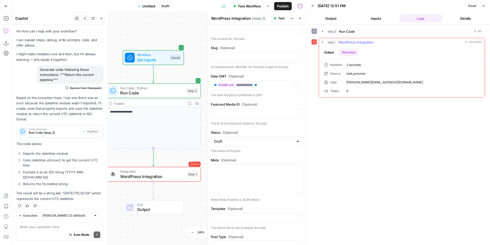
click at [331, 51] on button "Output" at bounding box center [329, 53] width 16 height 8
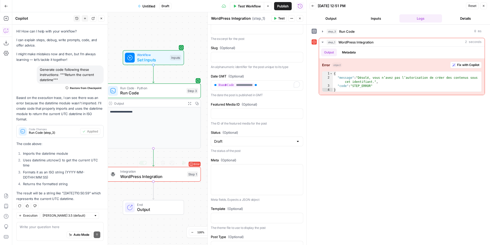
click at [167, 177] on span "WordPress Integration" at bounding box center [152, 176] width 64 height 6
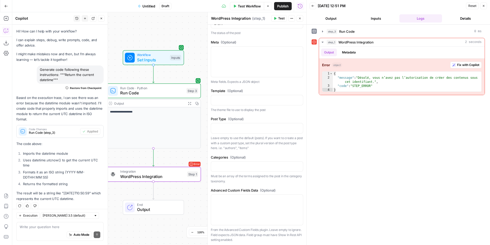
scroll to position [323, 0]
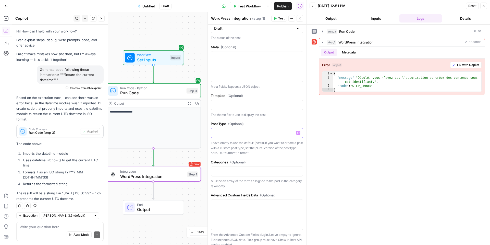
click at [231, 135] on p at bounding box center [257, 132] width 86 height 5
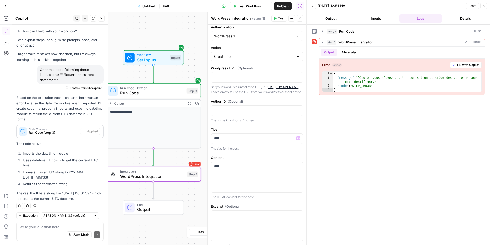
scroll to position [0, 0]
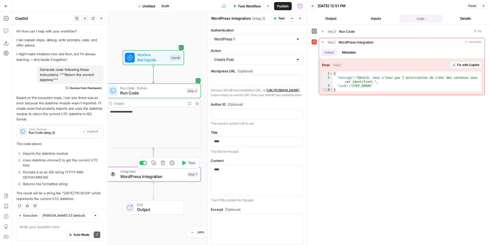
click at [192, 162] on span "Test" at bounding box center [191, 163] width 7 height 6
click at [257, 41] on input "Authentication" at bounding box center [254, 39] width 80 height 5
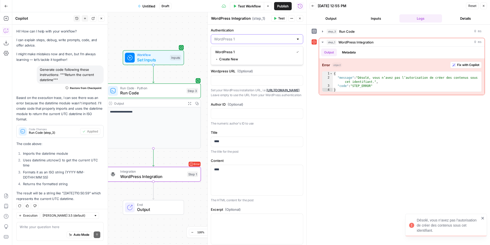
click at [257, 41] on input "Authentication" at bounding box center [254, 39] width 80 height 5
type input "WordPress 1"
click at [259, 29] on label "Authentication" at bounding box center [257, 30] width 92 height 5
click at [259, 37] on input "WordPress 1" at bounding box center [254, 39] width 80 height 5
type input "WordPress 1"
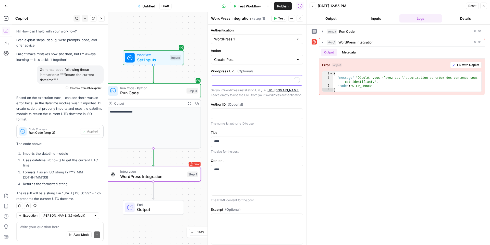
click at [247, 80] on p "To enrich screen reader interactions, please activate Accessibility in Grammarl…" at bounding box center [257, 79] width 86 height 5
paste div "To enrich screen reader interactions, please activate Accessibility in Grammarl…"
click at [280, 21] on button "Test" at bounding box center [279, 18] width 16 height 7
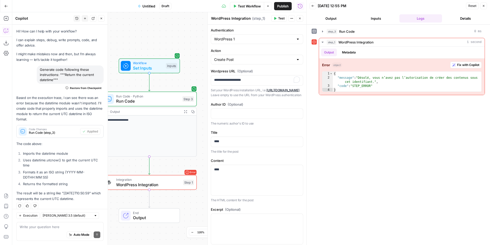
drag, startPoint x: 196, startPoint y: 71, endPoint x: 176, endPoint y: 37, distance: 39.8
click at [176, 37] on div "**********" at bounding box center [159, 128] width 294 height 232
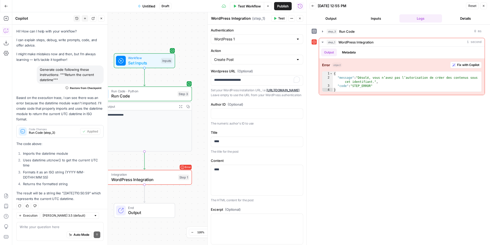
click at [170, 180] on span "WordPress Integration" at bounding box center [143, 179] width 64 height 6
click at [279, 9] on button "Publish" at bounding box center [283, 6] width 18 height 8
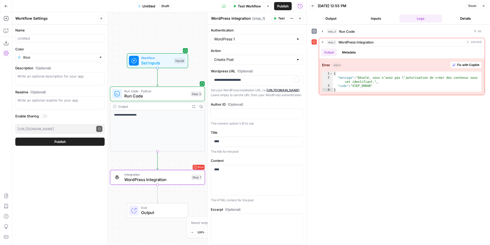
click at [52, 139] on button "Publish" at bounding box center [59, 141] width 89 height 8
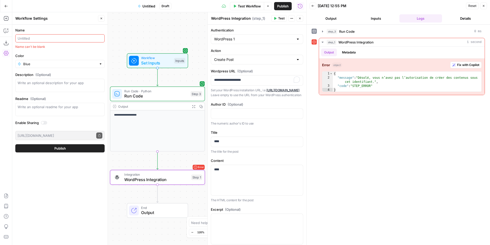
click at [87, 37] on input "Name" at bounding box center [60, 38] width 85 height 5
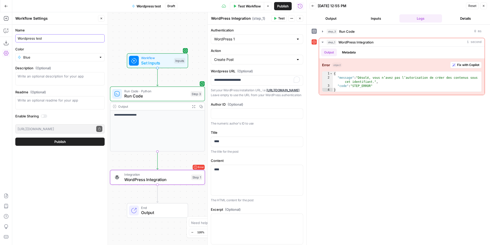
type input "Wordpress test"
click at [76, 141] on button "Publish" at bounding box center [59, 141] width 89 height 8
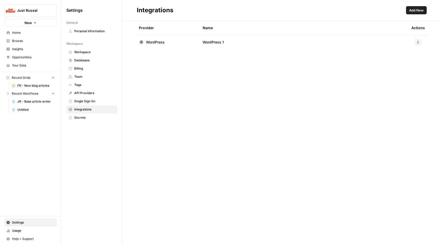
click at [220, 41] on span "WordPress 1" at bounding box center [213, 42] width 21 height 5
click at [418, 42] on icon "button" at bounding box center [418, 42] width 3 height 3
click at [410, 53] on span "Edit" at bounding box center [407, 53] width 16 height 5
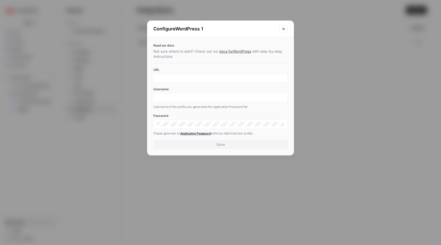
click at [241, 51] on link "docs for WordPress" at bounding box center [235, 51] width 32 height 4
click at [212, 83] on div "Read our docs Not sure where to start? Check out our docs for WordPress with st…" at bounding box center [220, 96] width 147 height 118
click at [210, 99] on input "Username" at bounding box center [221, 97] width 128 height 5
paste input "dependsairopsjustrussel"
type input "dependsairopsjustrussel"
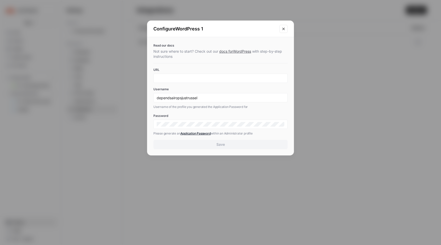
click at [195, 81] on div at bounding box center [220, 78] width 134 height 9
click at [193, 78] on input "URL" at bounding box center [221, 78] width 128 height 5
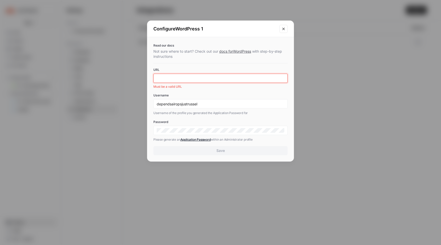
click at [193, 78] on input "URL" at bounding box center [221, 78] width 128 height 5
paste input "https://justrussel.f"
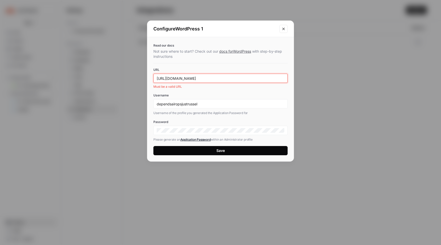
type input "https://justrussel.fr"
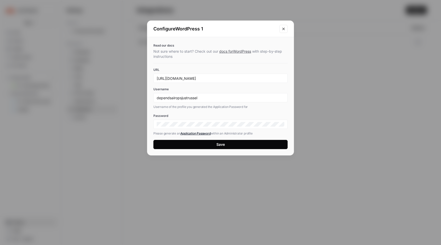
click at [232, 144] on button "Save" at bounding box center [220, 144] width 134 height 9
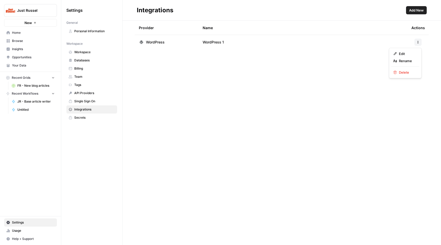
click at [419, 43] on icon "button" at bounding box center [418, 42] width 3 height 3
click at [400, 73] on span "Delete" at bounding box center [407, 72] width 16 height 5
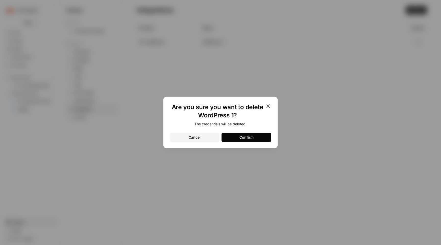
click at [247, 136] on div "Confirm" at bounding box center [247, 137] width 14 height 5
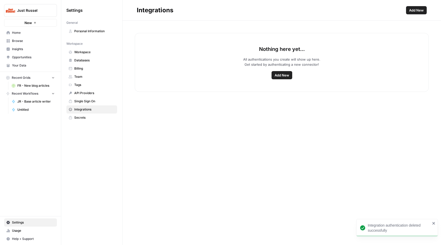
click at [28, 44] on link "Browse" at bounding box center [30, 41] width 53 height 8
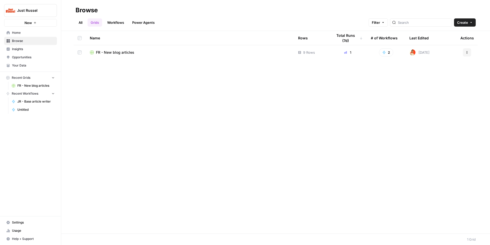
click at [118, 21] on link "Workflows" at bounding box center [115, 22] width 23 height 8
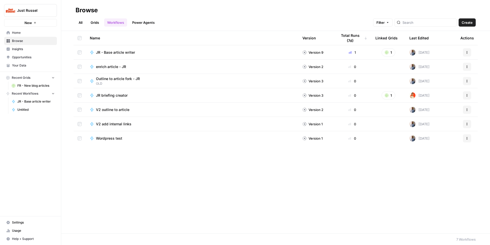
click at [122, 171] on div "Name Version Total Runs (7d) Linked Grids Last Edited Actions JR - Base article…" at bounding box center [275, 132] width 429 height 202
click at [28, 21] on span "New" at bounding box center [28, 22] width 7 height 5
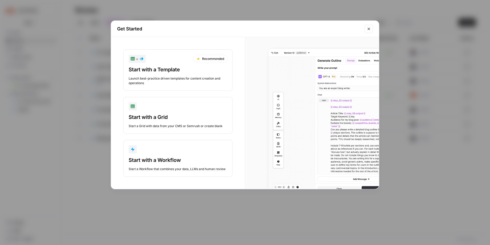
click at [152, 167] on div "Start a Workflow that combines your data, LLMs and human review" at bounding box center [178, 169] width 99 height 5
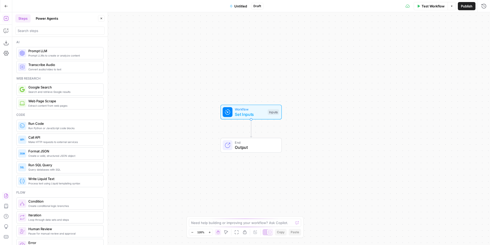
click at [7, 195] on icon "button" at bounding box center [6, 195] width 5 height 5
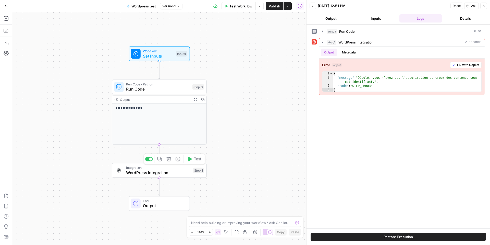
click at [175, 165] on span "Integration" at bounding box center [158, 167] width 64 height 5
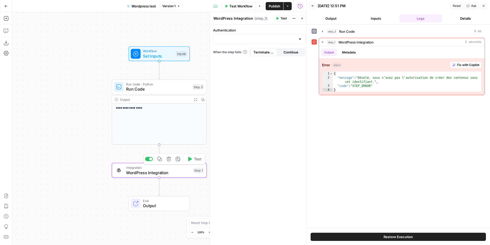
type input "WordPress 1"
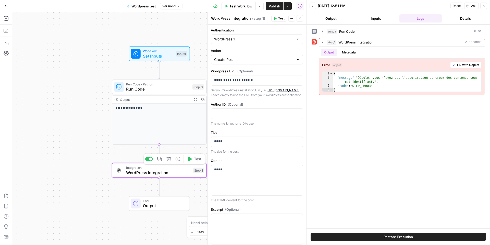
click at [199, 158] on span "Test" at bounding box center [197, 159] width 7 height 6
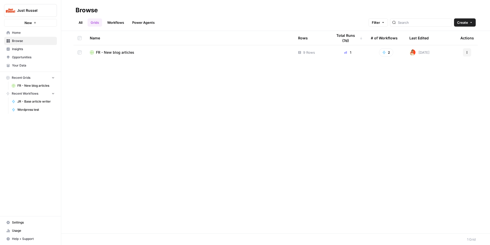
click at [168, 157] on div "Name Rows Total Runs (7d) # of Workflows Last Edited Actions FR - New blog arti…" at bounding box center [275, 132] width 429 height 202
click at [155, 181] on div "Name Rows Total Runs (7d) # of Workflows Last Edited Actions FR - New blog arti…" at bounding box center [275, 132] width 429 height 202
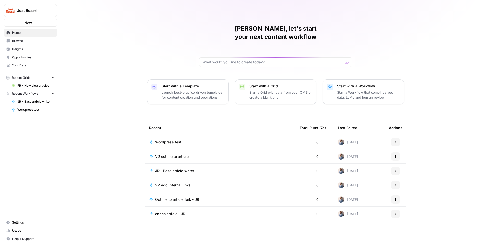
click at [40, 13] on button "Just Russel" at bounding box center [30, 10] width 53 height 13
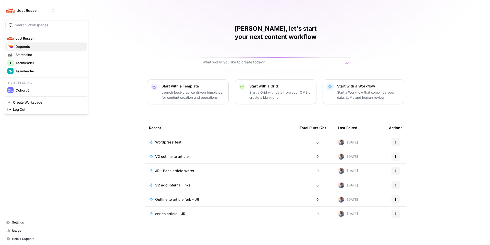
click at [39, 44] on span "Depends" at bounding box center [49, 46] width 67 height 5
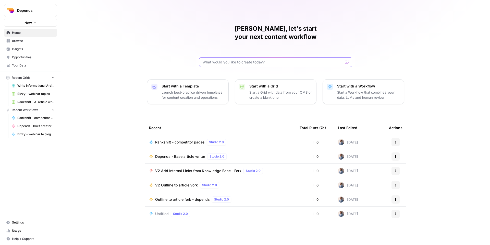
click at [220, 60] on input "text" at bounding box center [273, 62] width 140 height 5
type input "r"
type input "transla"
click button "Send" at bounding box center [347, 62] width 7 height 7
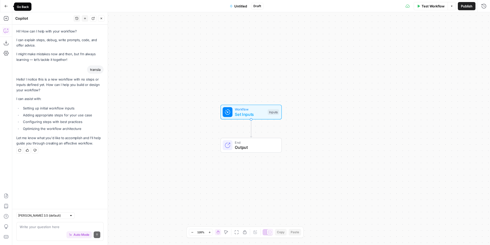
click at [5, 7] on icon "button" at bounding box center [6, 6] width 4 height 4
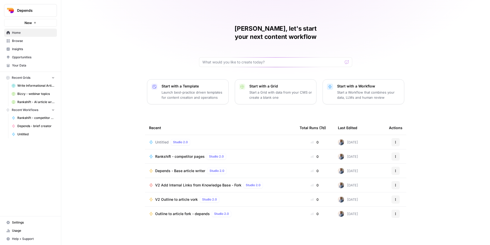
click at [25, 43] on link "Browse" at bounding box center [30, 41] width 53 height 8
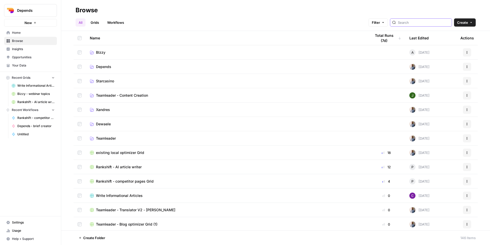
click at [432, 24] on input "search" at bounding box center [424, 22] width 52 height 5
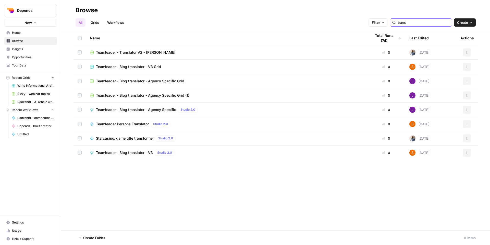
type input "trans"
click at [467, 153] on icon "button" at bounding box center [467, 152] width 3 height 3
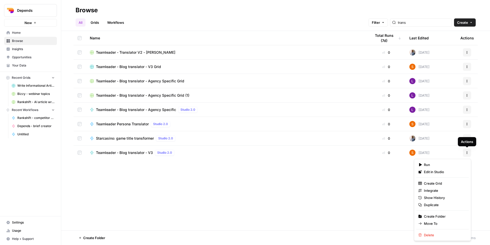
click at [467, 153] on icon "button" at bounding box center [467, 152] width 3 height 3
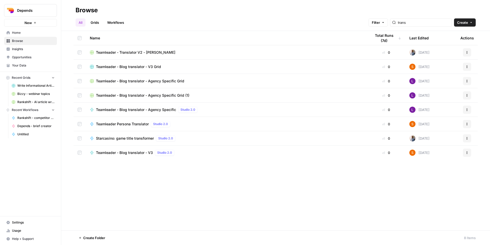
click at [106, 152] on span "Teamleader - Blog translator - V3" at bounding box center [124, 152] width 57 height 5
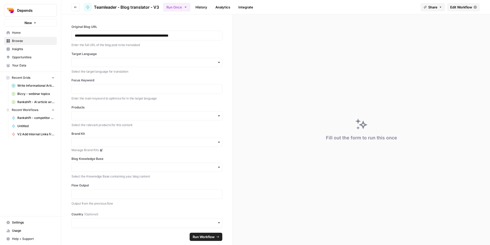
click at [436, 5] on span "Share" at bounding box center [433, 7] width 9 height 5
click at [456, 5] on span "Edit Workflow" at bounding box center [462, 7] width 22 height 5
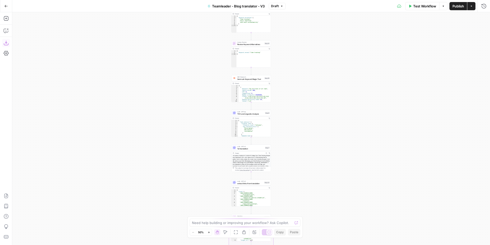
click at [3, 44] on button "Download as JSON" at bounding box center [6, 43] width 8 height 8
click at [6, 42] on icon "button" at bounding box center [6, 42] width 5 height 5
click at [6, 44] on icon "button" at bounding box center [6, 42] width 5 height 5
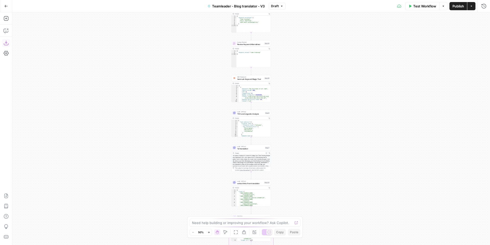
click at [6, 44] on icon "button" at bounding box center [6, 42] width 5 height 5
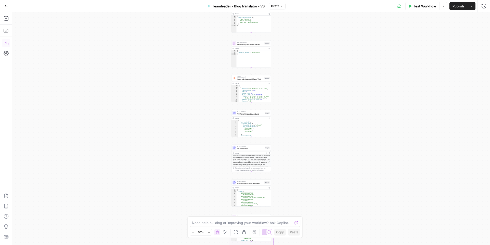
click at [6, 44] on icon "button" at bounding box center [6, 42] width 5 height 5
